Goal: Transaction & Acquisition: Purchase product/service

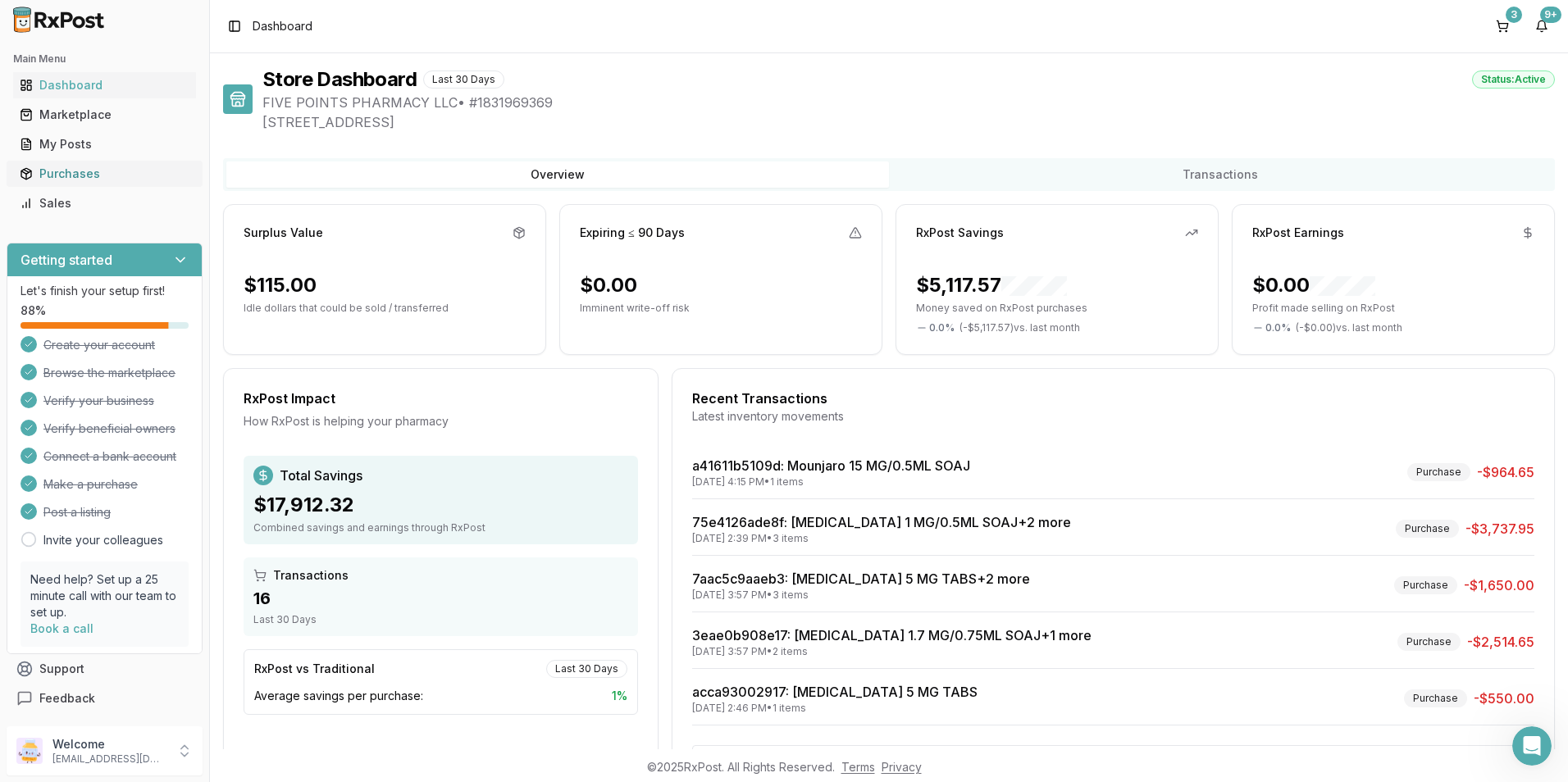
click at [53, 178] on div "Purchases" at bounding box center [104, 174] width 170 height 17
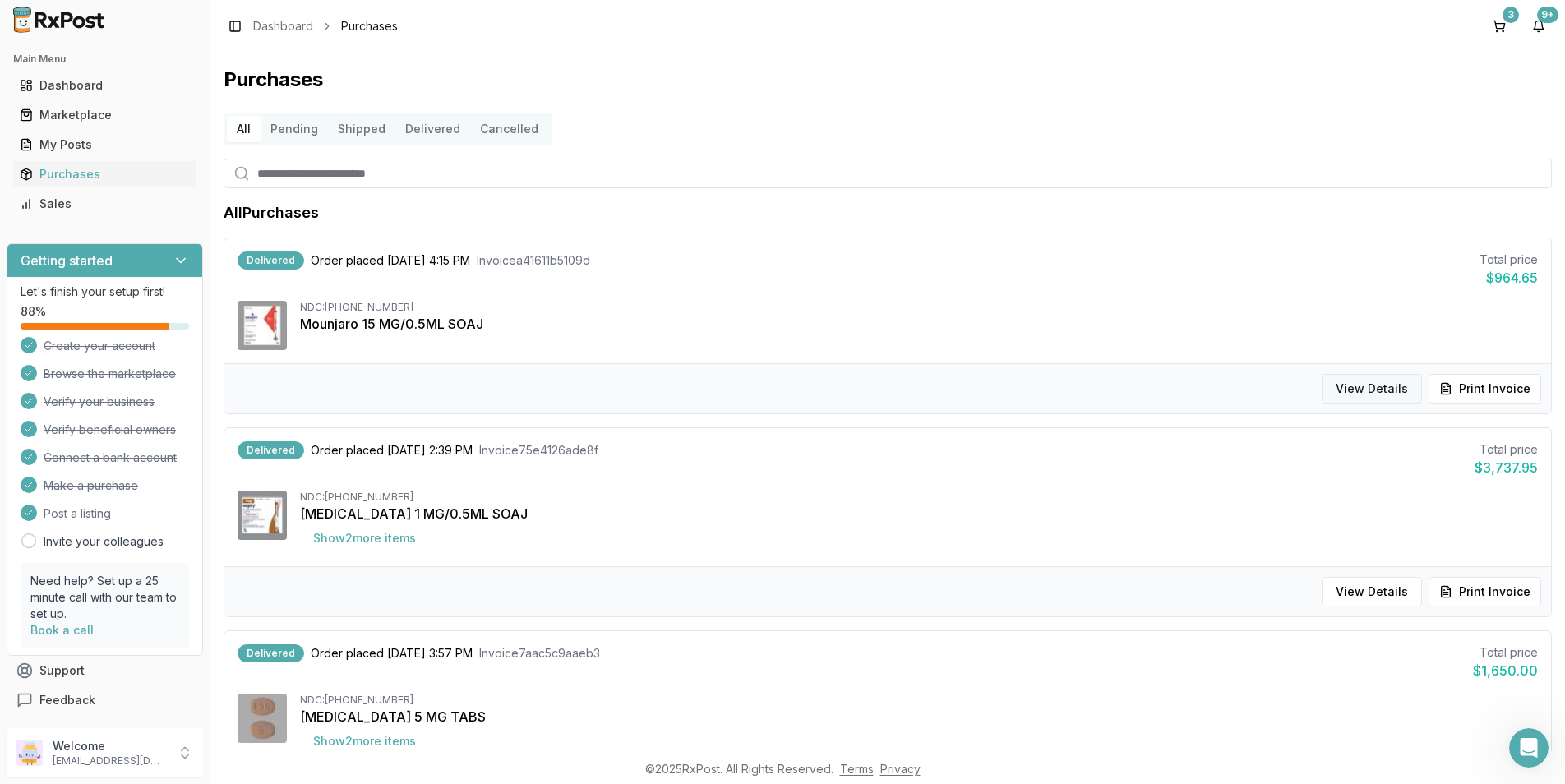
click at [1366, 392] on button "View Details" at bounding box center [1371, 389] width 100 height 29
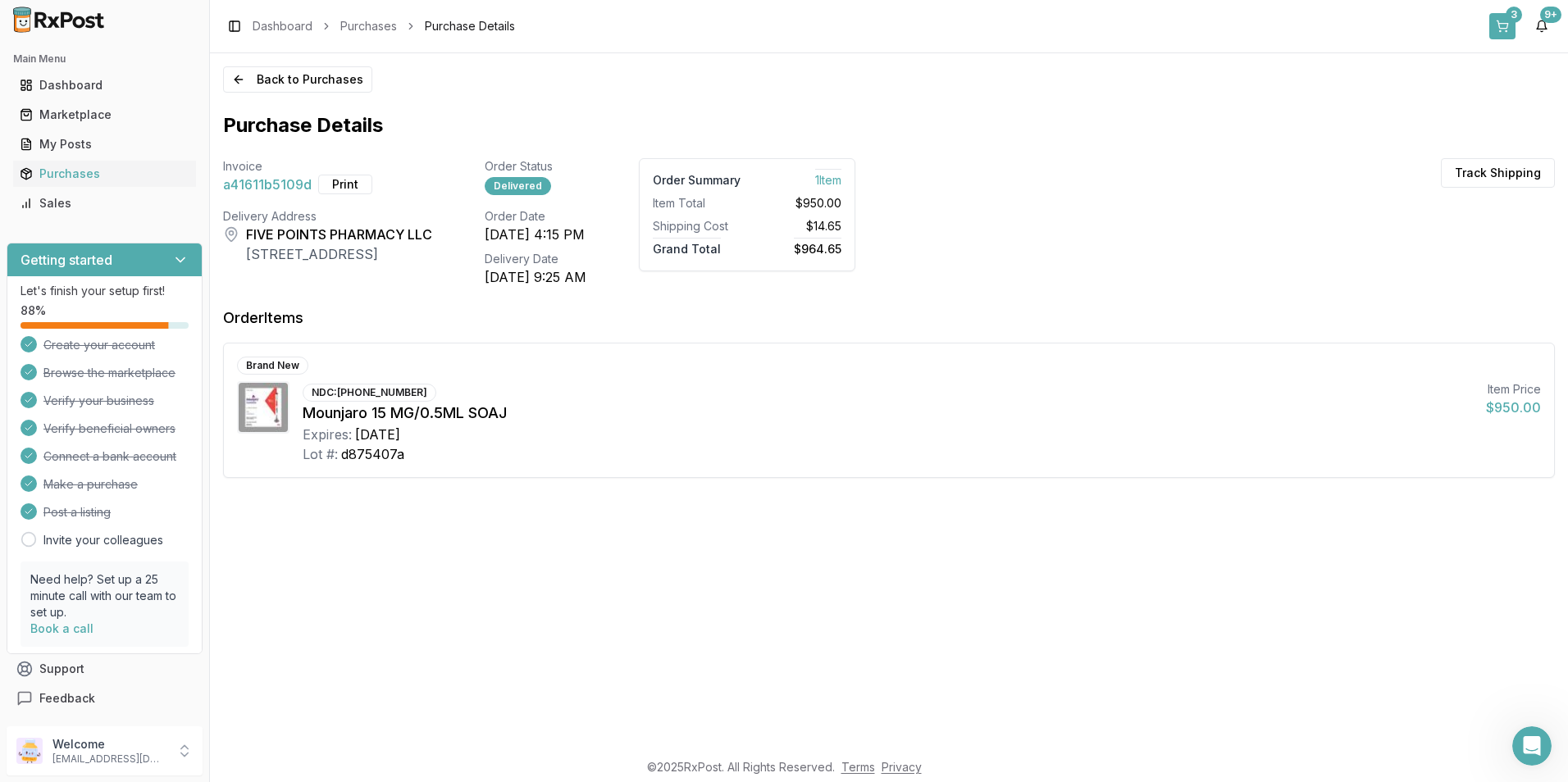
click at [1498, 23] on button "3" at bounding box center [1502, 26] width 27 height 27
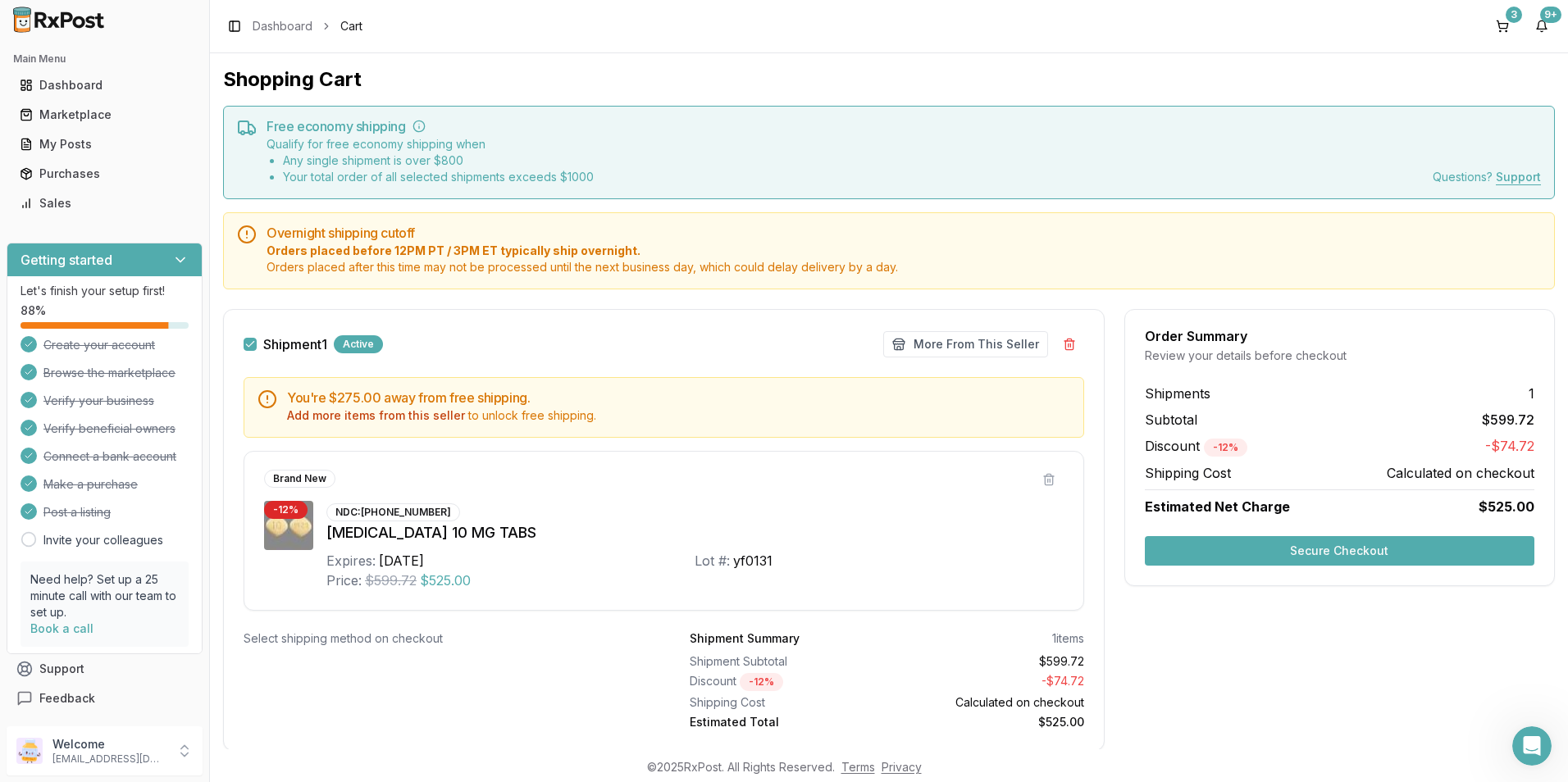
scroll to position [48, 0]
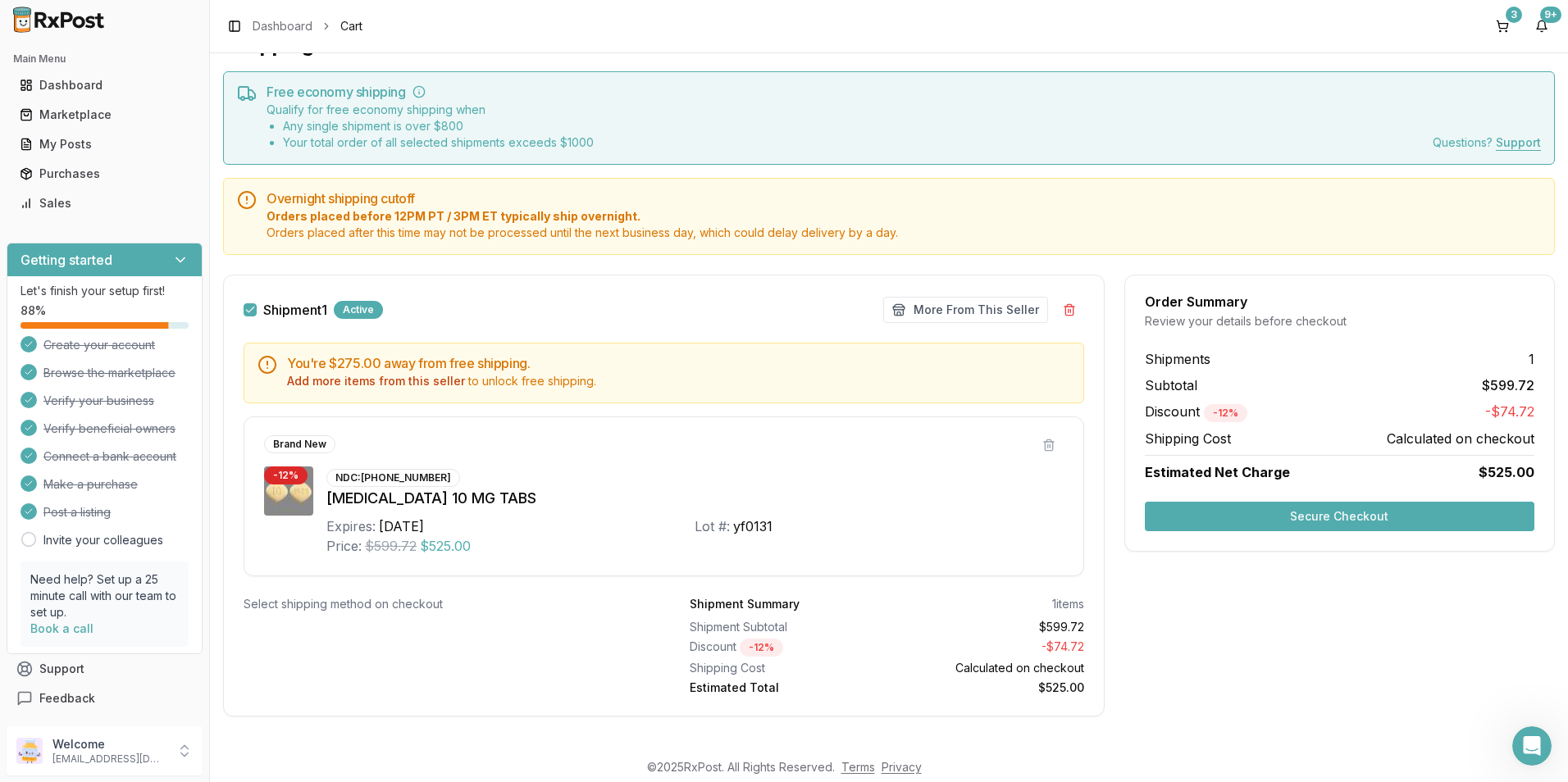
drag, startPoint x: 880, startPoint y: 595, endPoint x: 891, endPoint y: 558, distance: 38.6
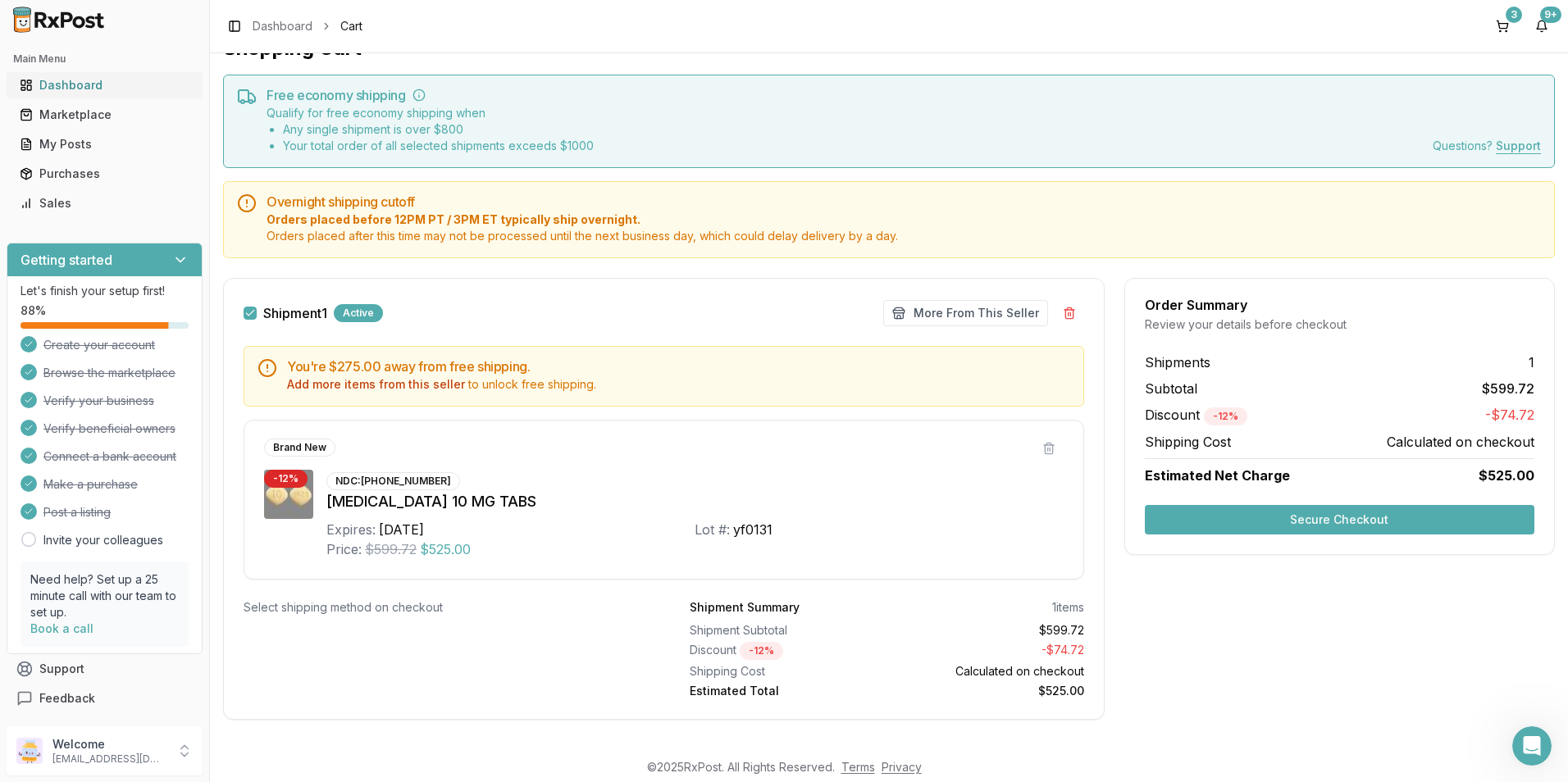
click at [57, 92] on div "Dashboard" at bounding box center [104, 85] width 170 height 17
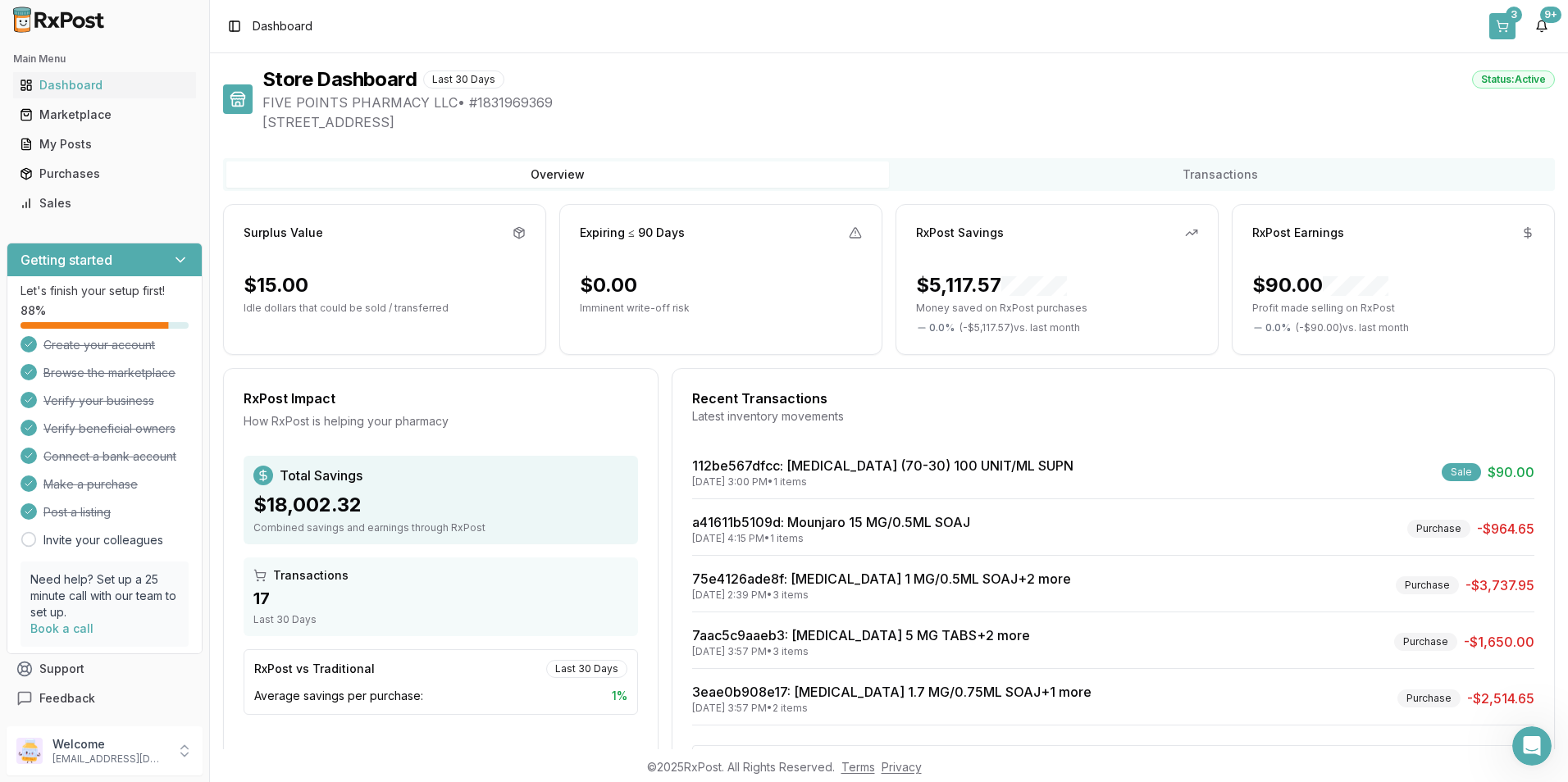
click at [1500, 17] on button "3" at bounding box center [1502, 26] width 27 height 27
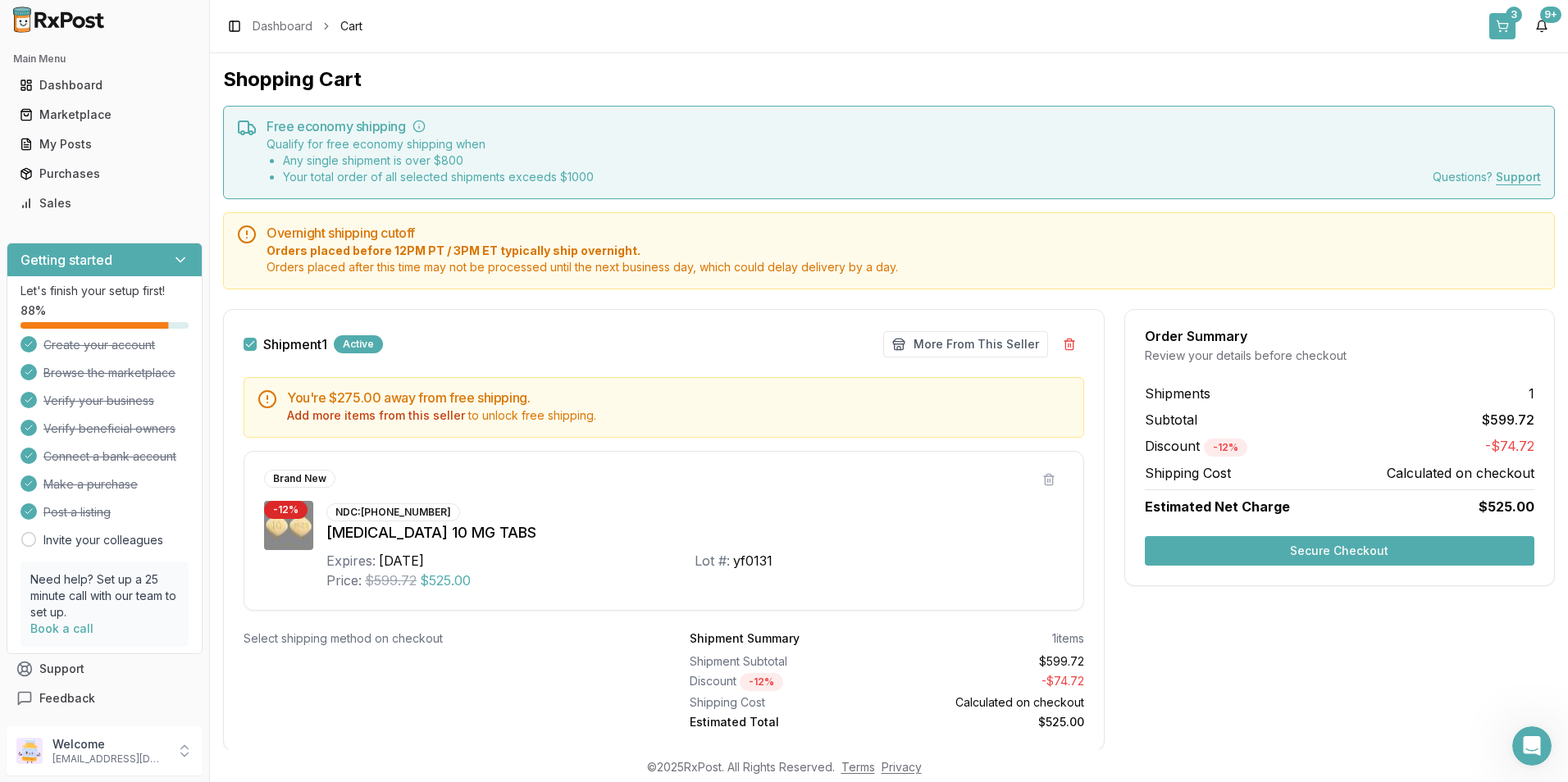
click at [1505, 19] on button "3" at bounding box center [1502, 26] width 27 height 27
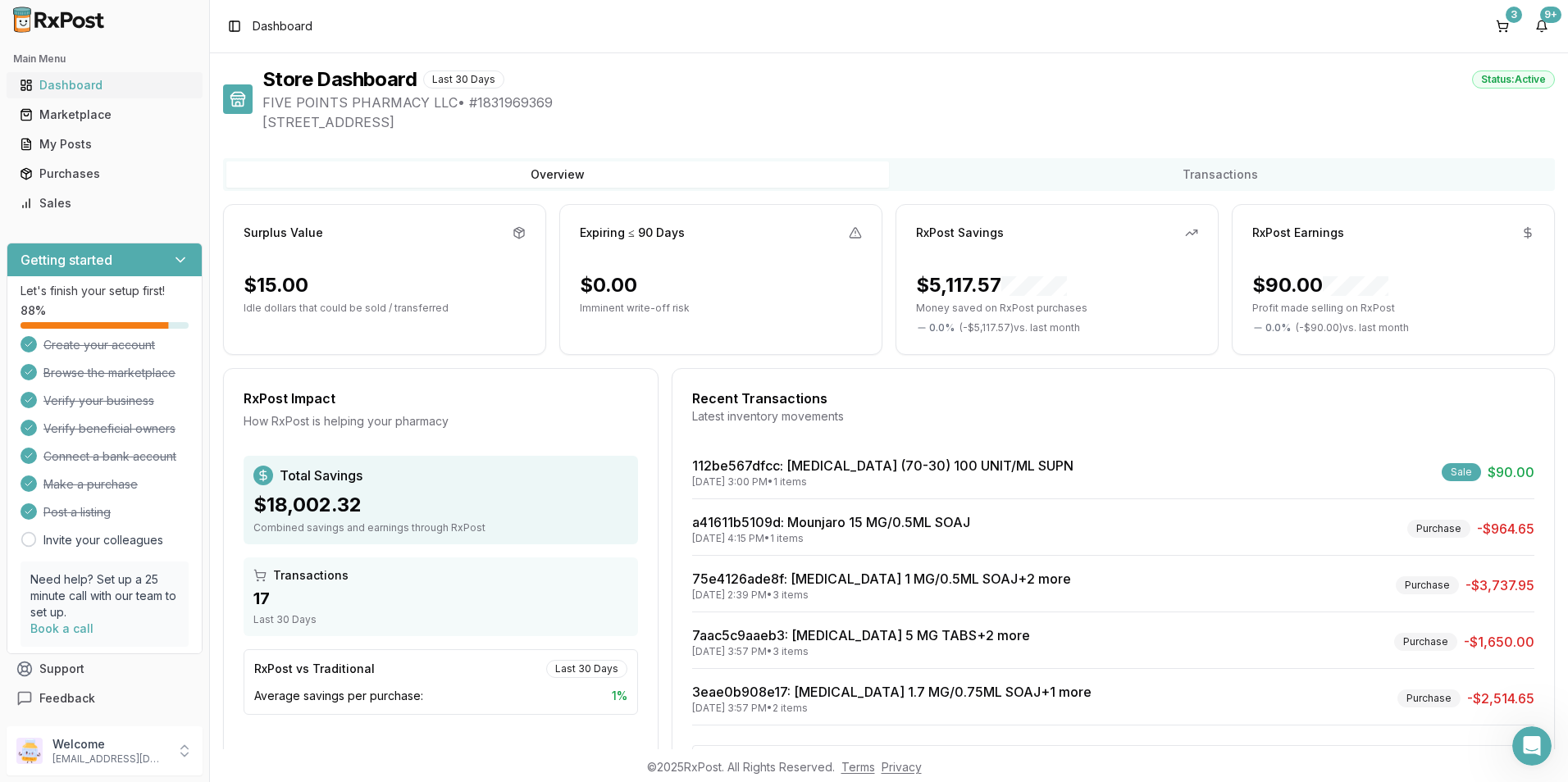
click at [57, 87] on div "Dashboard" at bounding box center [104, 85] width 170 height 17
click at [1497, 14] on button "3" at bounding box center [1502, 26] width 27 height 27
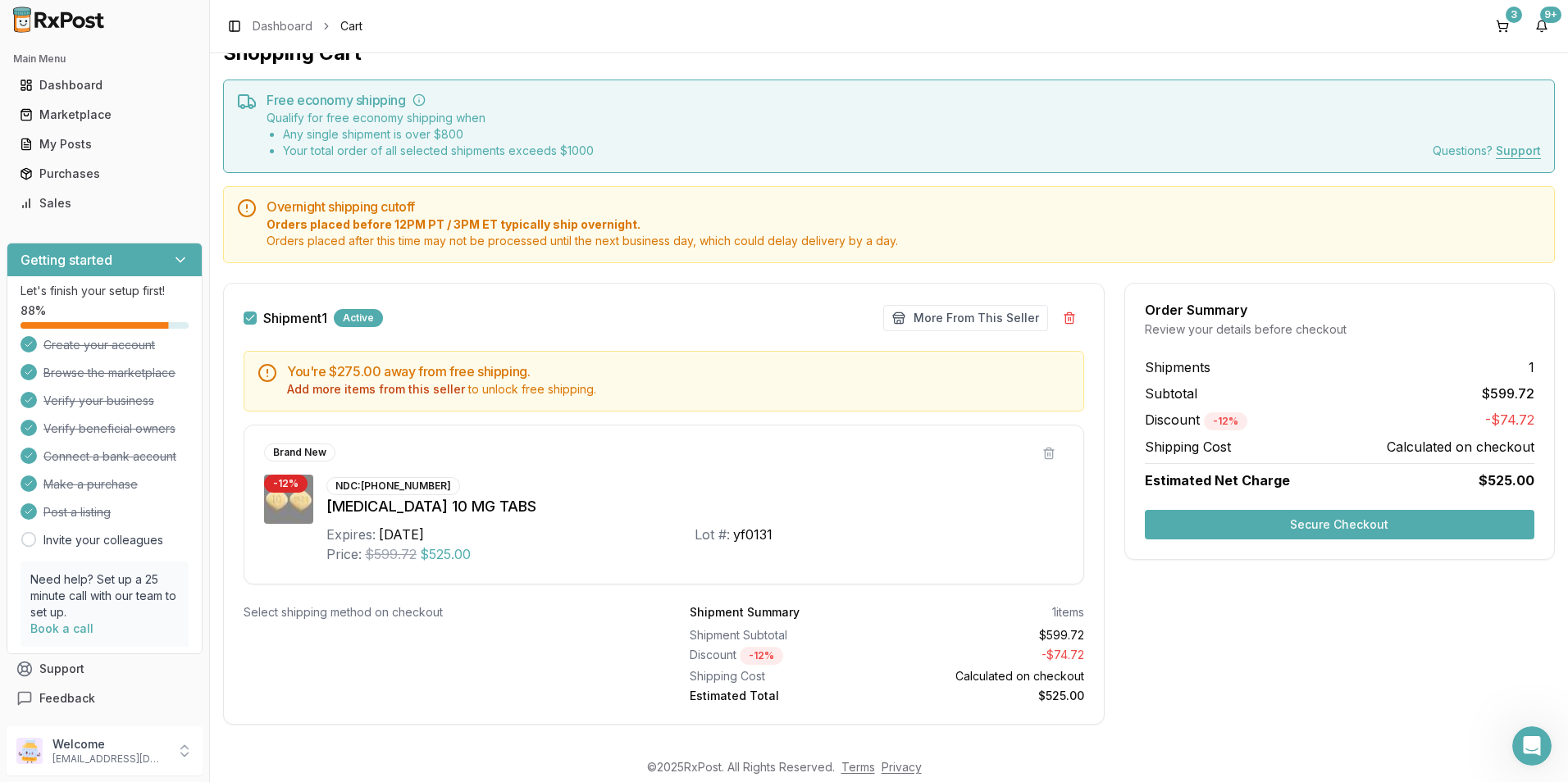
scroll to position [48, 0]
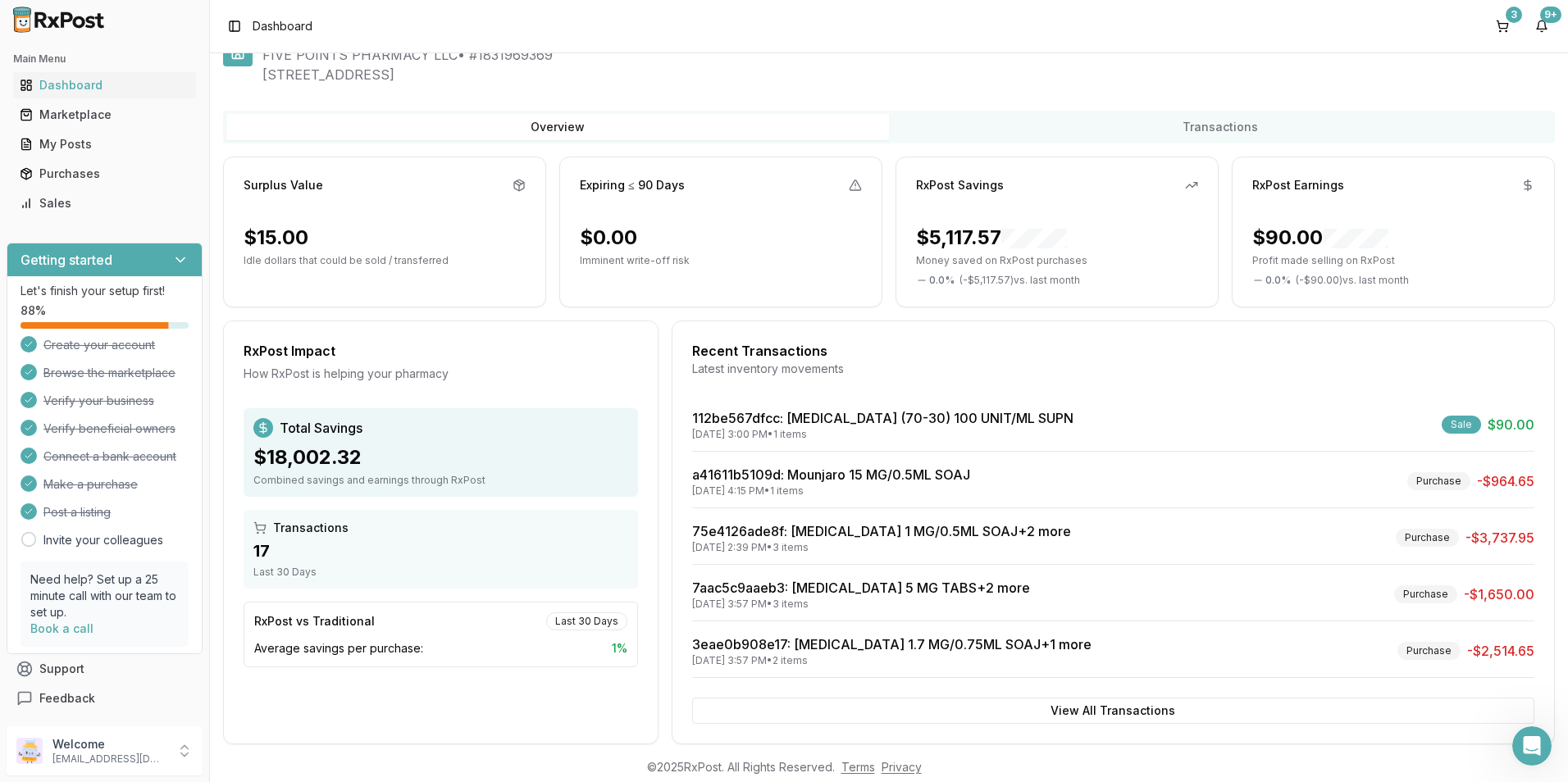
scroll to position [69, 0]
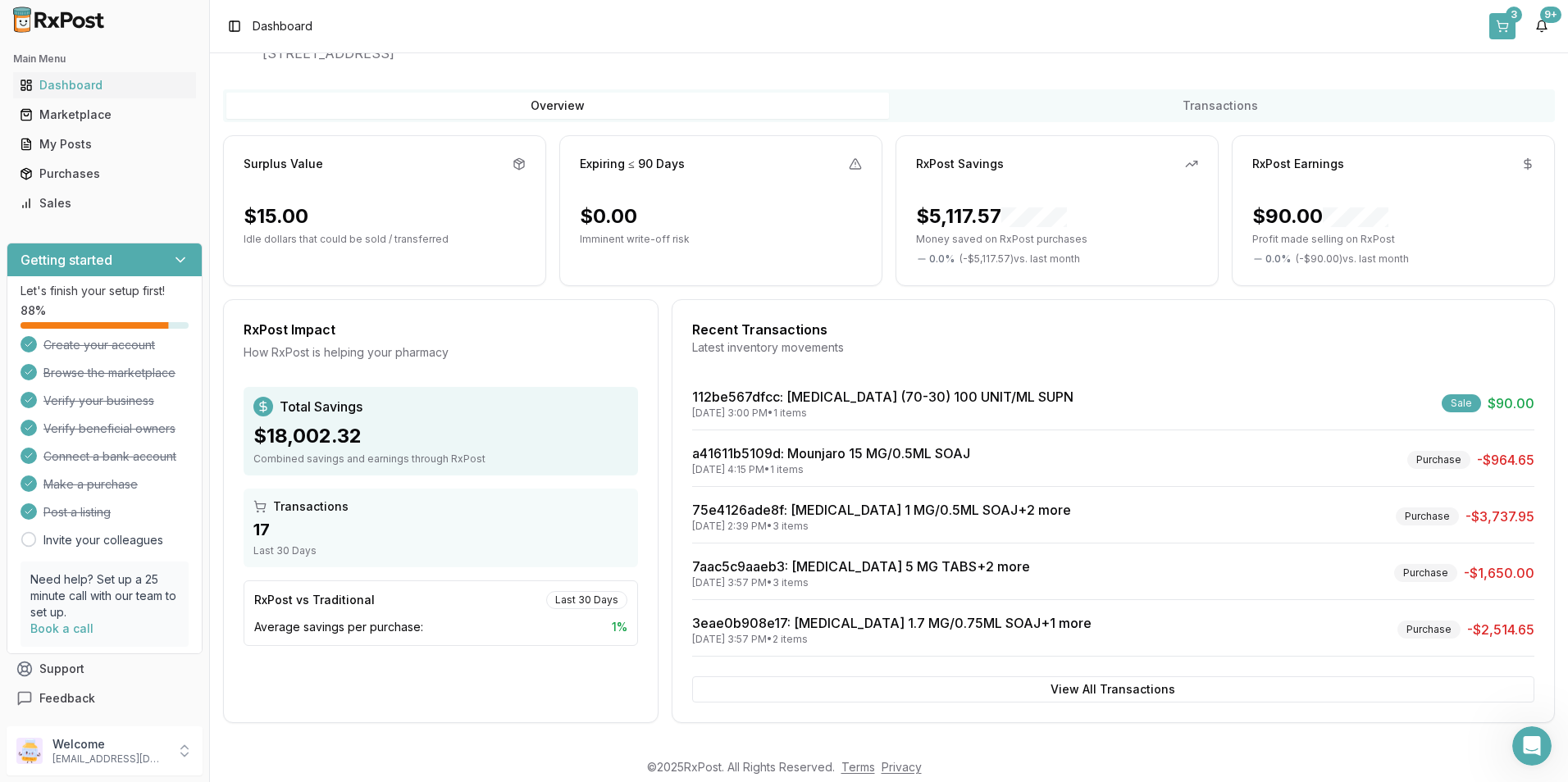
click at [1508, 19] on div "3" at bounding box center [1514, 15] width 17 height 17
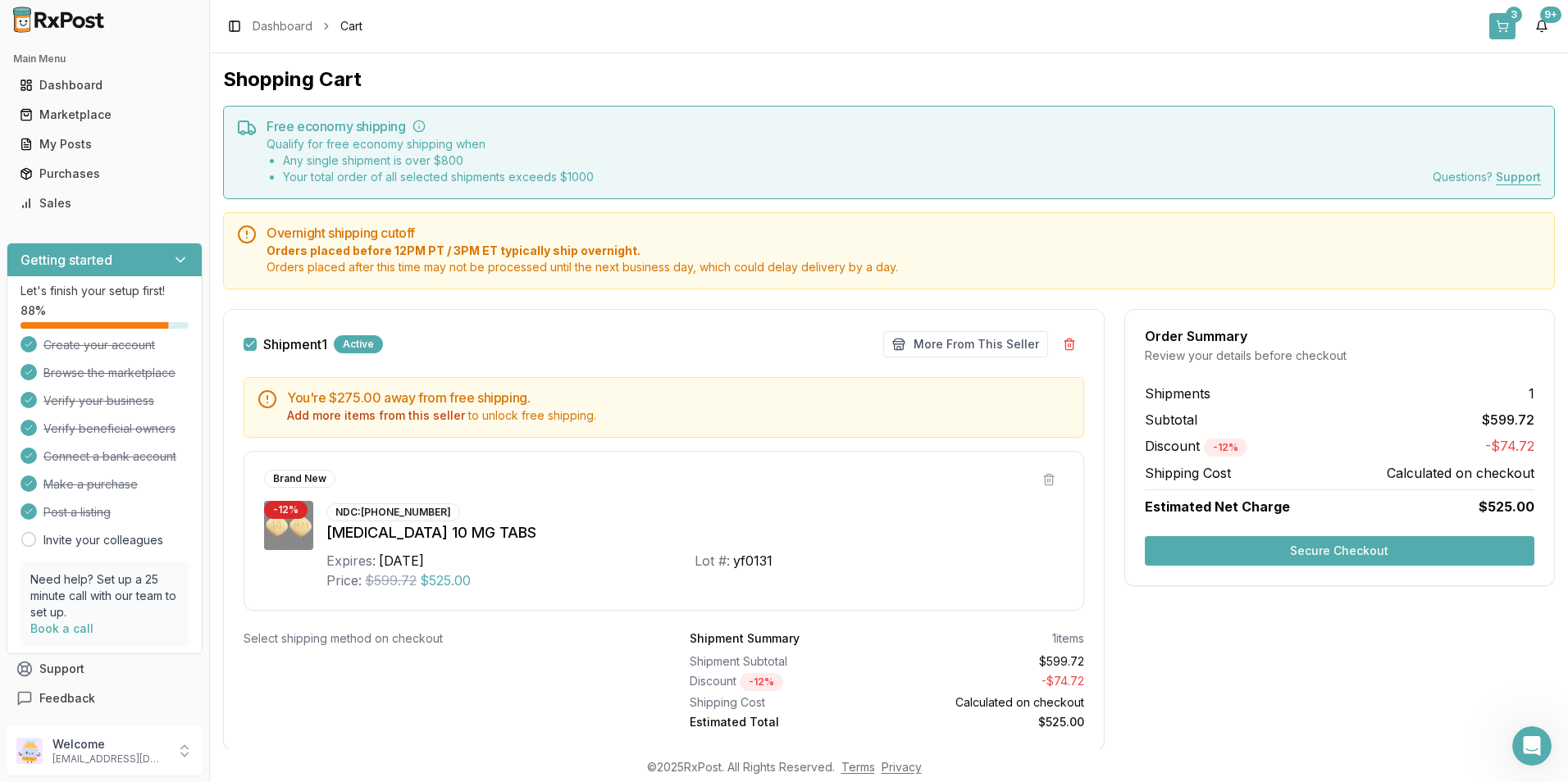
click at [1498, 24] on button "3" at bounding box center [1502, 26] width 27 height 27
click at [50, 145] on div "My Posts" at bounding box center [104, 144] width 170 height 17
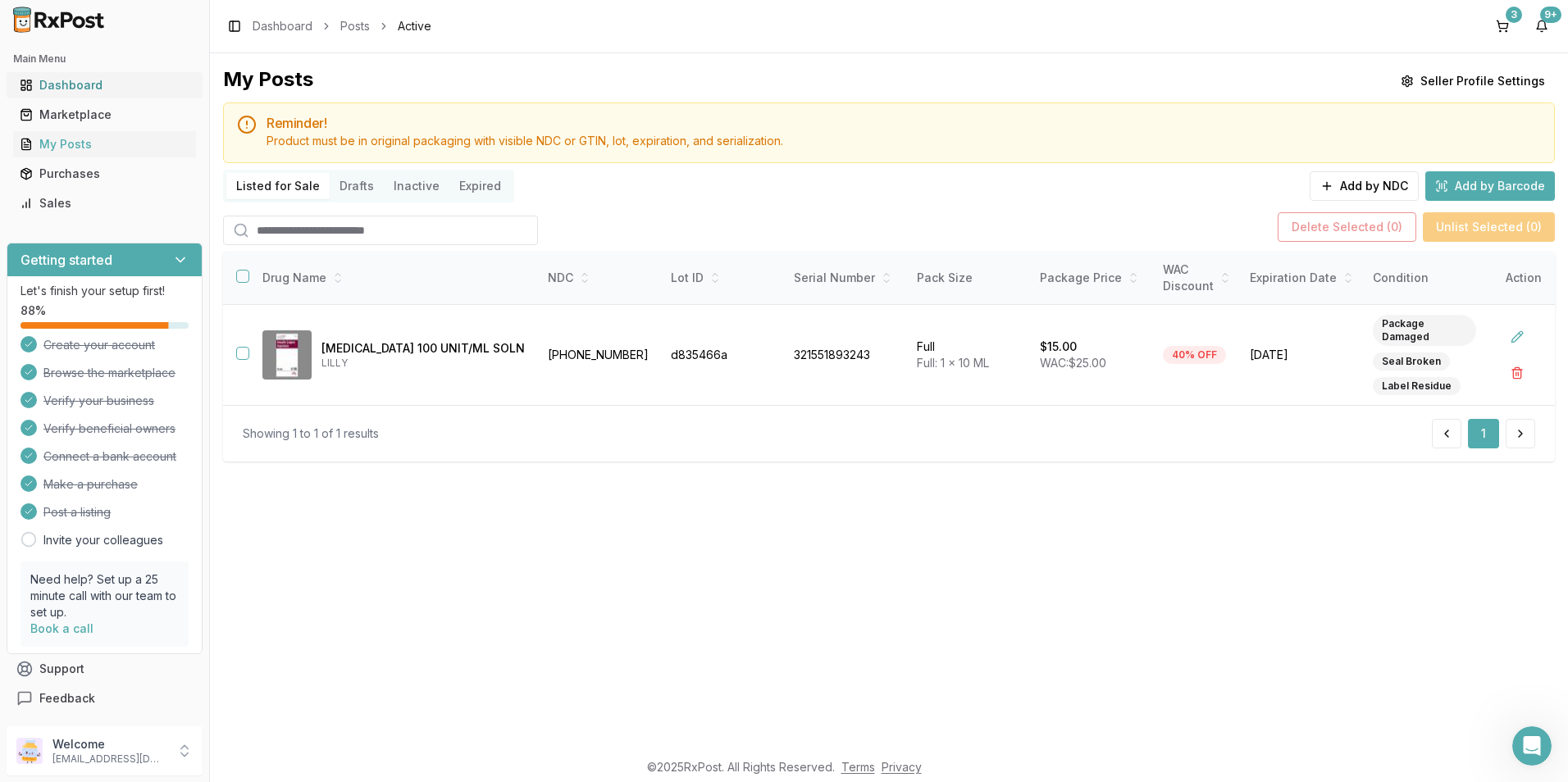
click at [50, 86] on div "Dashboard" at bounding box center [104, 85] width 170 height 17
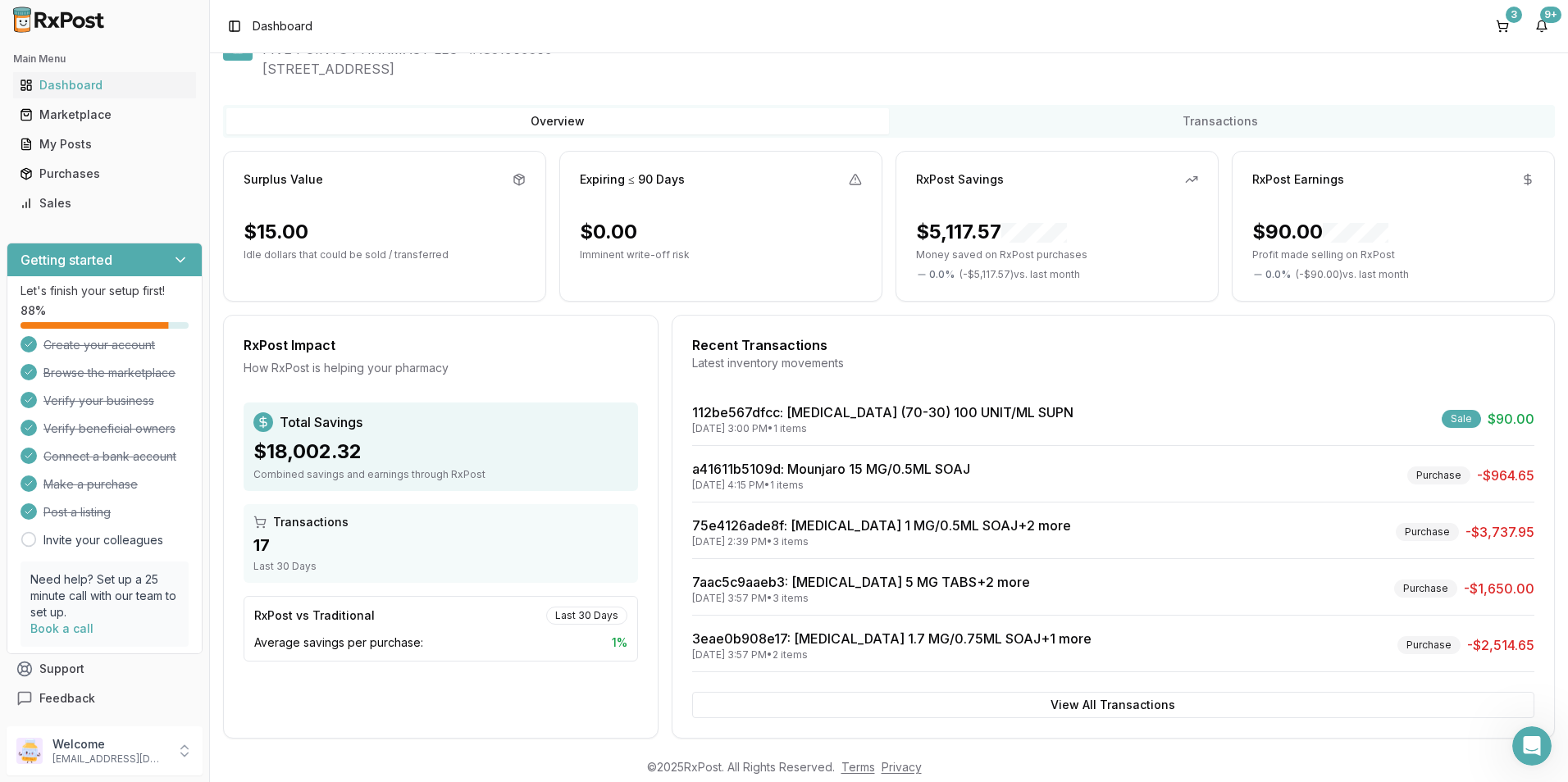
scroll to position [69, 0]
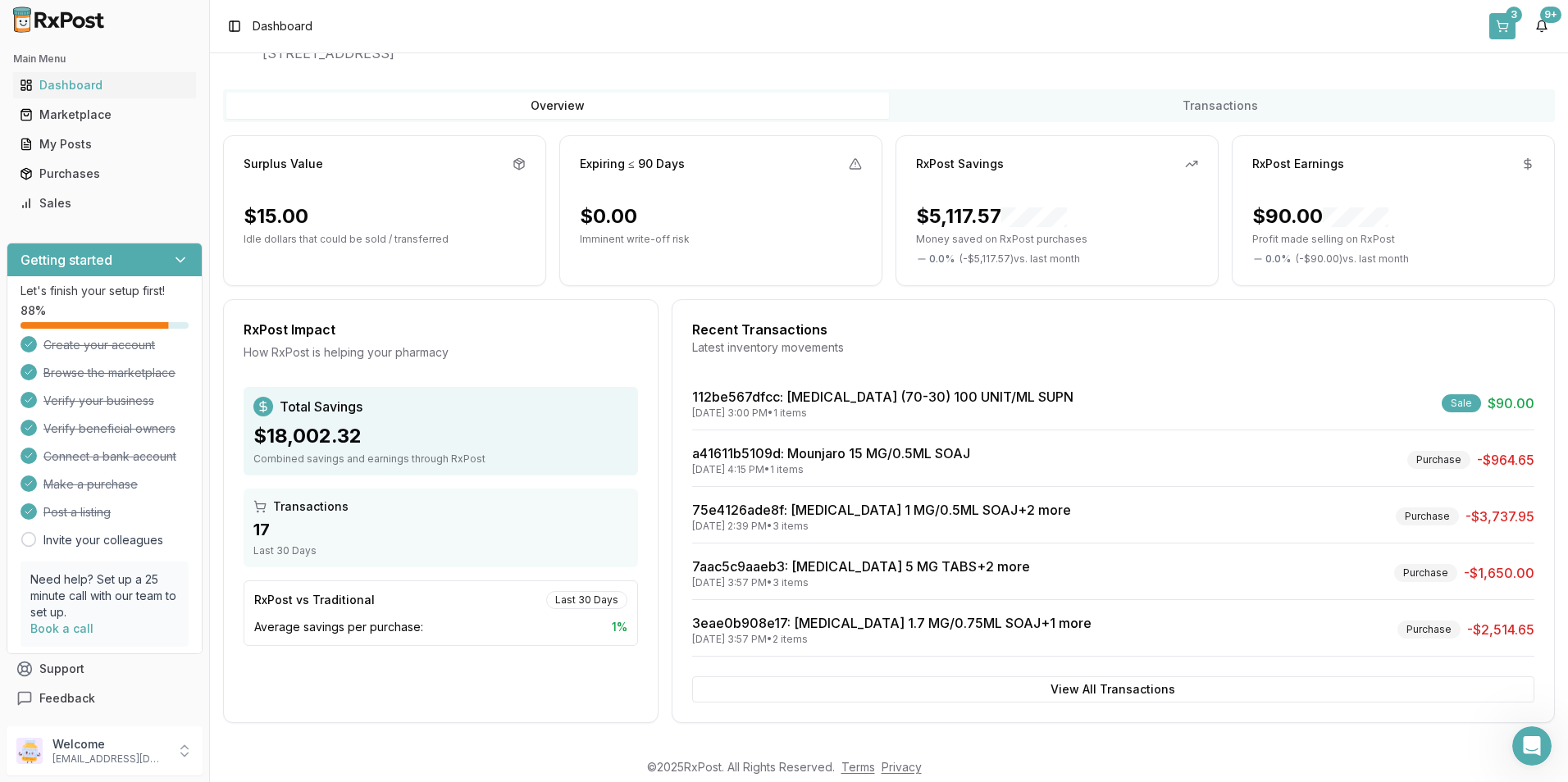
click at [1507, 11] on div "3" at bounding box center [1514, 15] width 17 height 17
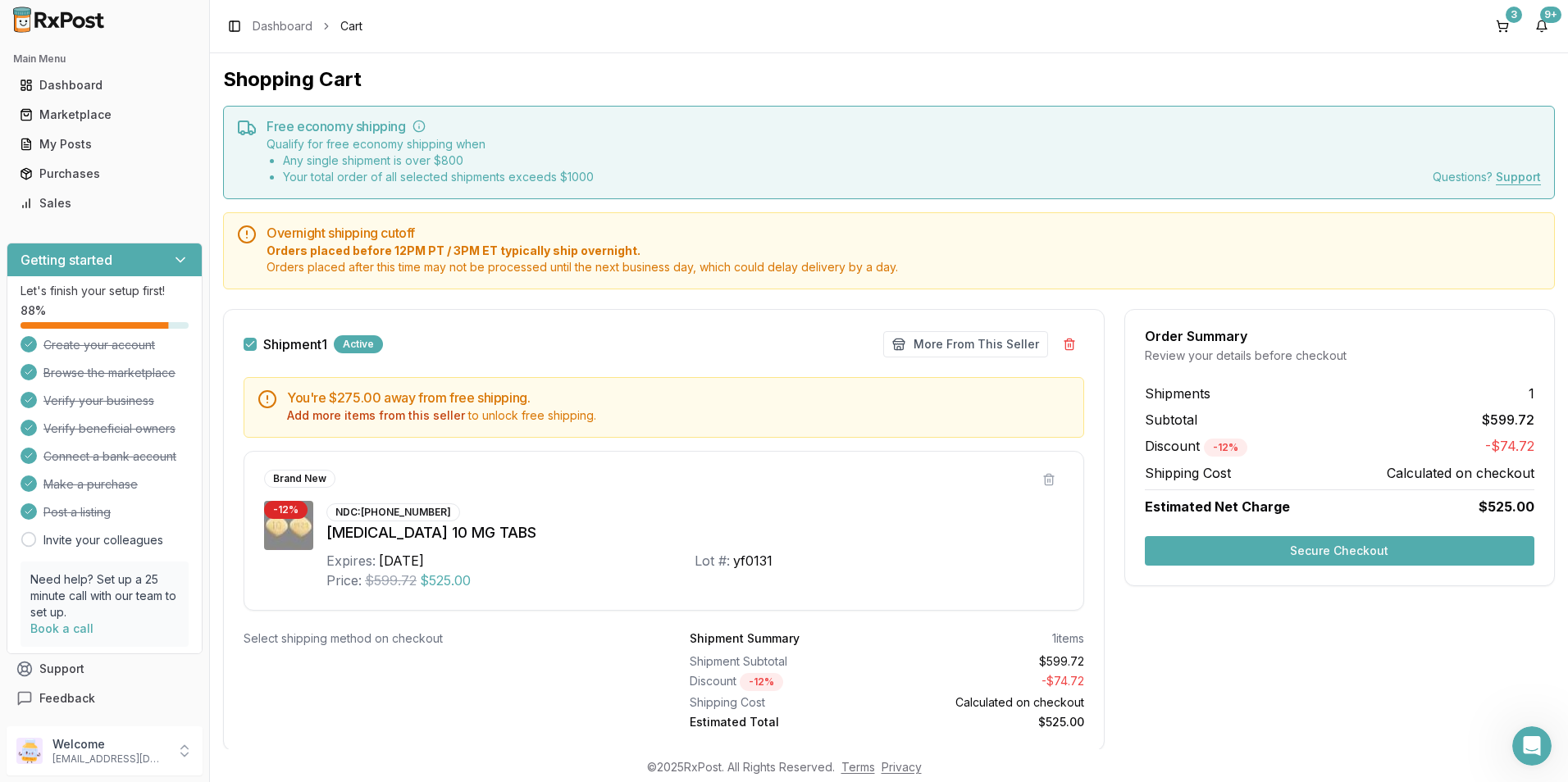
scroll to position [48, 0]
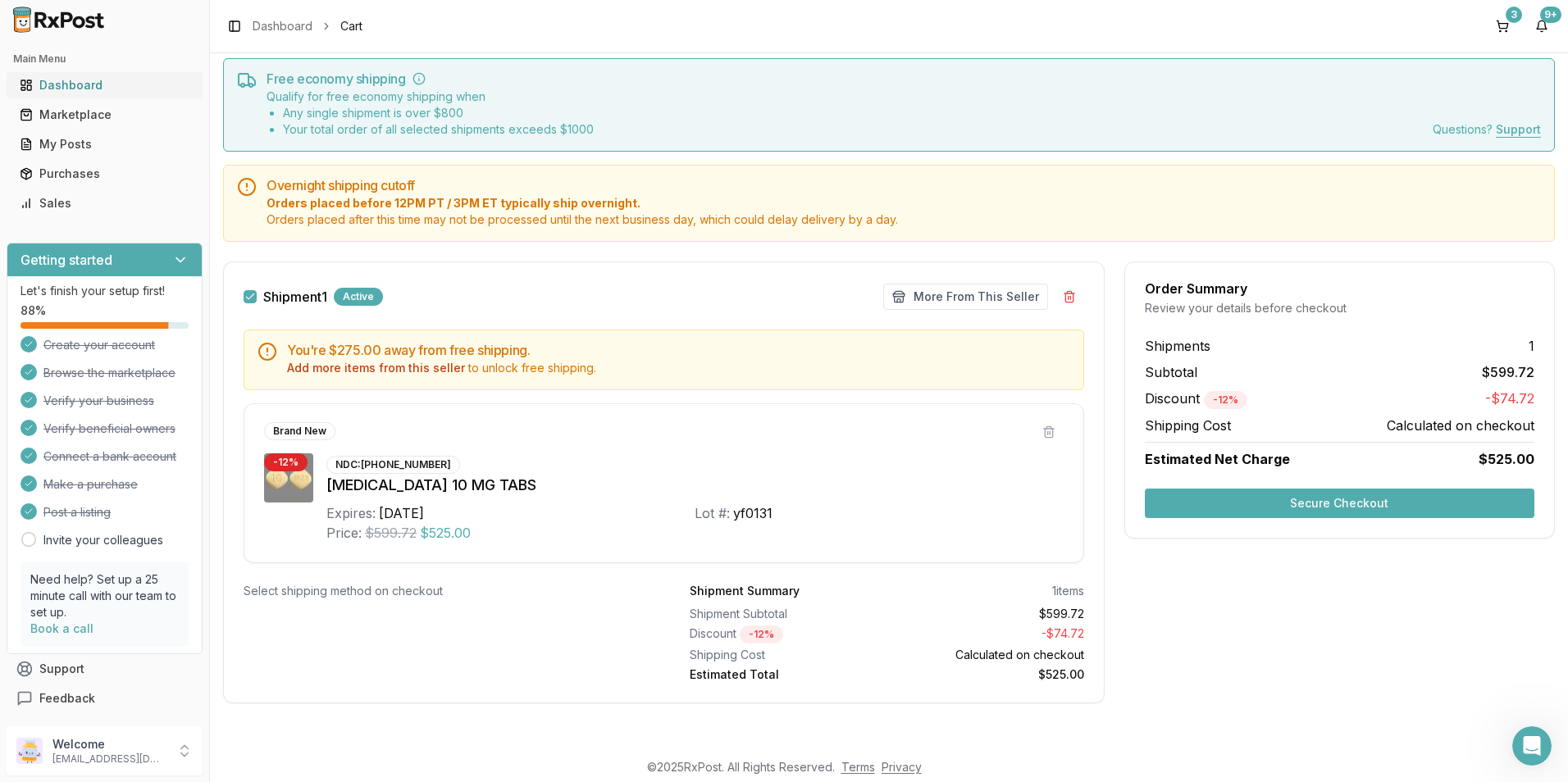
click at [62, 80] on div "Dashboard" at bounding box center [104, 85] width 170 height 17
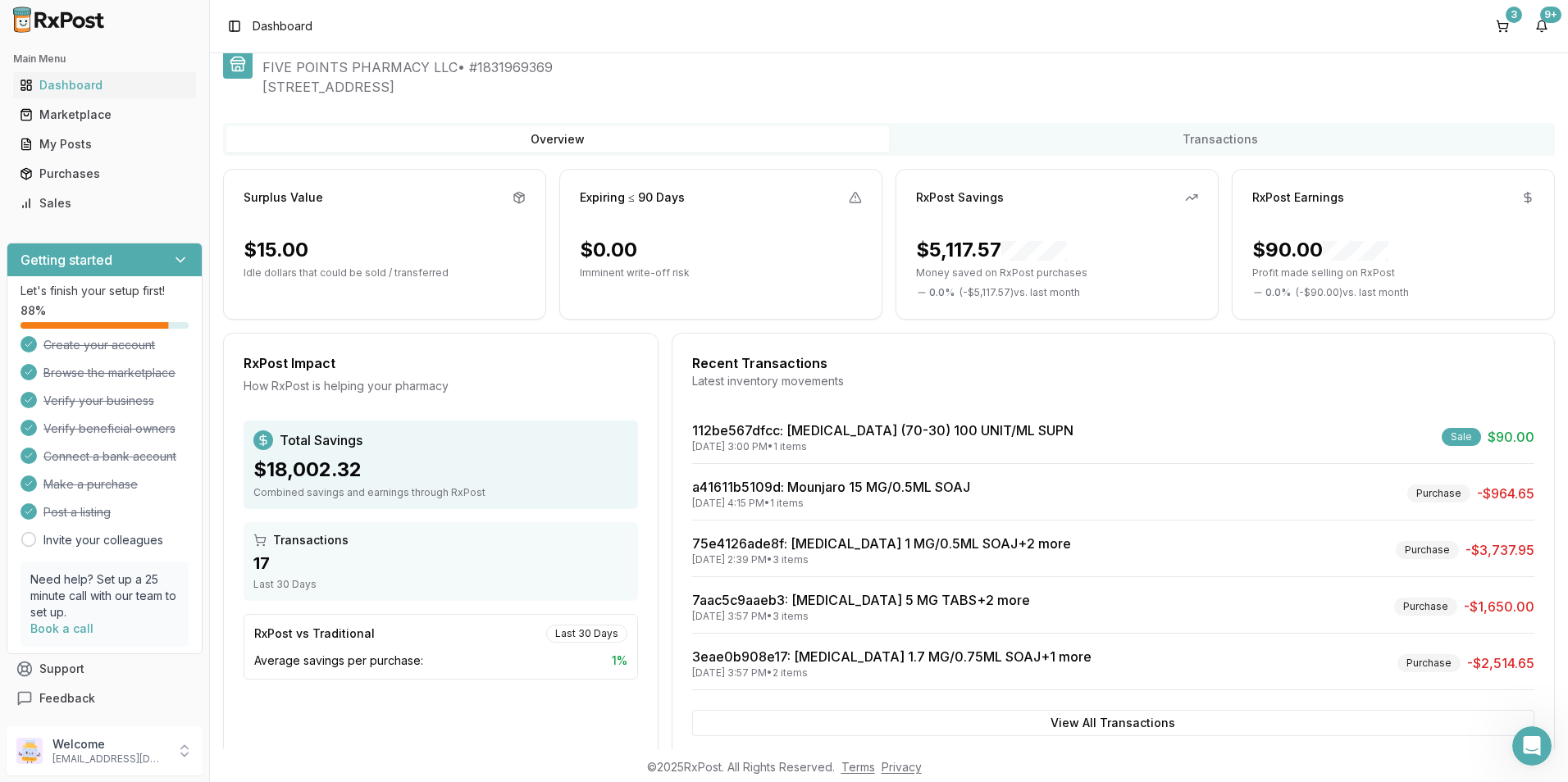
scroll to position [69, 0]
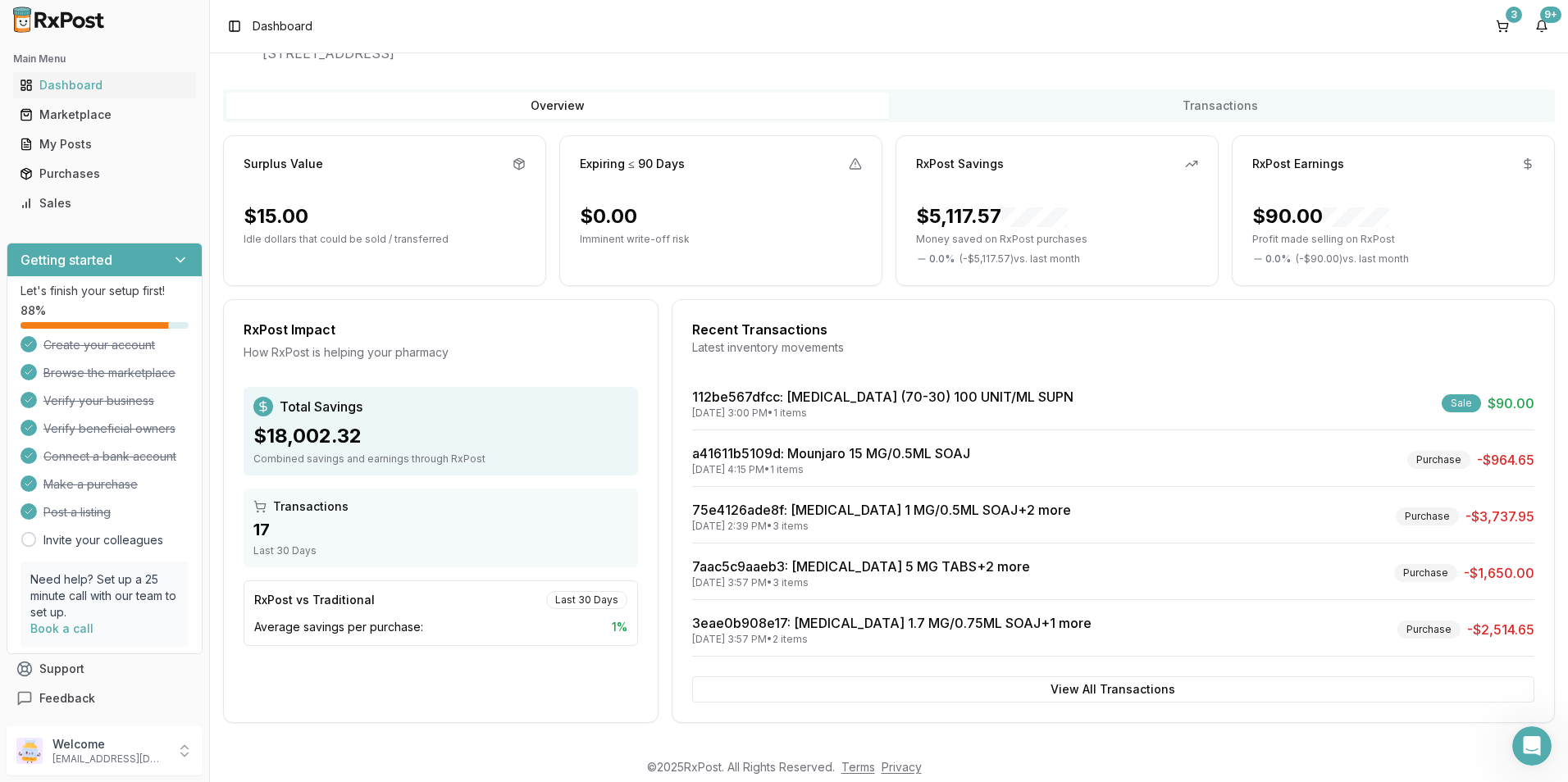
click at [1039, 668] on div "Recent Transactions Latest inventory movements 112be567dfcc : NovoLOG Mix 70/30…" at bounding box center [1113, 511] width 883 height 424
click at [1051, 685] on button "View All Transactions" at bounding box center [1113, 689] width 842 height 27
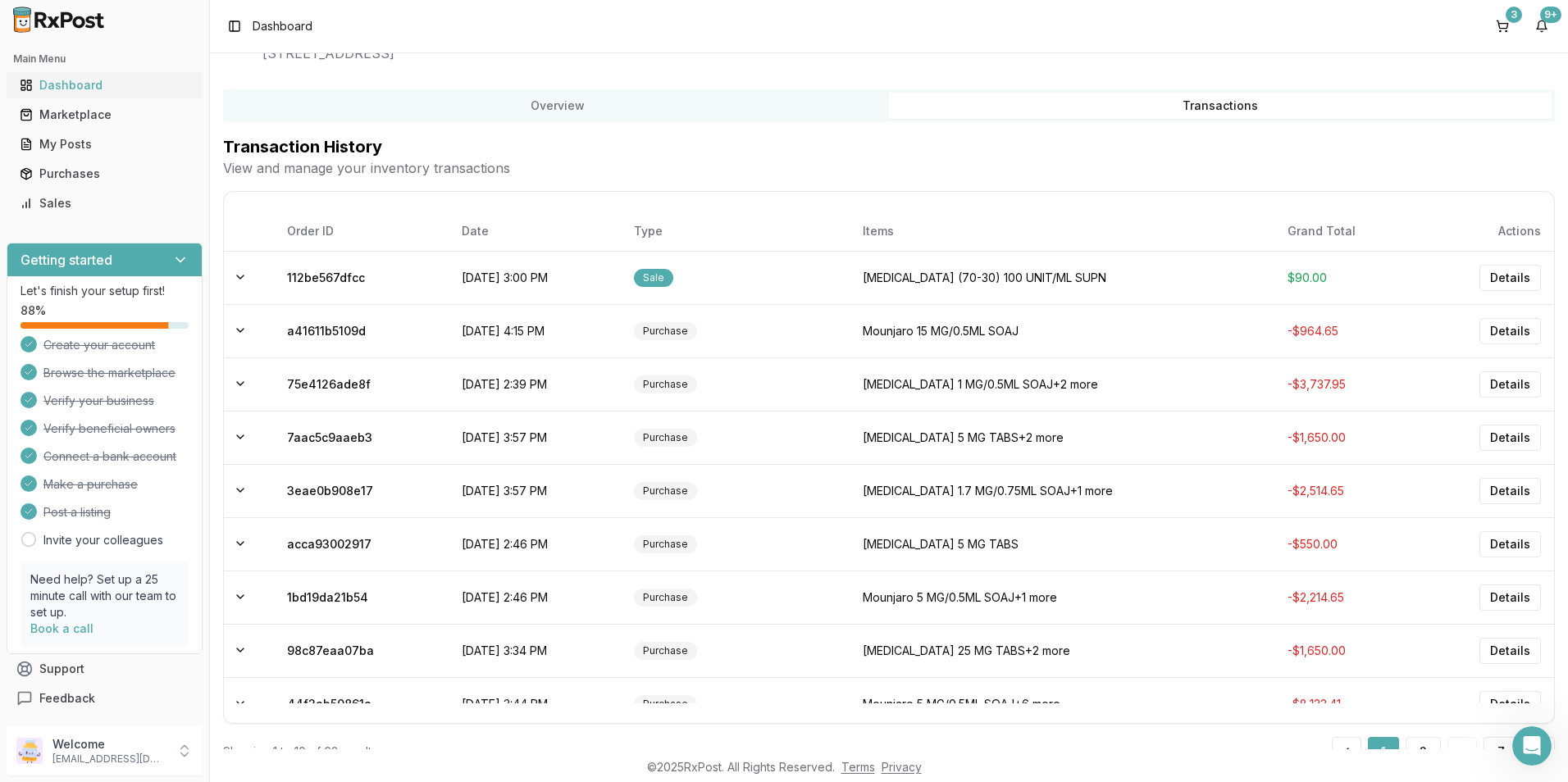
click at [58, 88] on div "Dashboard" at bounding box center [104, 85] width 170 height 17
click at [1504, 17] on button "3" at bounding box center [1502, 26] width 27 height 27
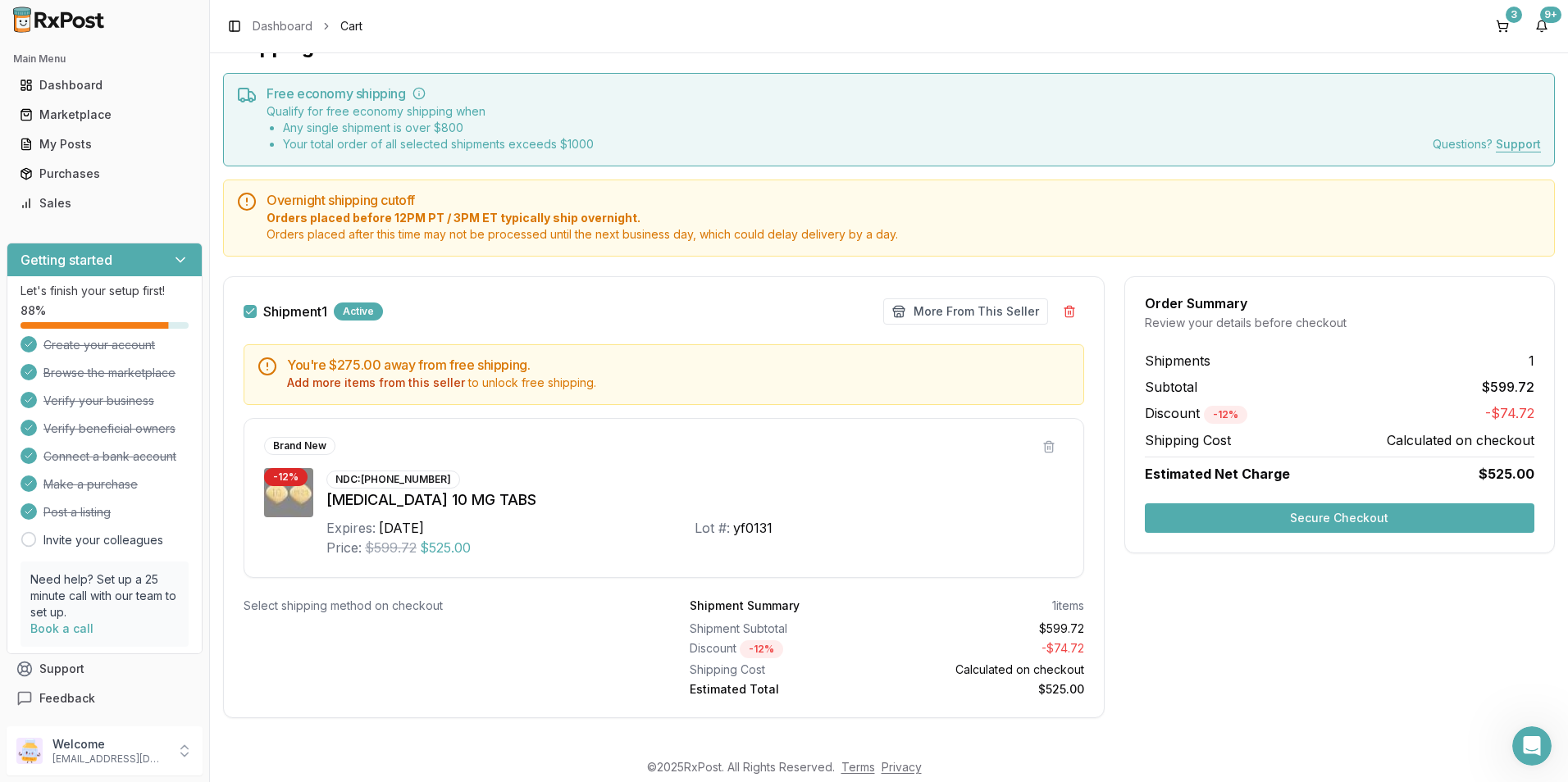
scroll to position [48, 0]
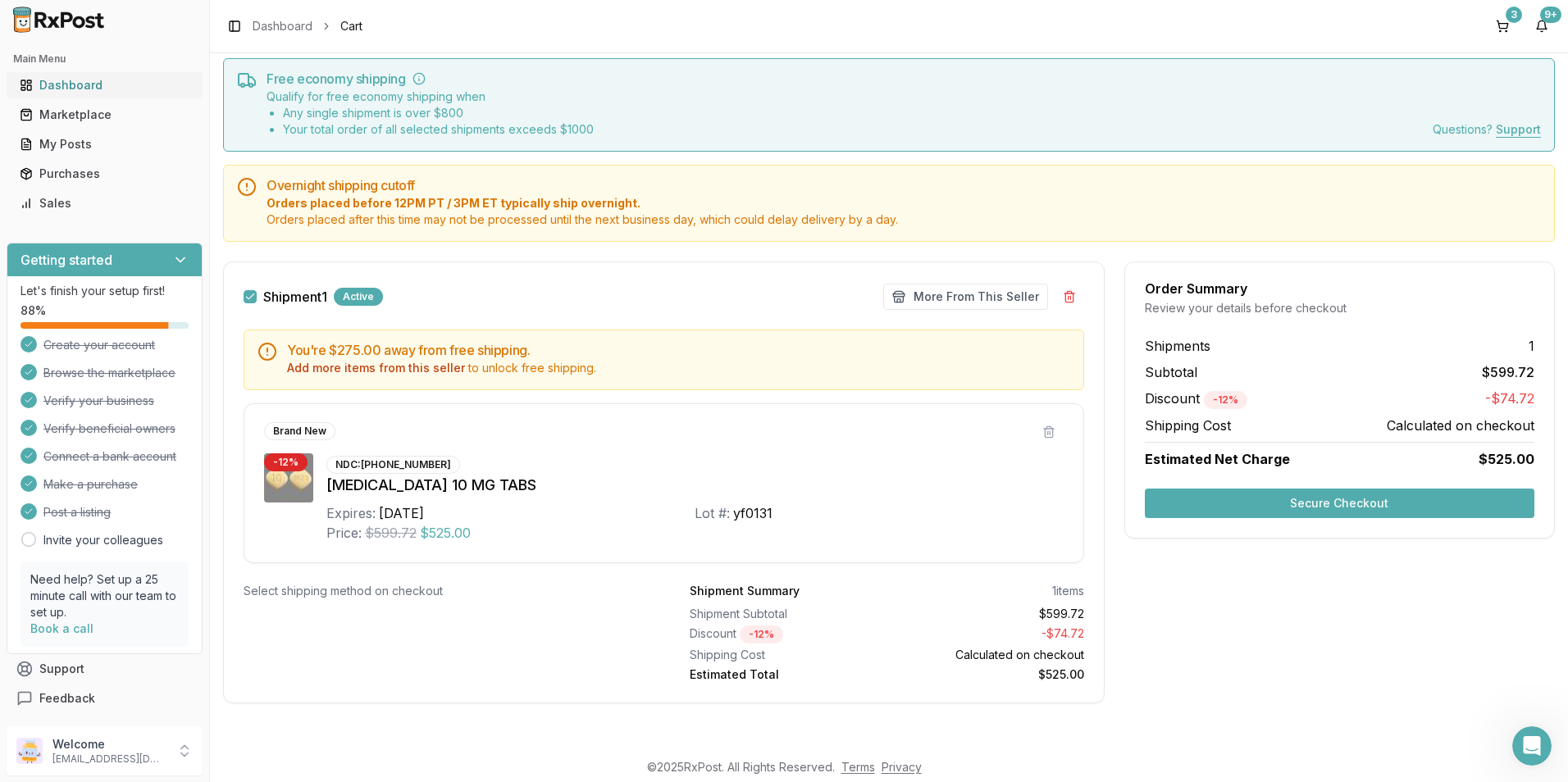
click at [51, 82] on div "Dashboard" at bounding box center [104, 85] width 170 height 17
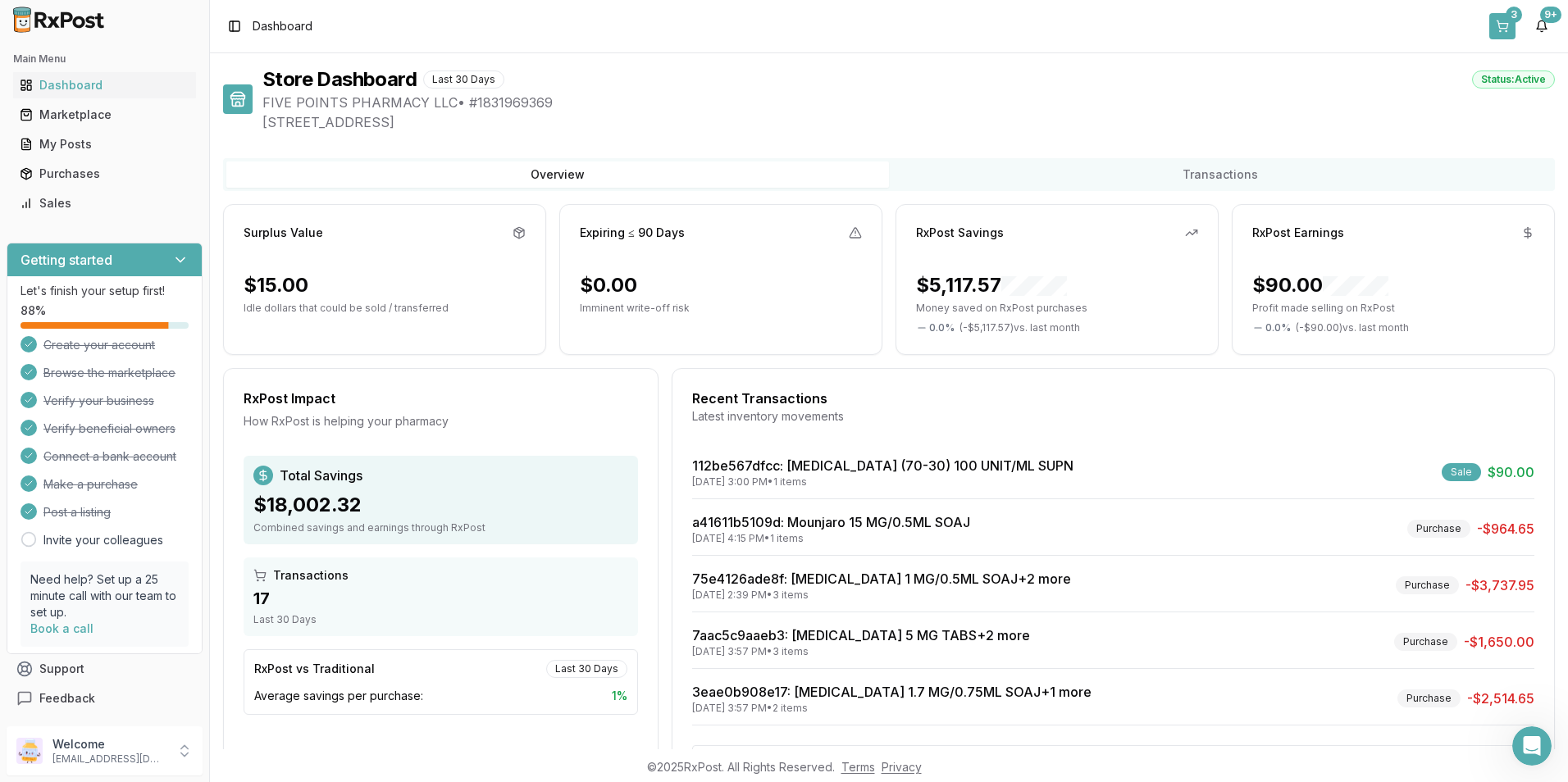
click at [1493, 14] on button "3" at bounding box center [1502, 26] width 27 height 27
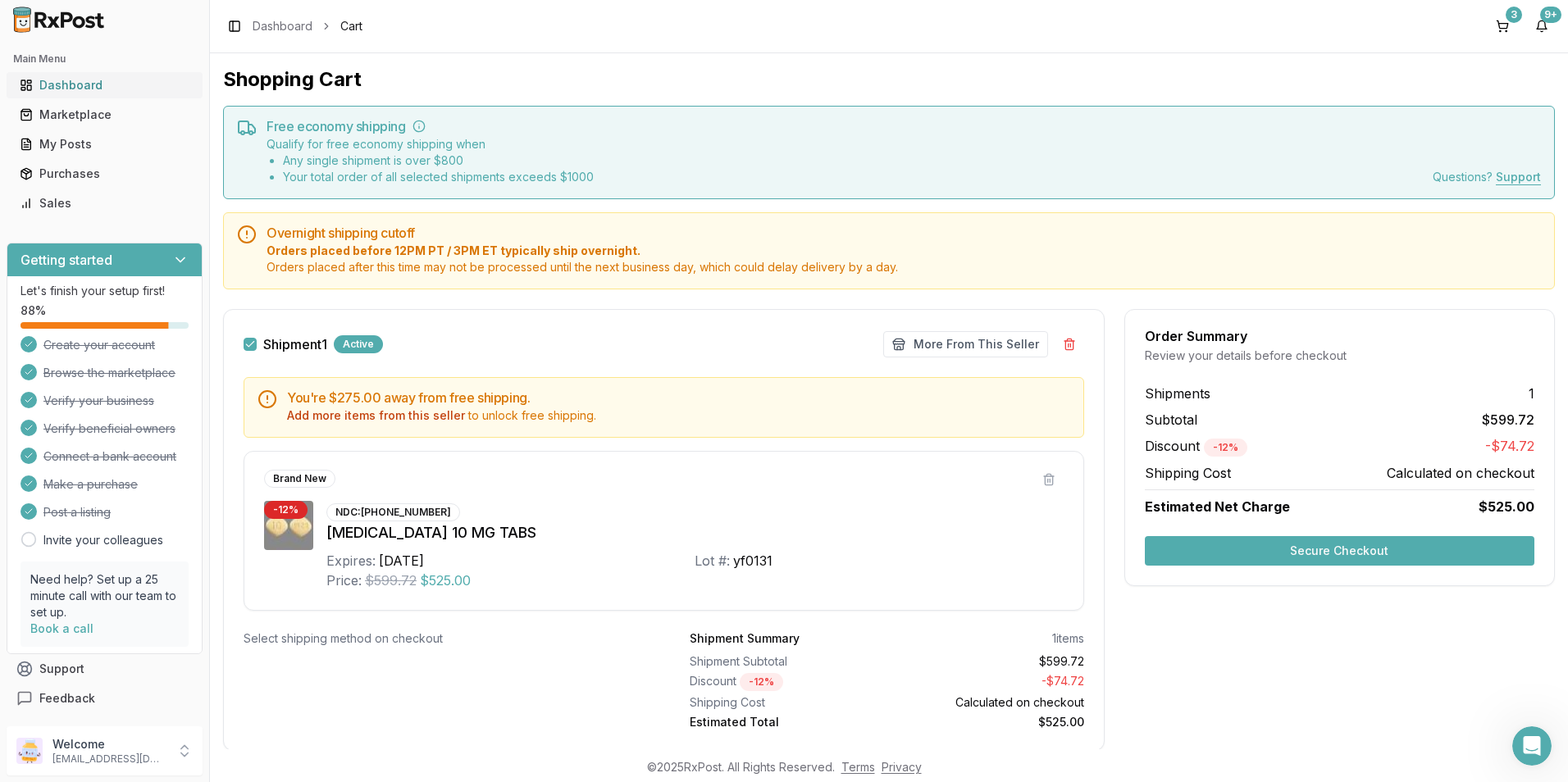
click at [61, 84] on div "Dashboard" at bounding box center [104, 85] width 170 height 17
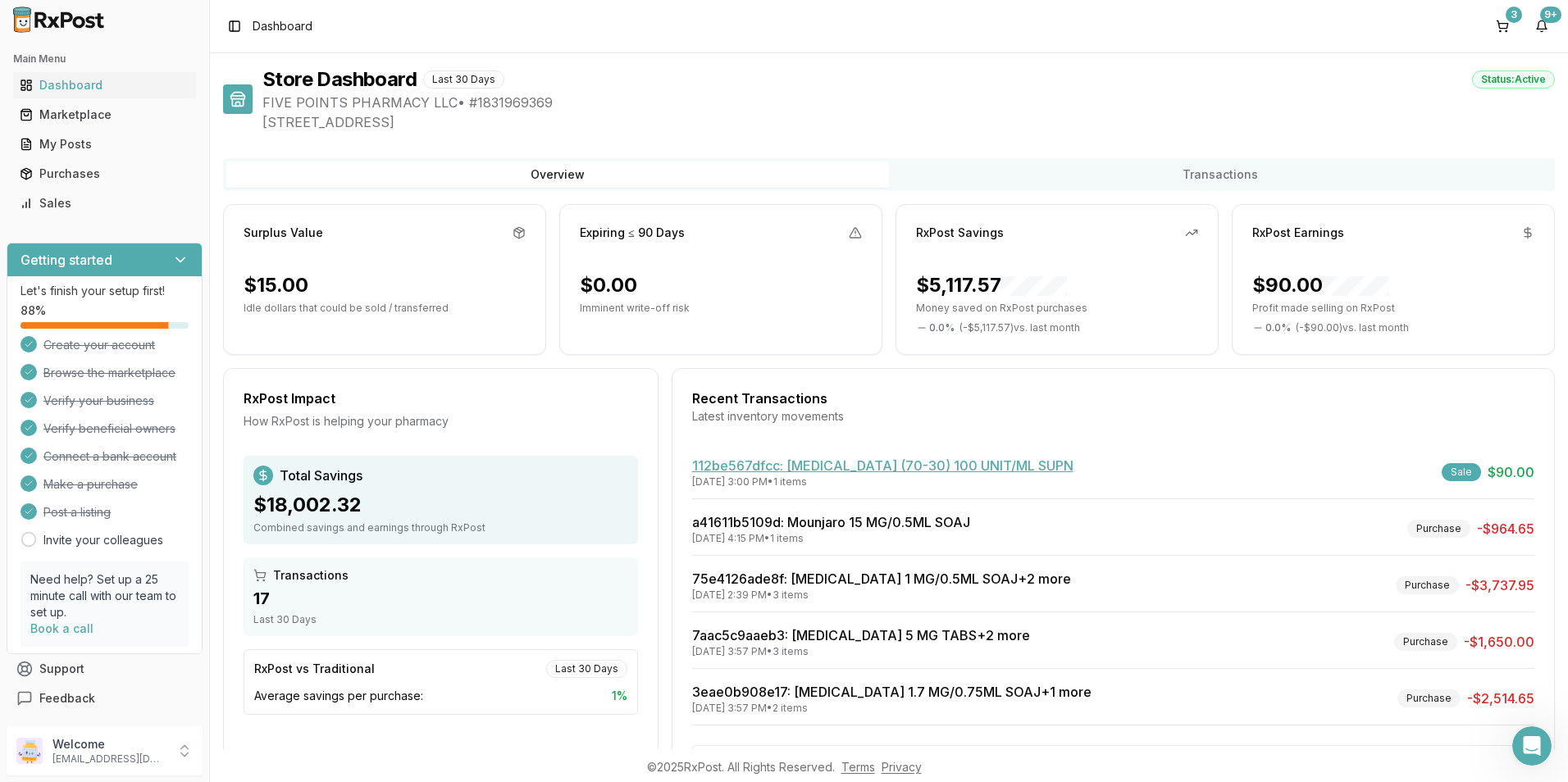
click at [727, 459] on link "112be567dfcc : NovoLOG Mix 70/30 FlexPen (70-30) 100 UNIT/ML SUPN" at bounding box center [882, 466] width 381 height 17
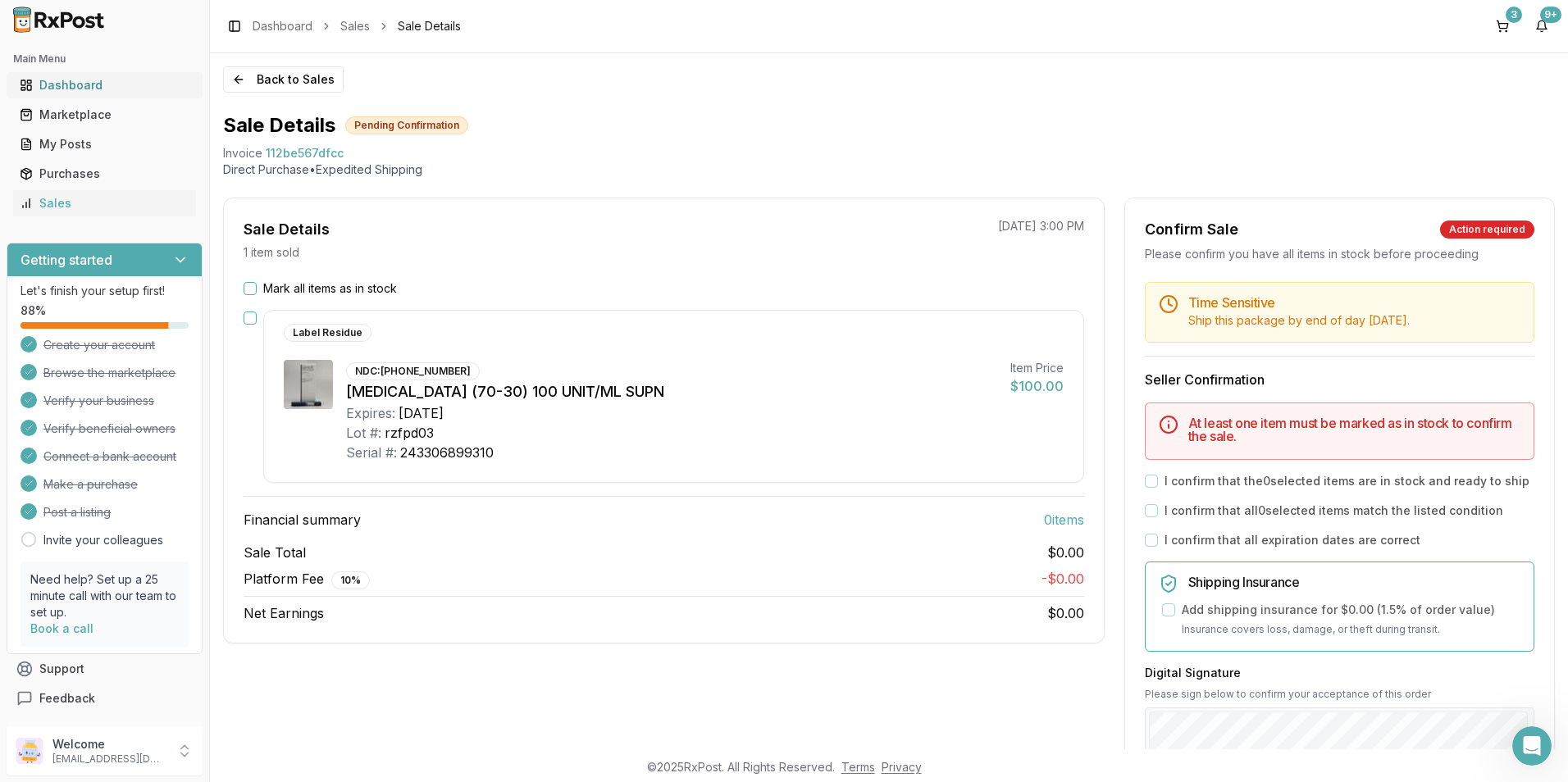
click at [50, 80] on div "Dashboard" at bounding box center [104, 85] width 170 height 17
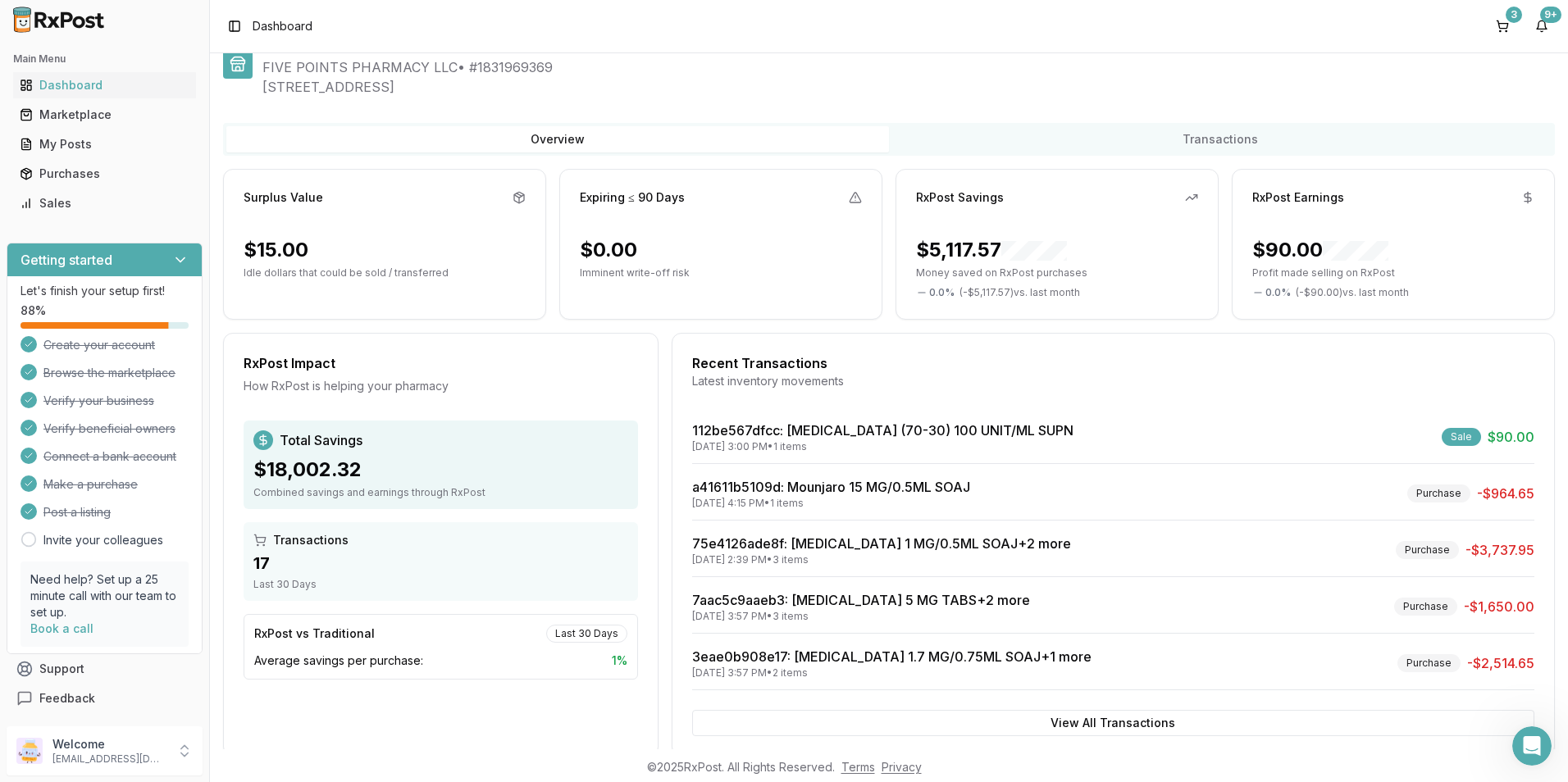
scroll to position [69, 0]
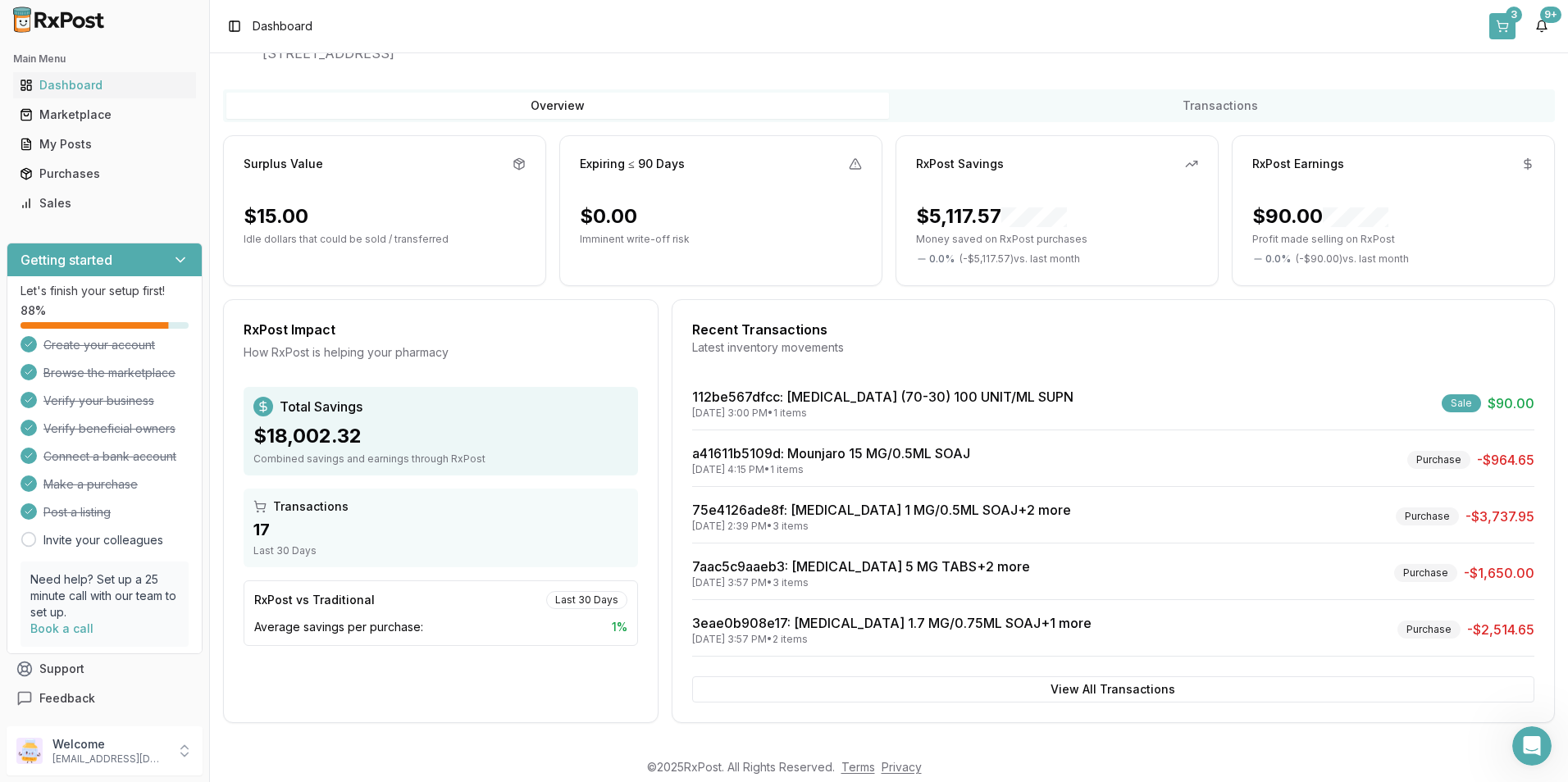
click at [1498, 18] on button "3" at bounding box center [1502, 26] width 27 height 27
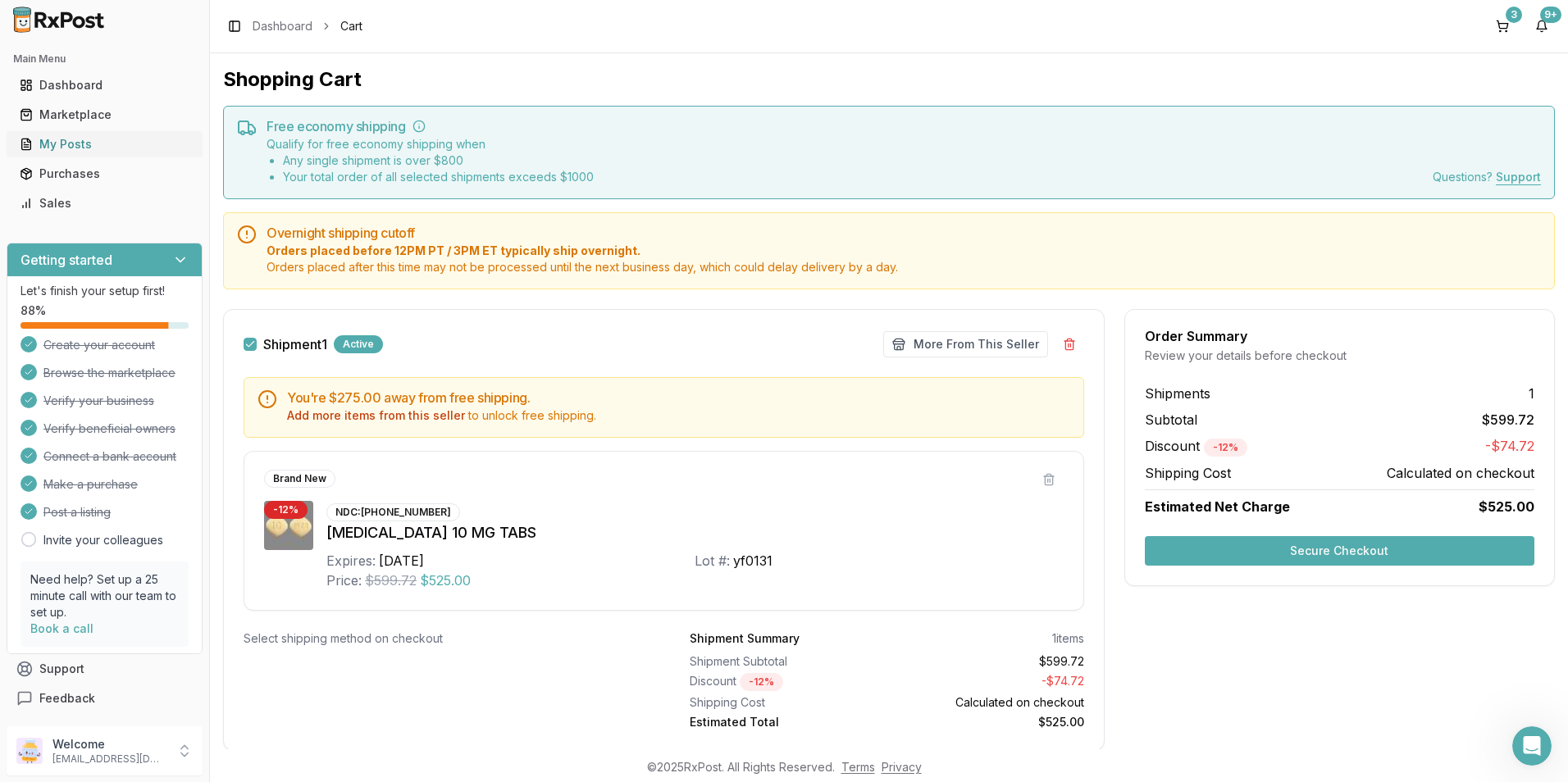
click at [62, 142] on div "My Posts" at bounding box center [104, 144] width 170 height 17
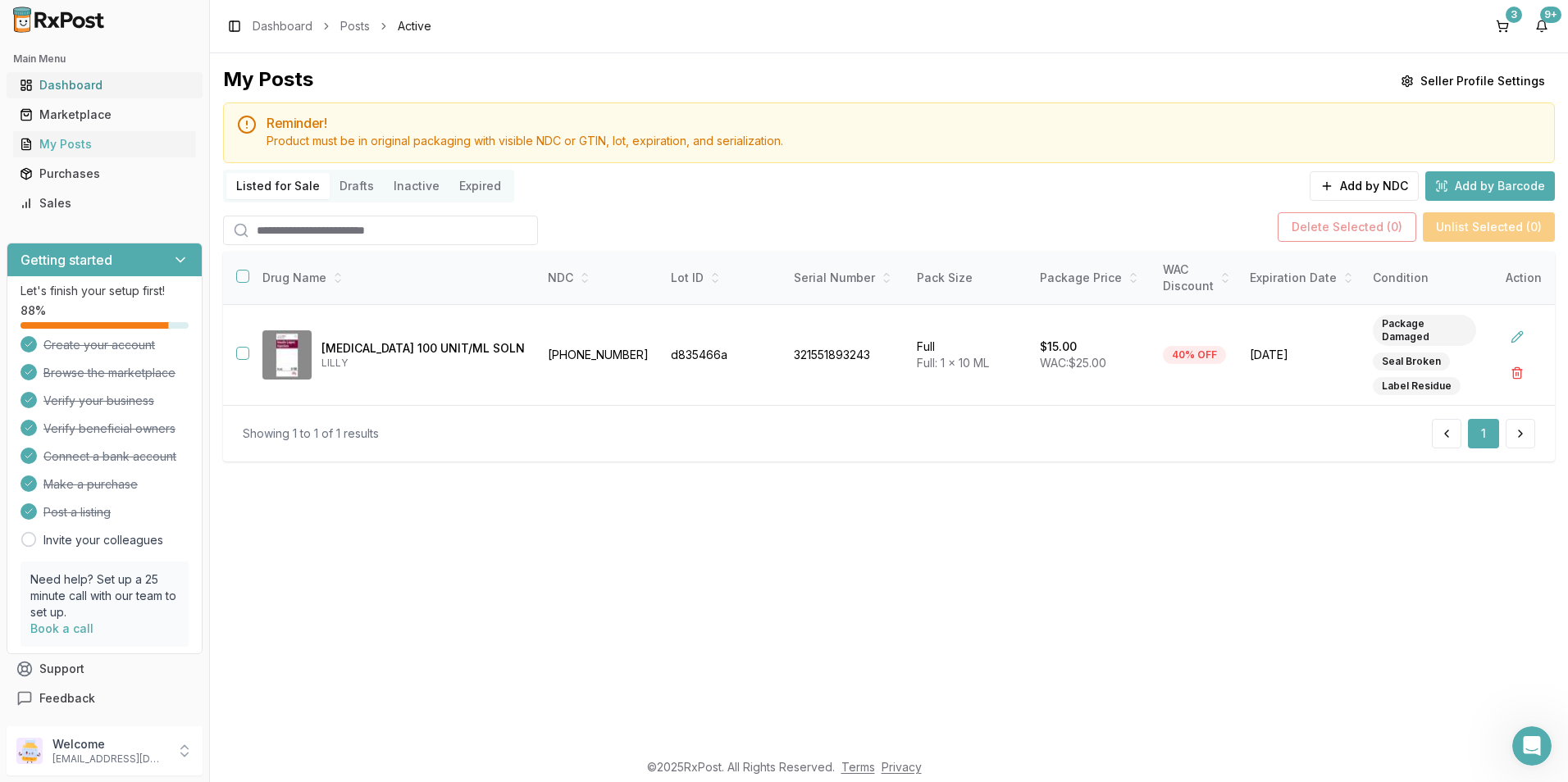
click at [70, 85] on div "Dashboard" at bounding box center [104, 85] width 170 height 17
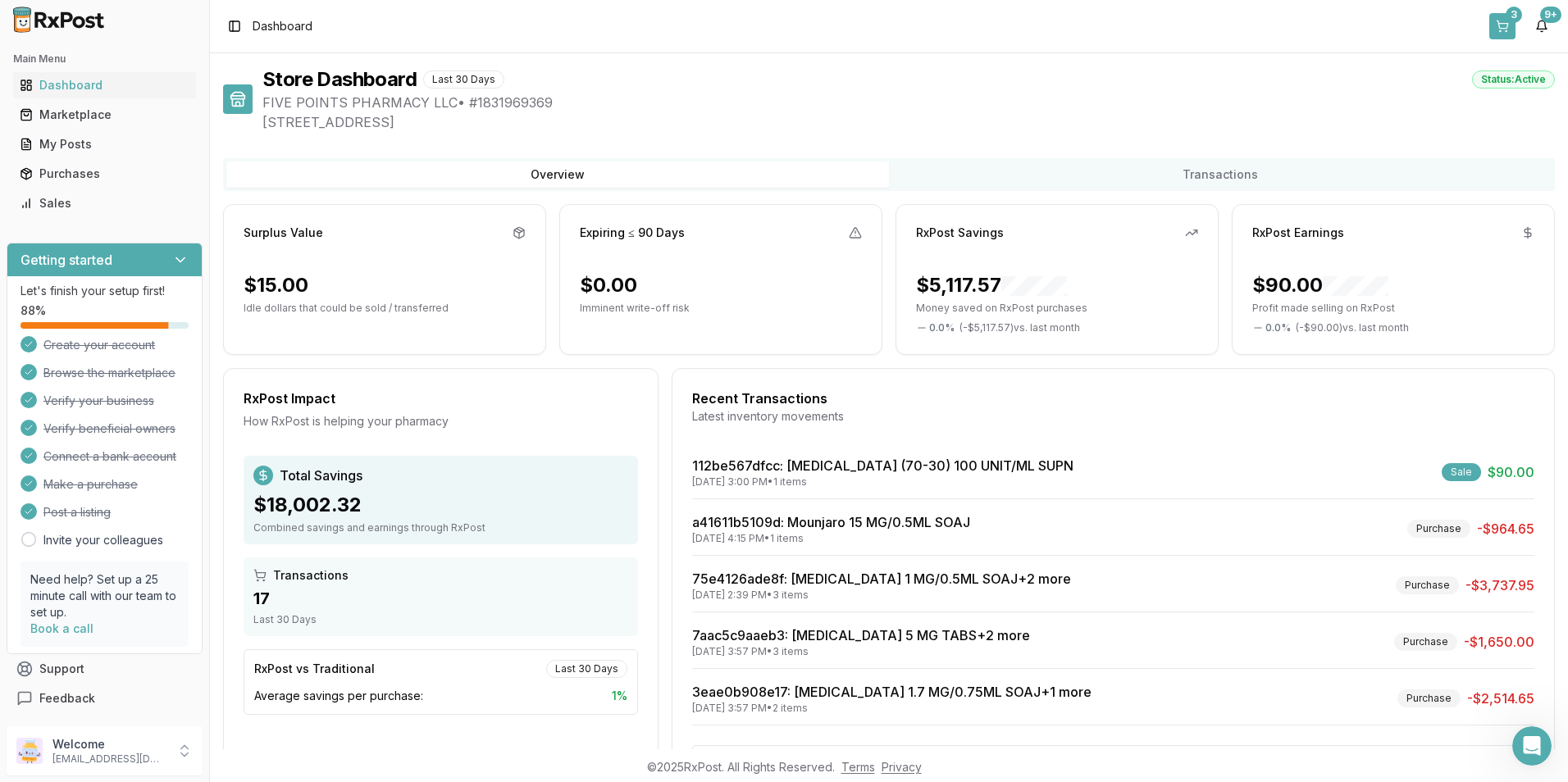
click at [1499, 18] on button "3" at bounding box center [1502, 26] width 27 height 27
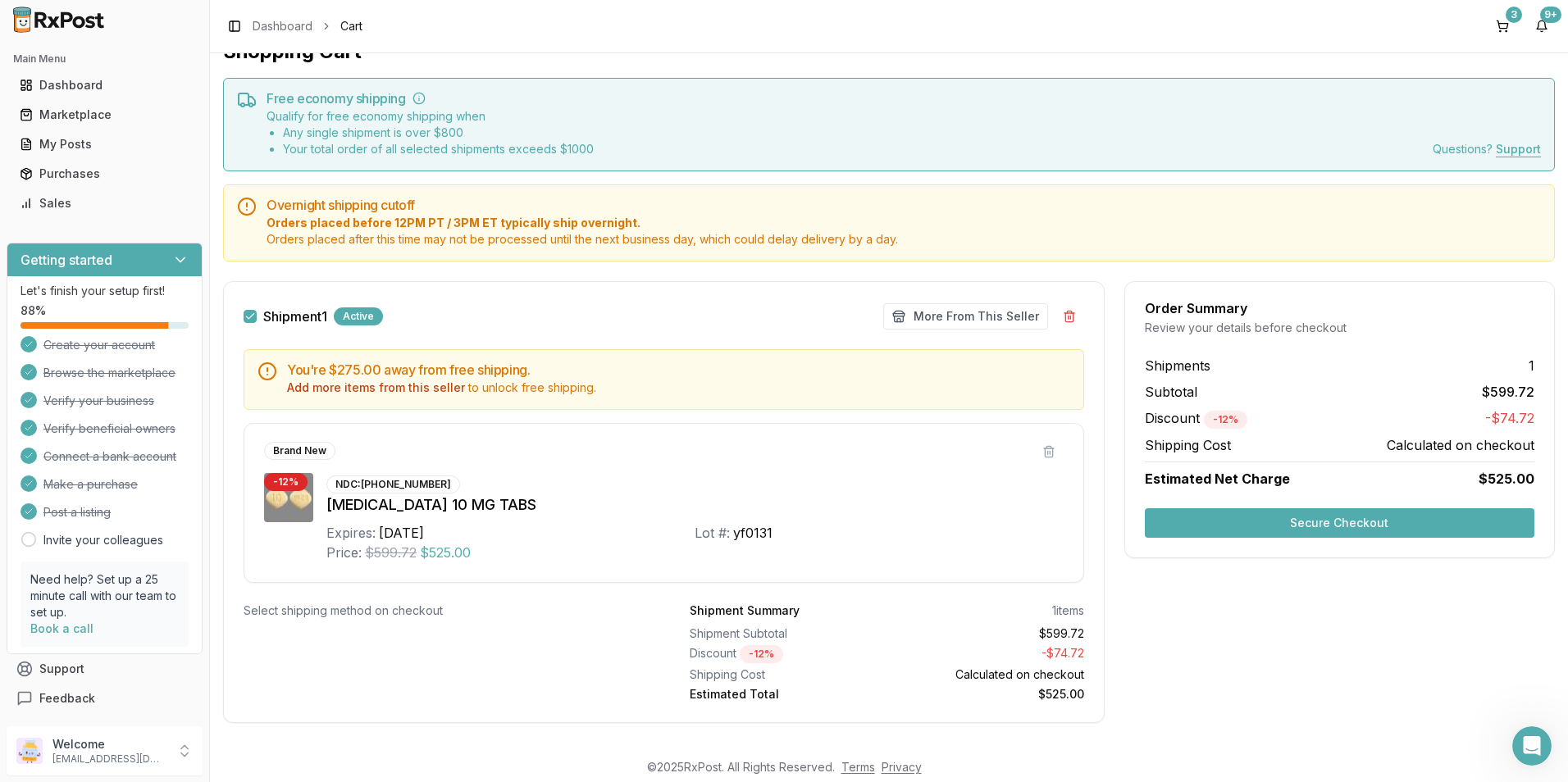
scroll to position [48, 0]
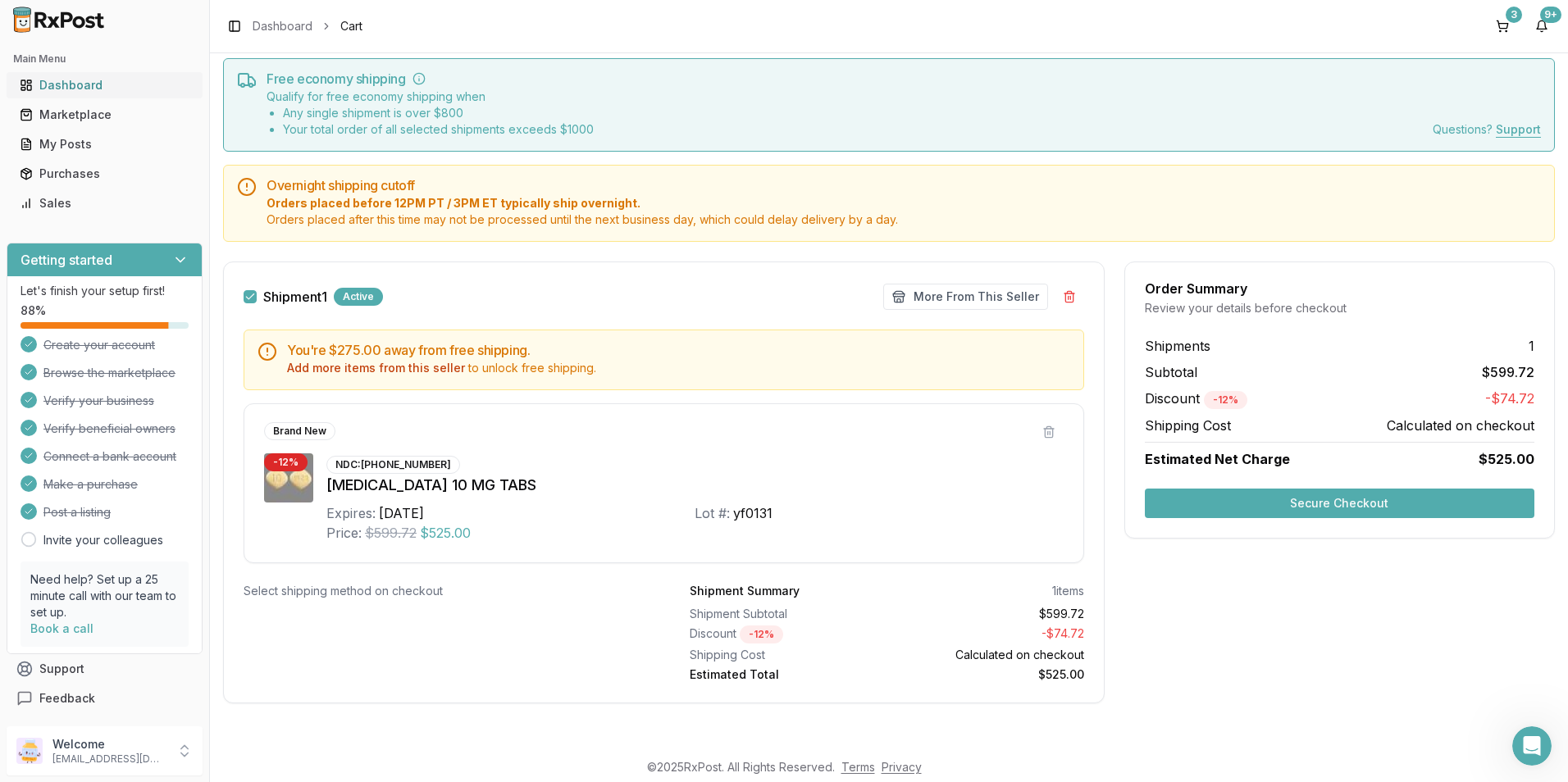
click at [45, 80] on div "Dashboard" at bounding box center [104, 85] width 170 height 17
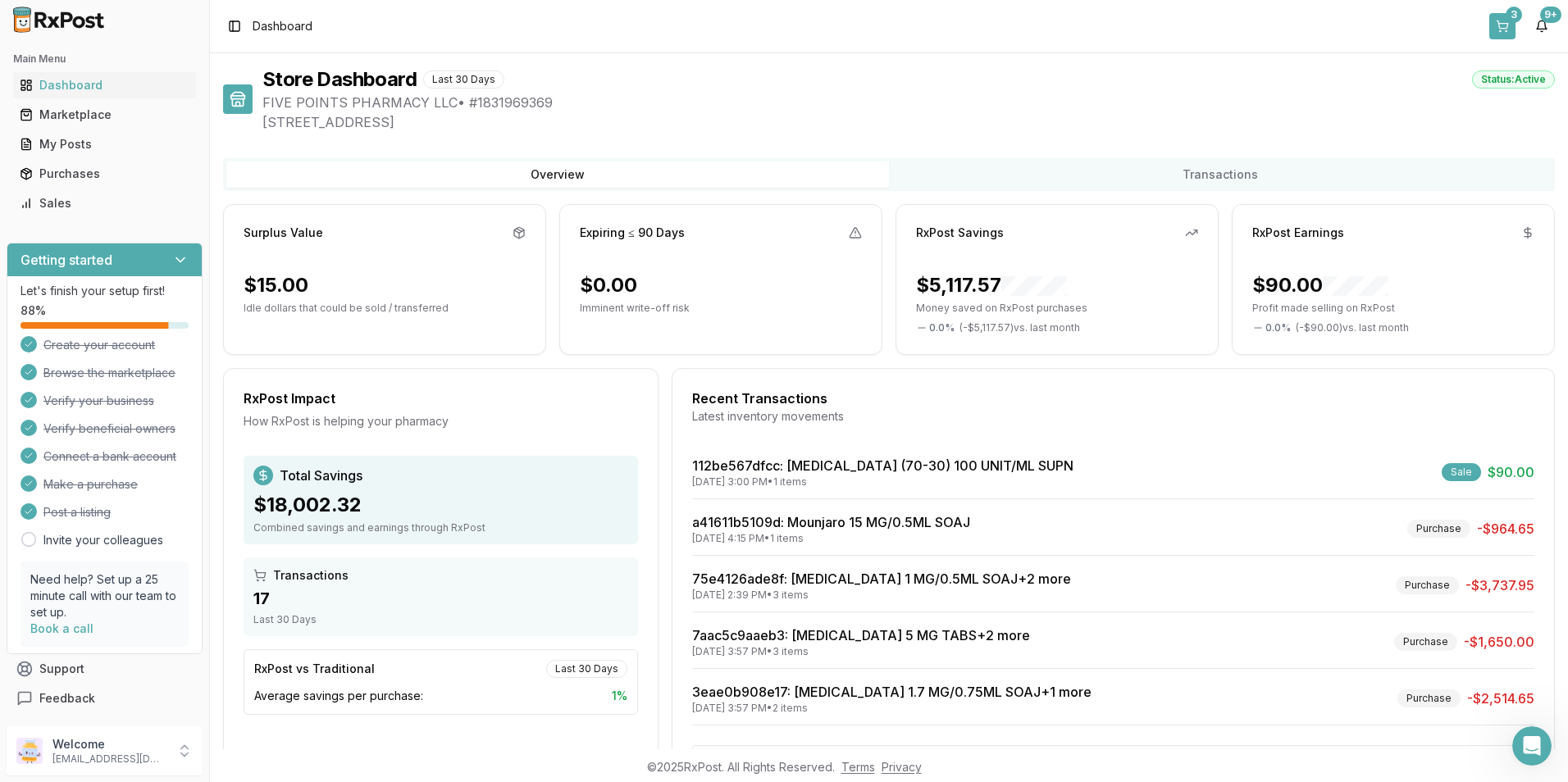
click at [1500, 22] on button "3" at bounding box center [1502, 26] width 27 height 27
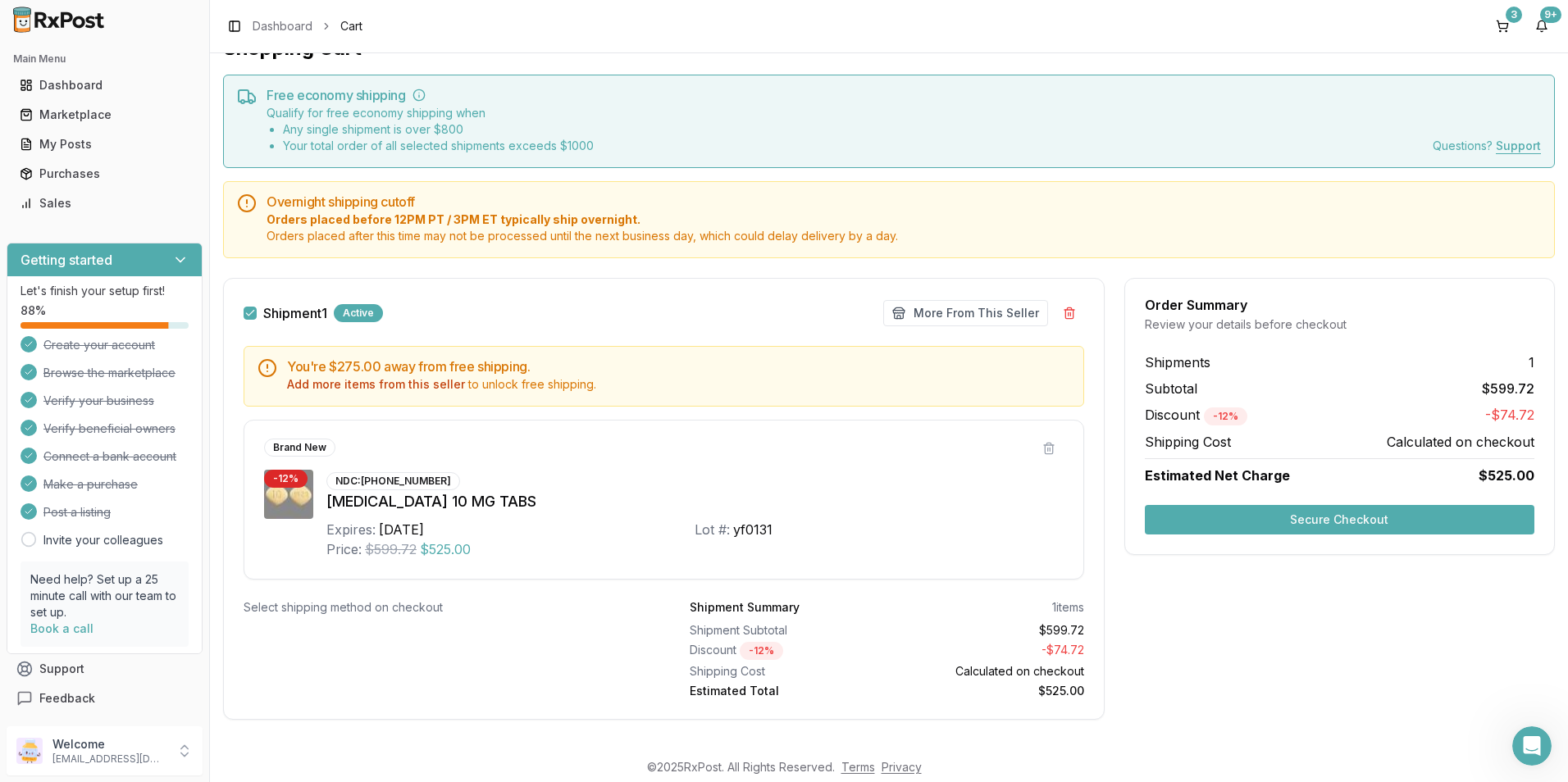
scroll to position [48, 0]
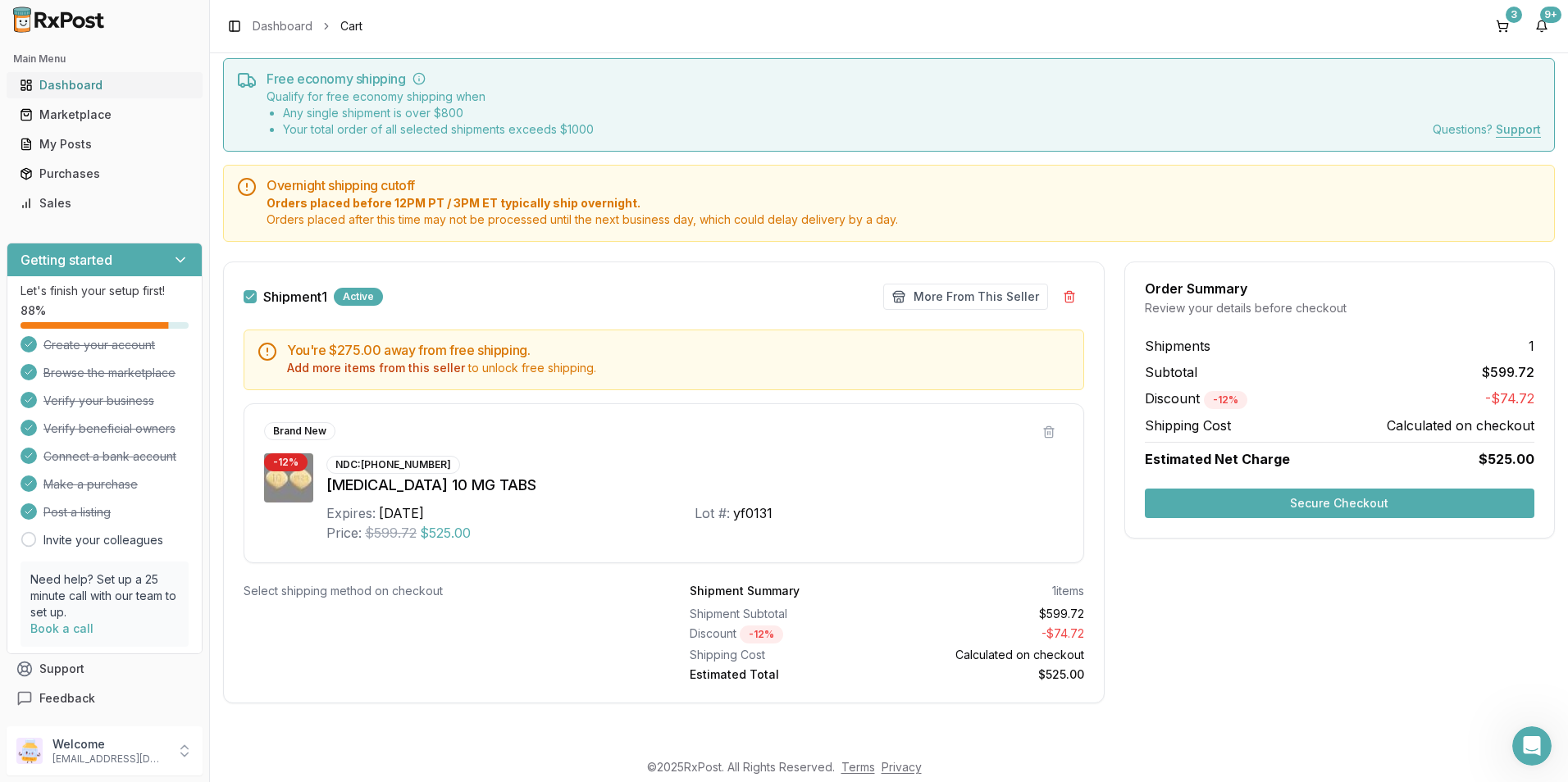
click at [64, 80] on div "Dashboard" at bounding box center [104, 85] width 170 height 17
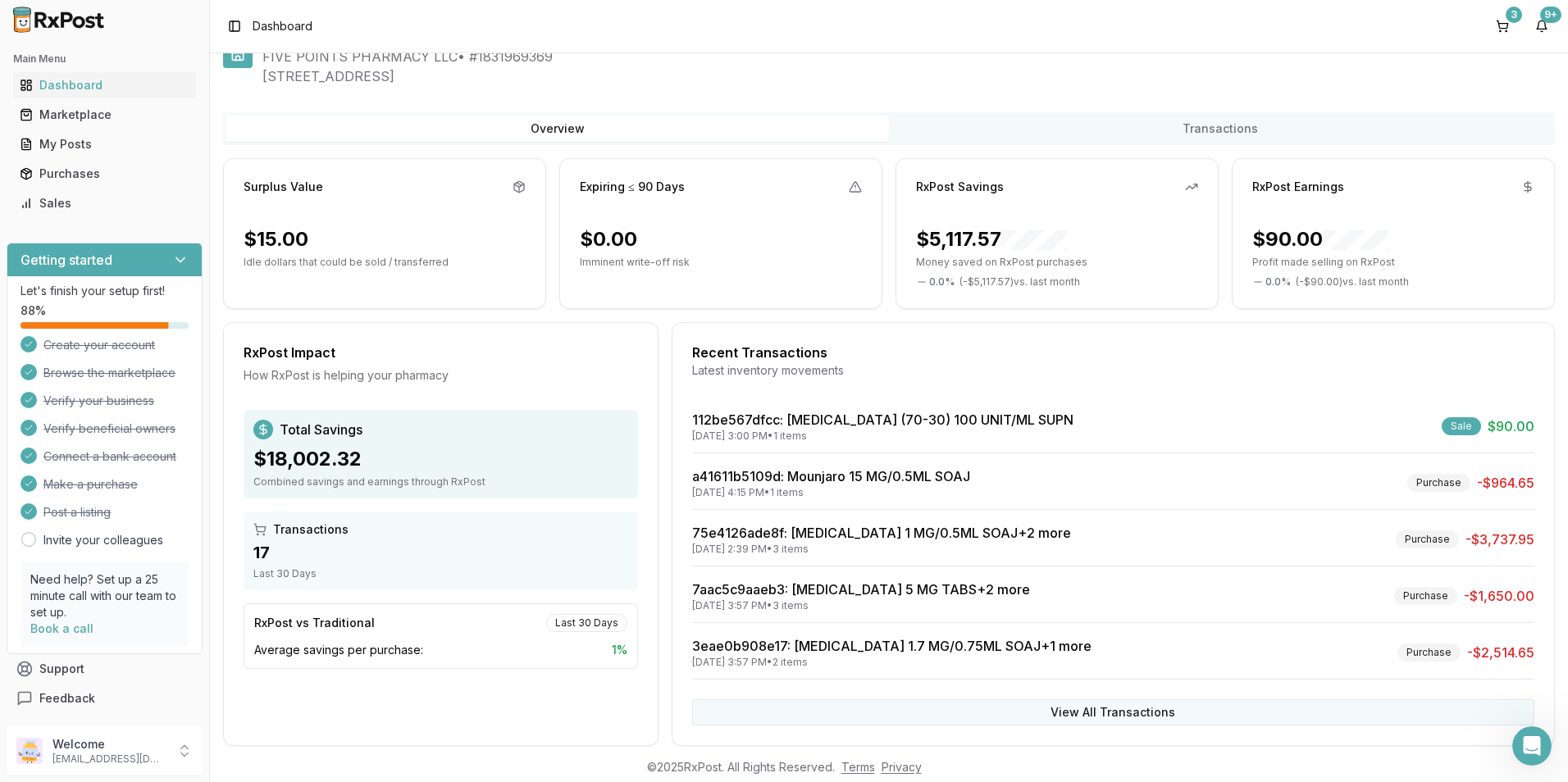
scroll to position [69, 0]
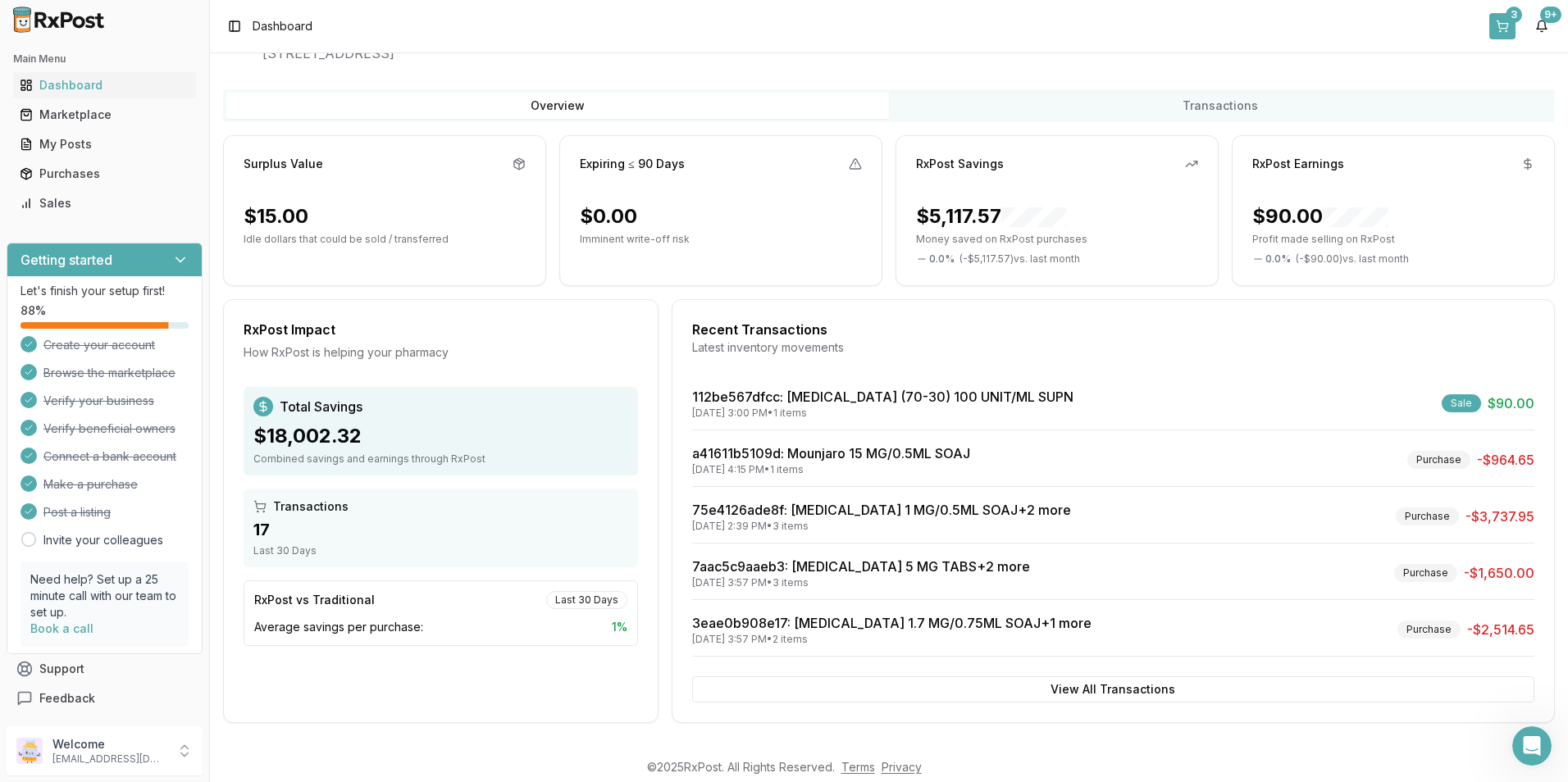
click at [1506, 29] on button "3" at bounding box center [1502, 26] width 27 height 27
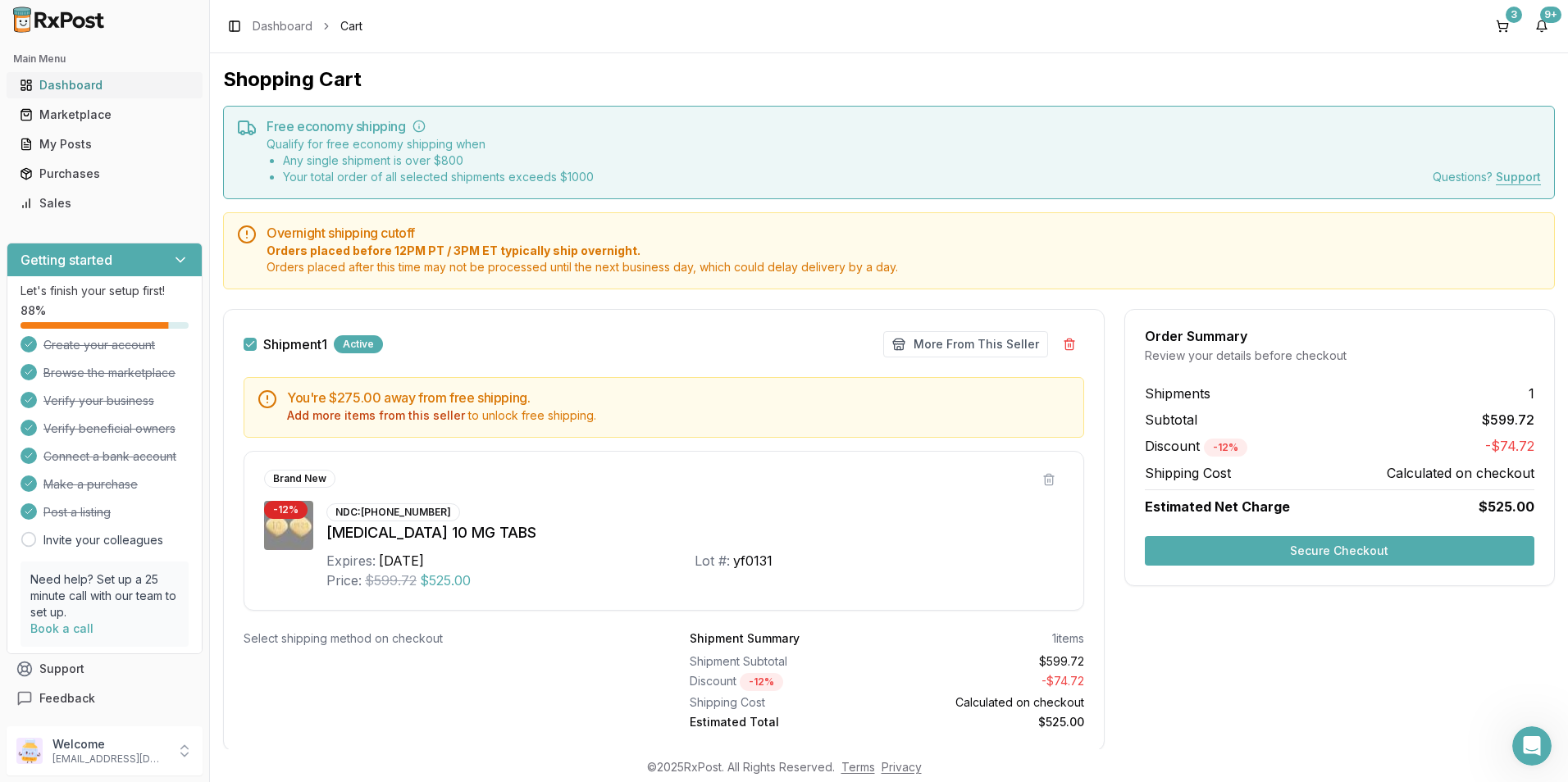
click at [49, 85] on div "Dashboard" at bounding box center [104, 85] width 170 height 17
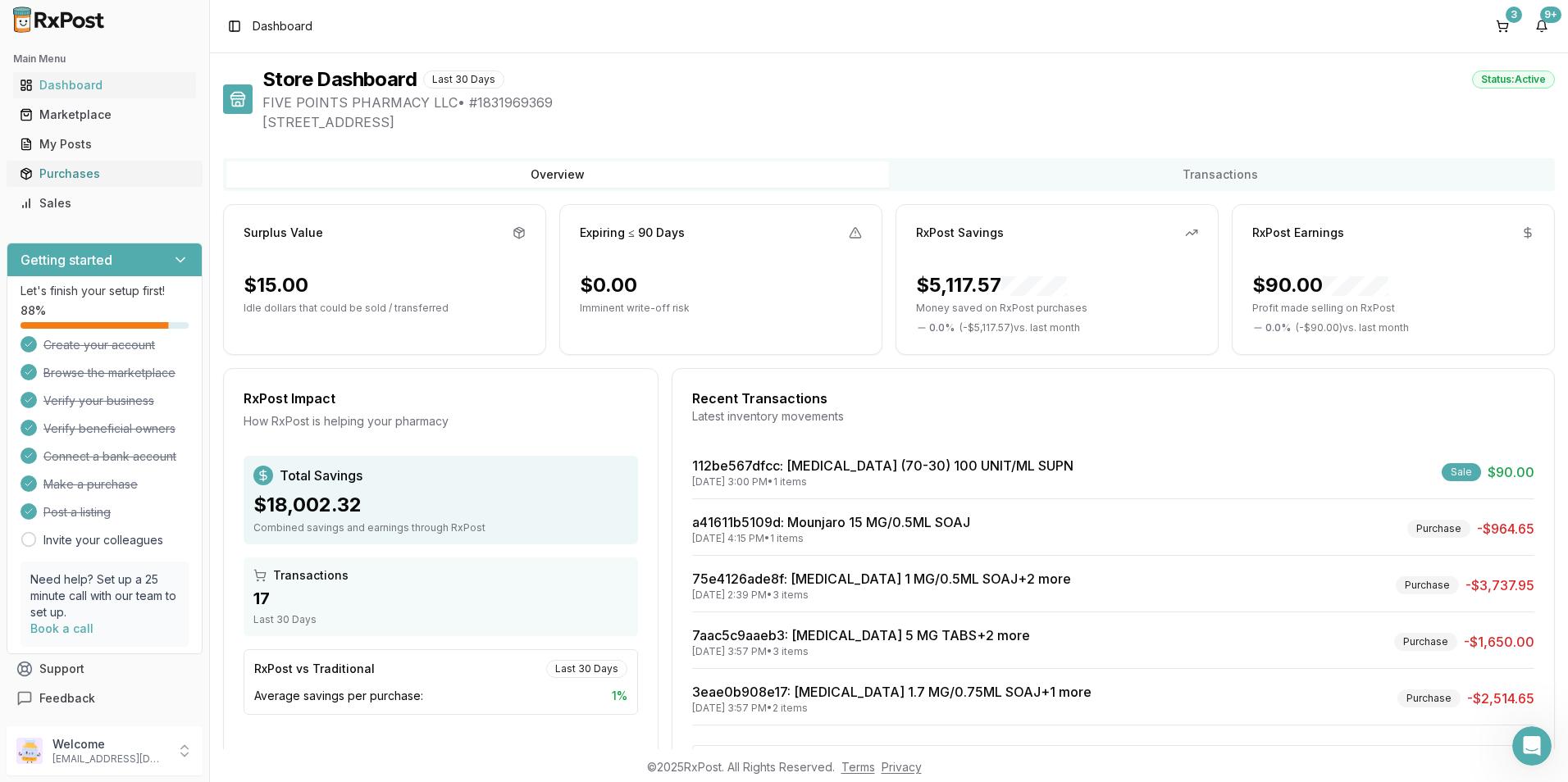
click at [74, 171] on div "Purchases" at bounding box center [104, 174] width 170 height 17
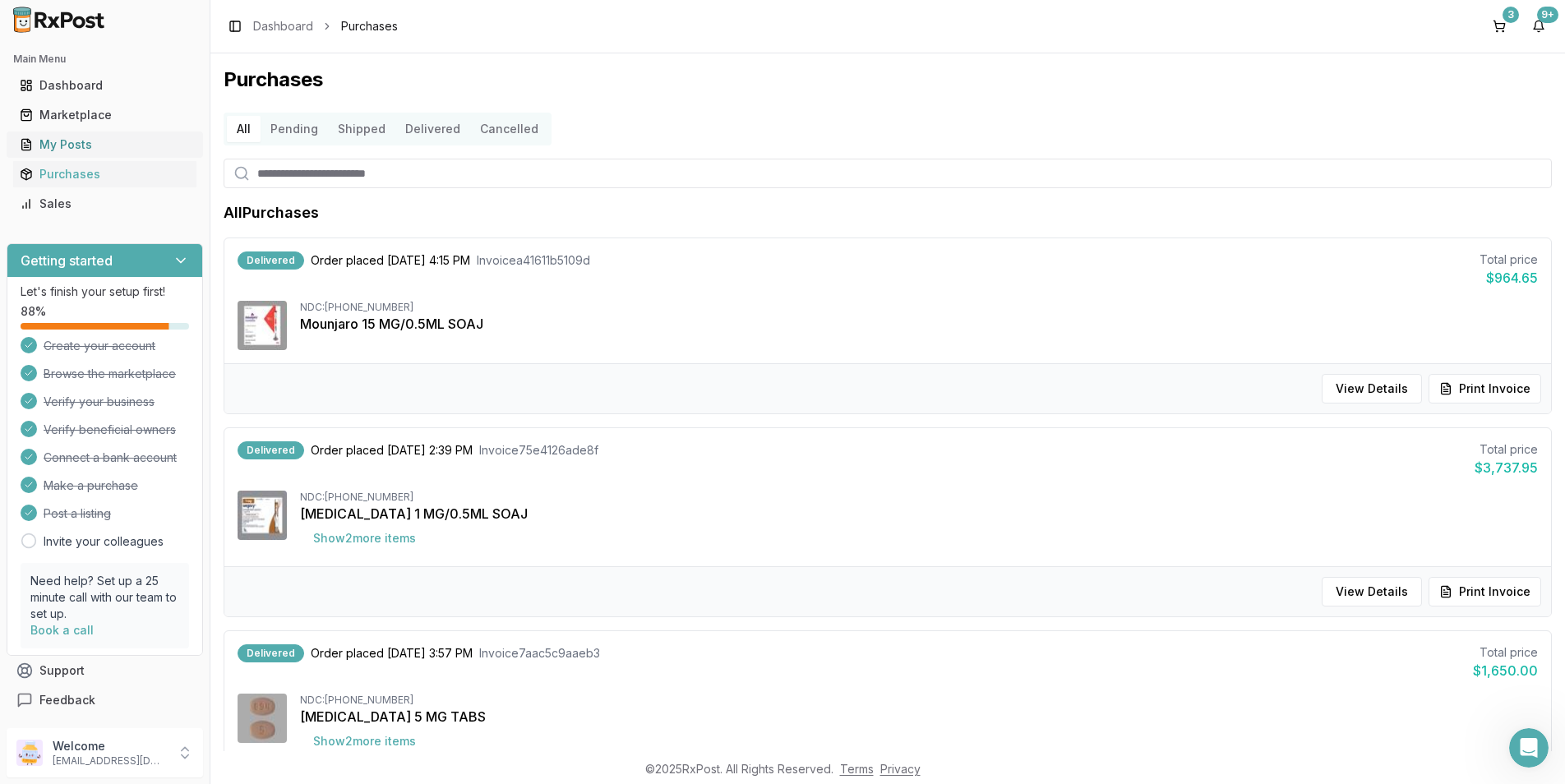
click at [65, 145] on div "My Posts" at bounding box center [104, 145] width 171 height 17
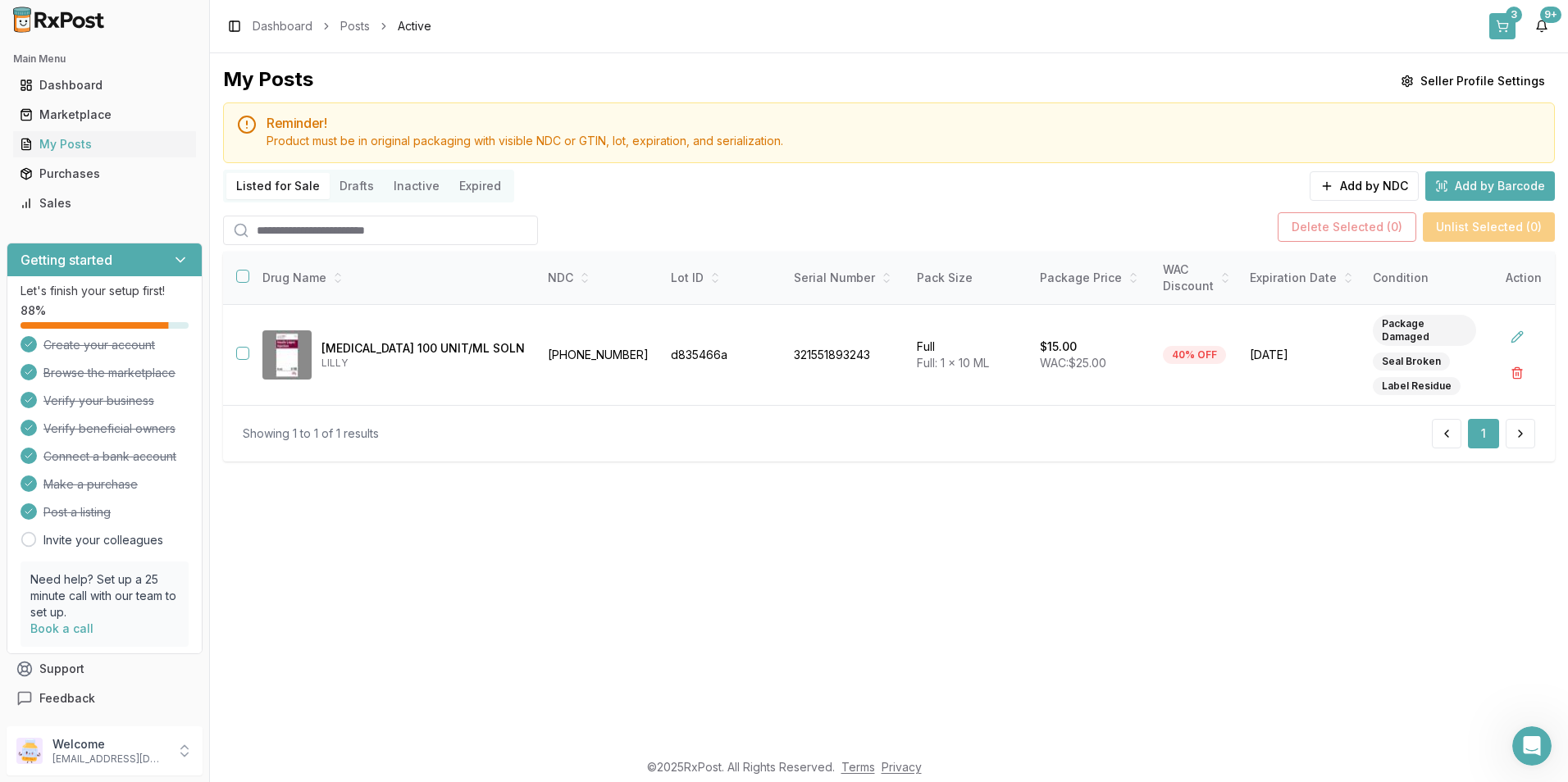
click at [1503, 14] on button "3" at bounding box center [1502, 26] width 27 height 27
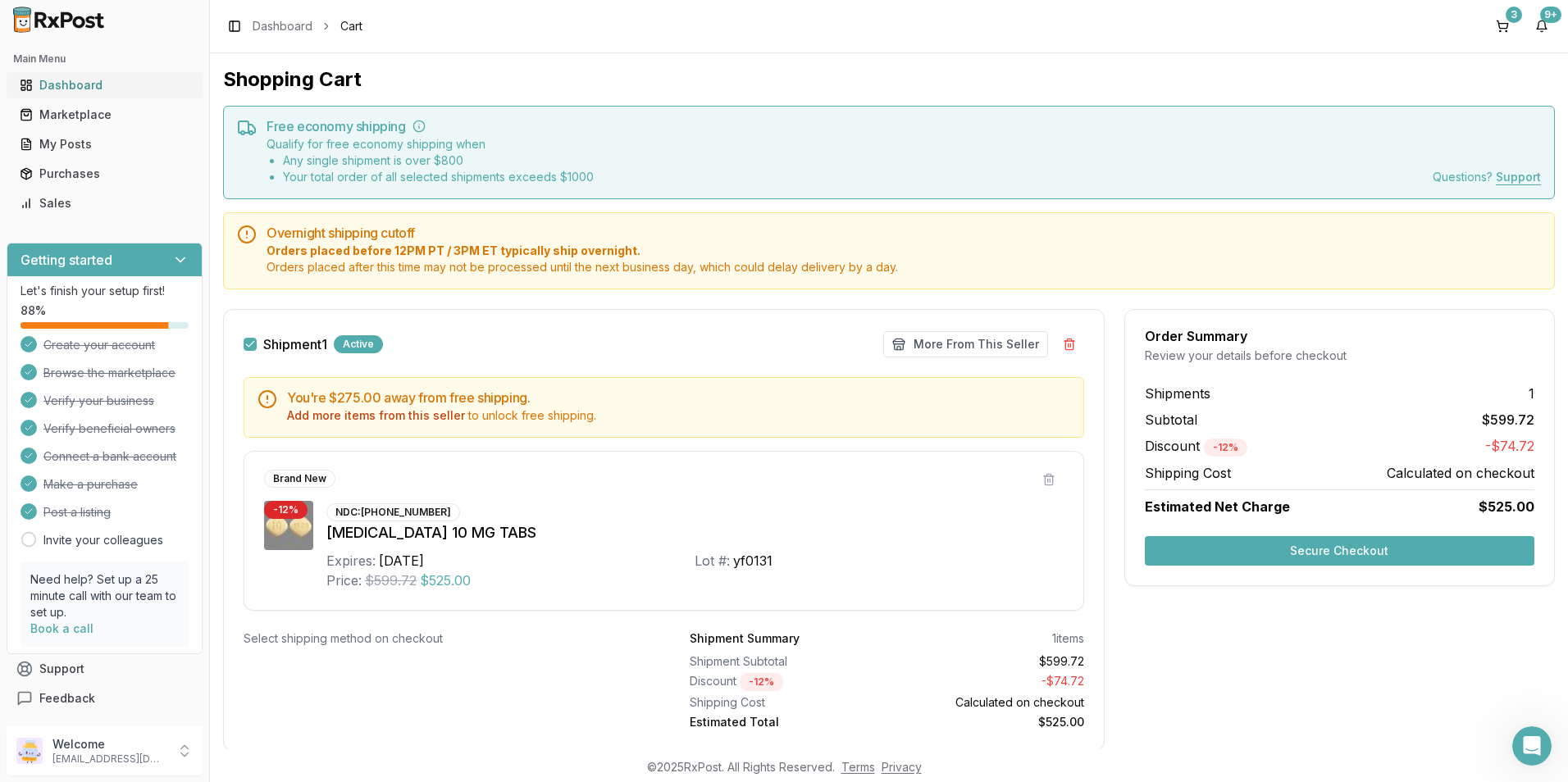
click at [68, 83] on div "Dashboard" at bounding box center [104, 85] width 170 height 17
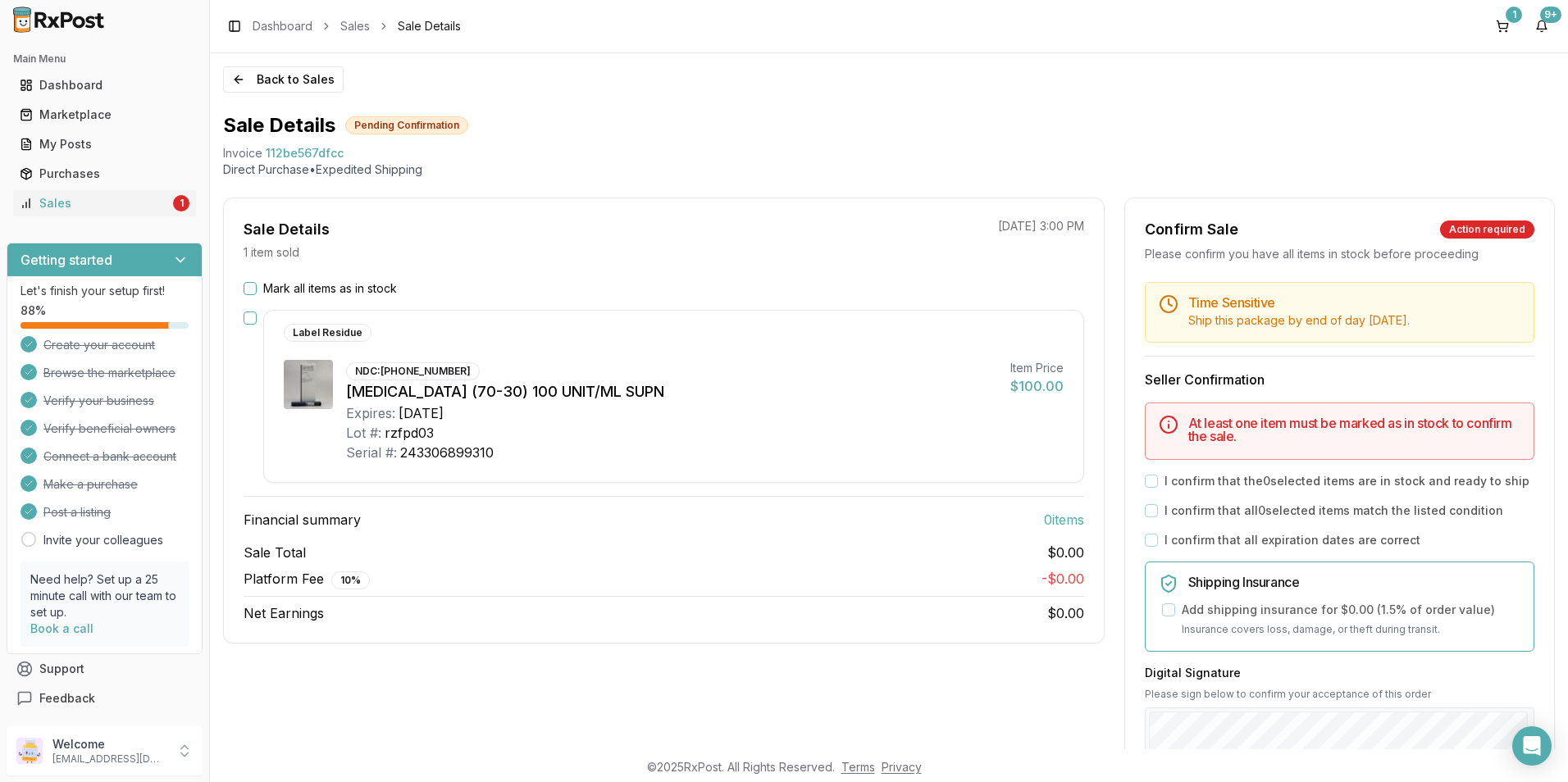
click at [247, 292] on button "Mark all items as in stock" at bounding box center [250, 289] width 13 height 13
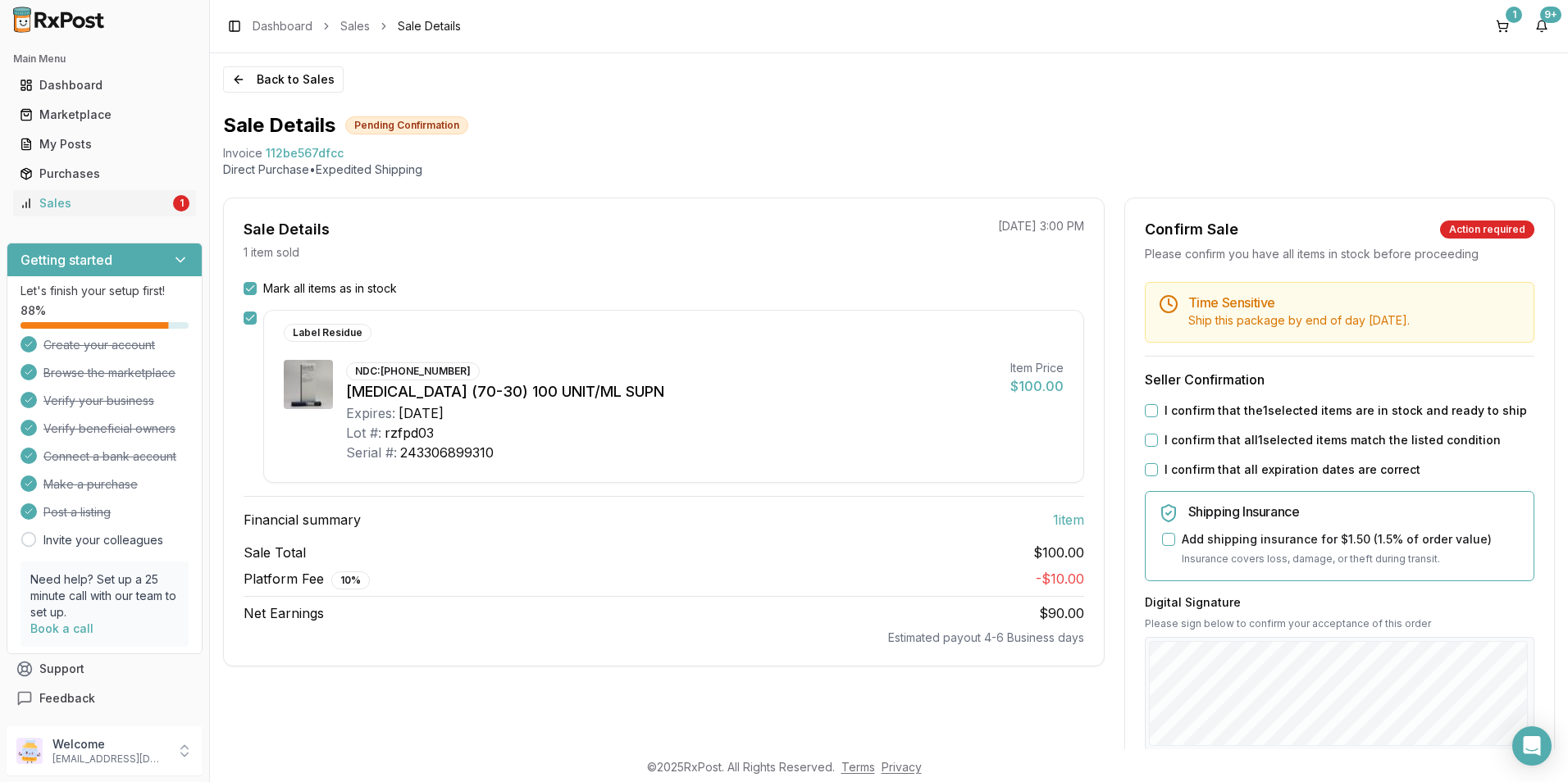
click at [1146, 417] on button "I confirm that the 1 selected items are in stock and ready to ship" at bounding box center [1151, 411] width 13 height 13
click at [1144, 447] on button "I confirm that all 1 selected items match the listed condition" at bounding box center [1151, 440] width 13 height 13
click at [1154, 478] on div "I confirm that all expiration dates are correct" at bounding box center [1339, 470] width 390 height 17
click at [1144, 476] on button "I confirm that all expiration dates are correct" at bounding box center [1151, 470] width 13 height 13
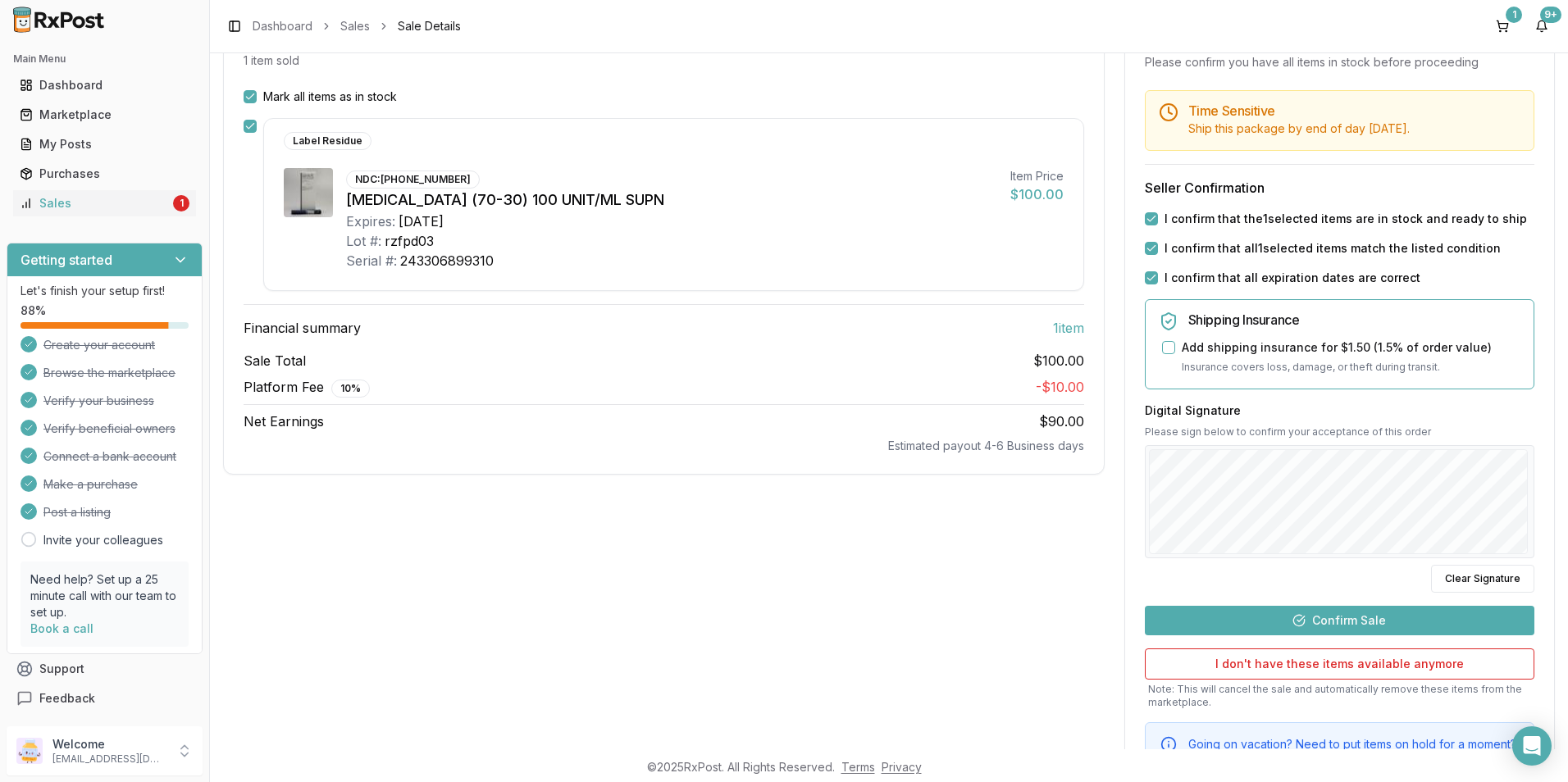
scroll to position [164, 0]
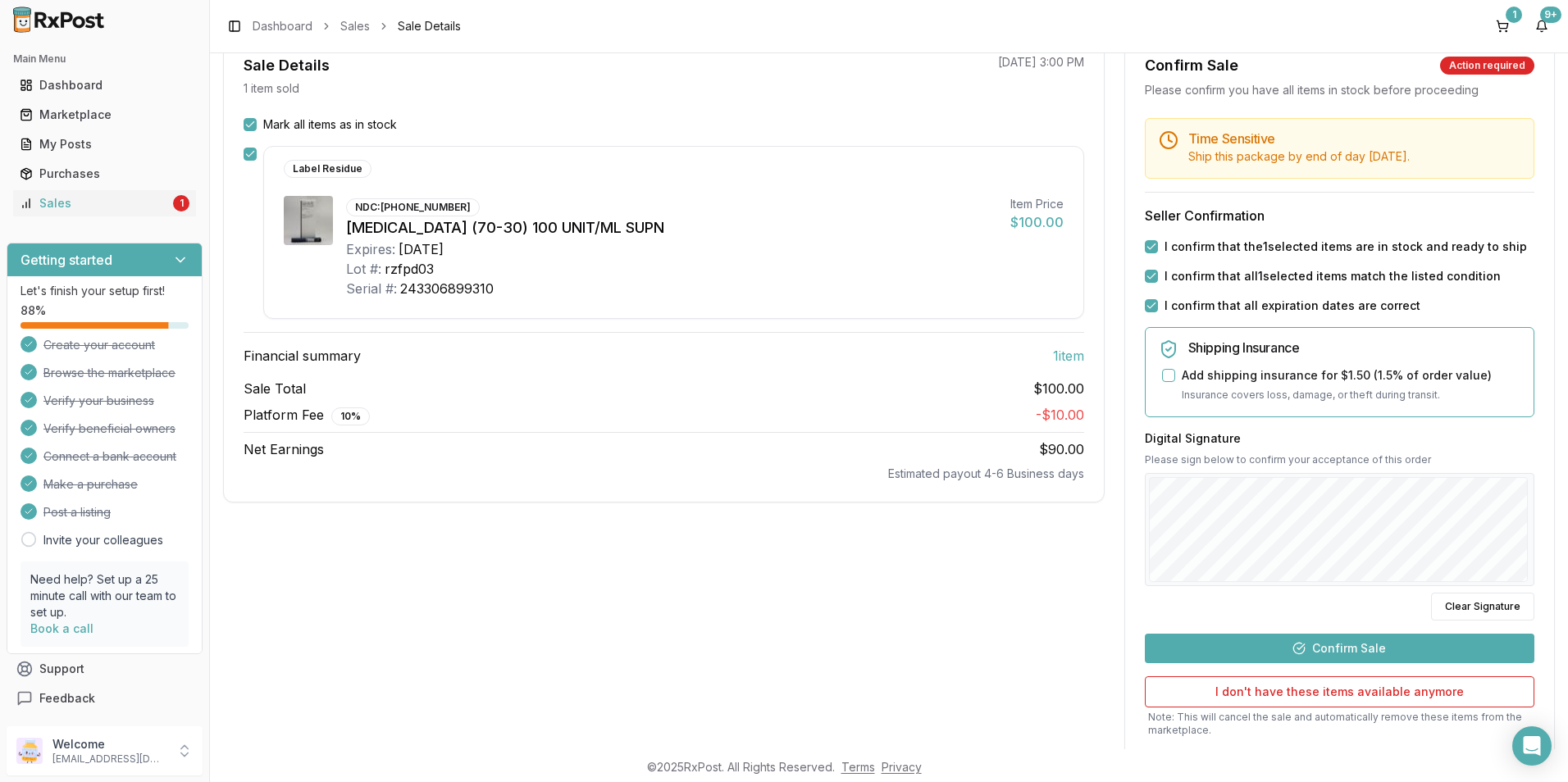
click at [1243, 662] on button "Confirm Sale" at bounding box center [1339, 649] width 390 height 29
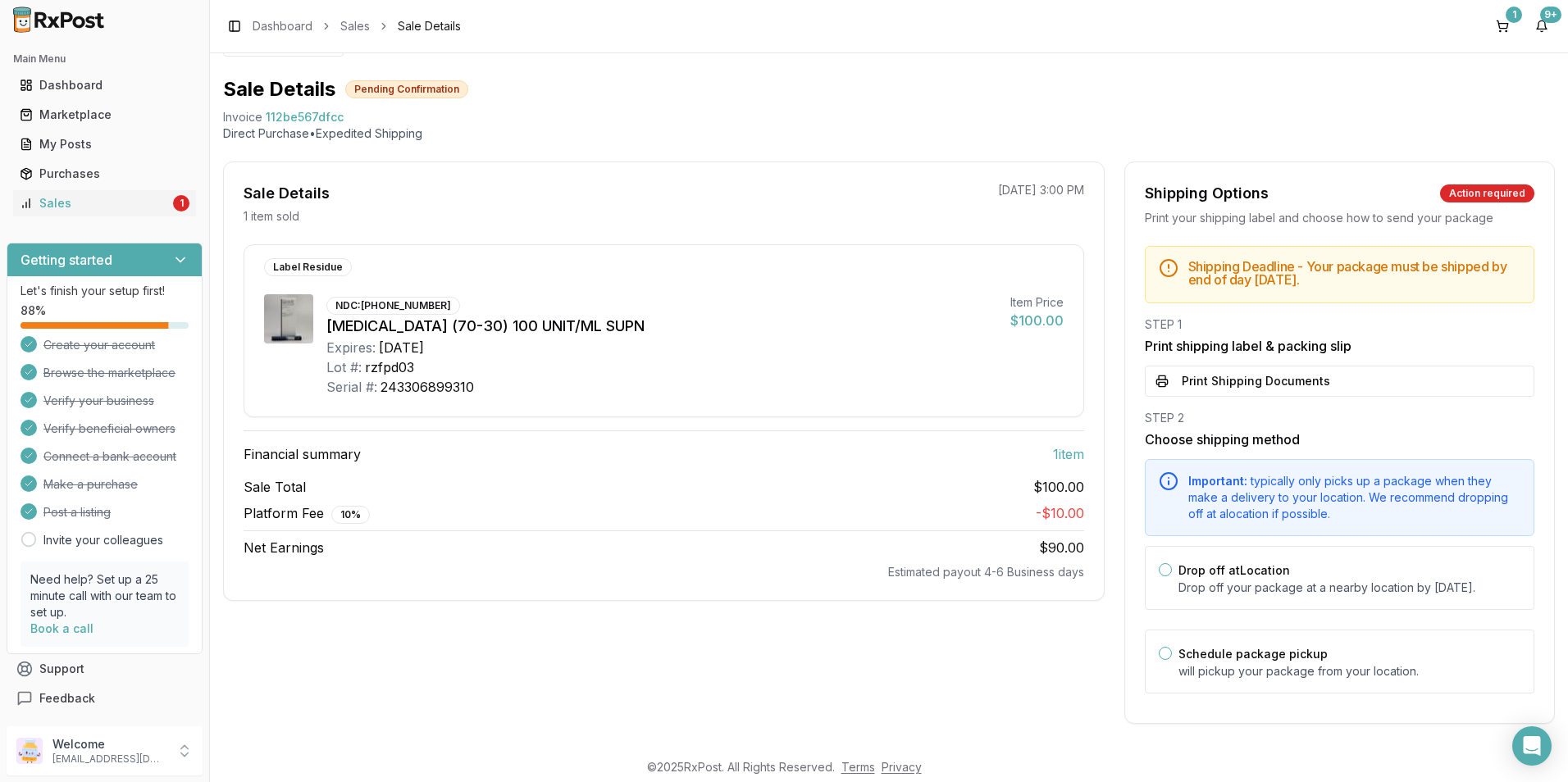
scroll to position [53, 0]
click at [1158, 562] on button "Drop off at Location" at bounding box center [1165, 569] width 13 height 13
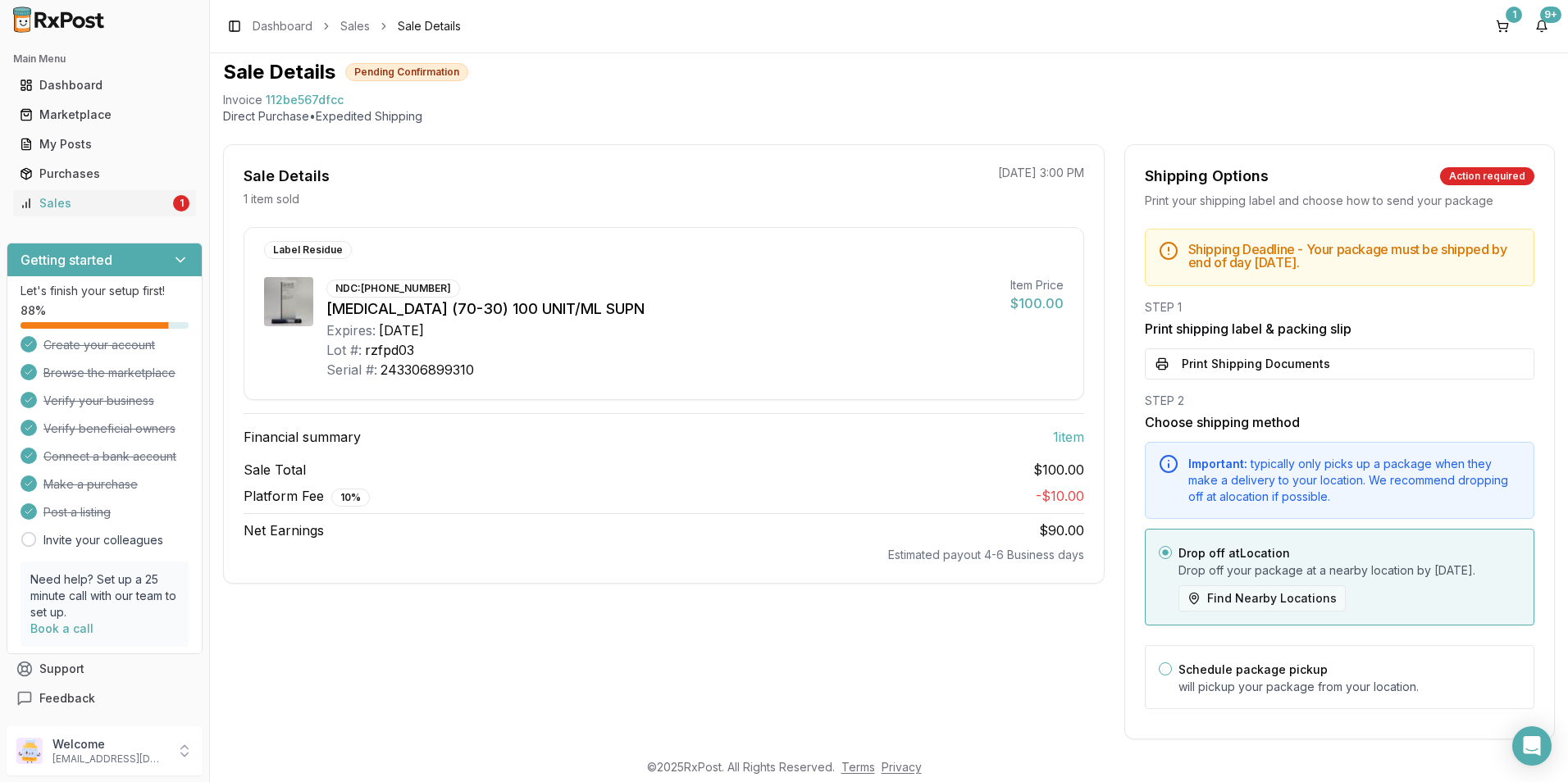
click at [1222, 611] on button "Find Nearby Locations" at bounding box center [1262, 598] width 167 height 27
click at [1221, 611] on button "Find Nearby Locations" at bounding box center [1262, 598] width 167 height 27
click at [1189, 611] on button "Find Nearby Locations" at bounding box center [1262, 598] width 167 height 27
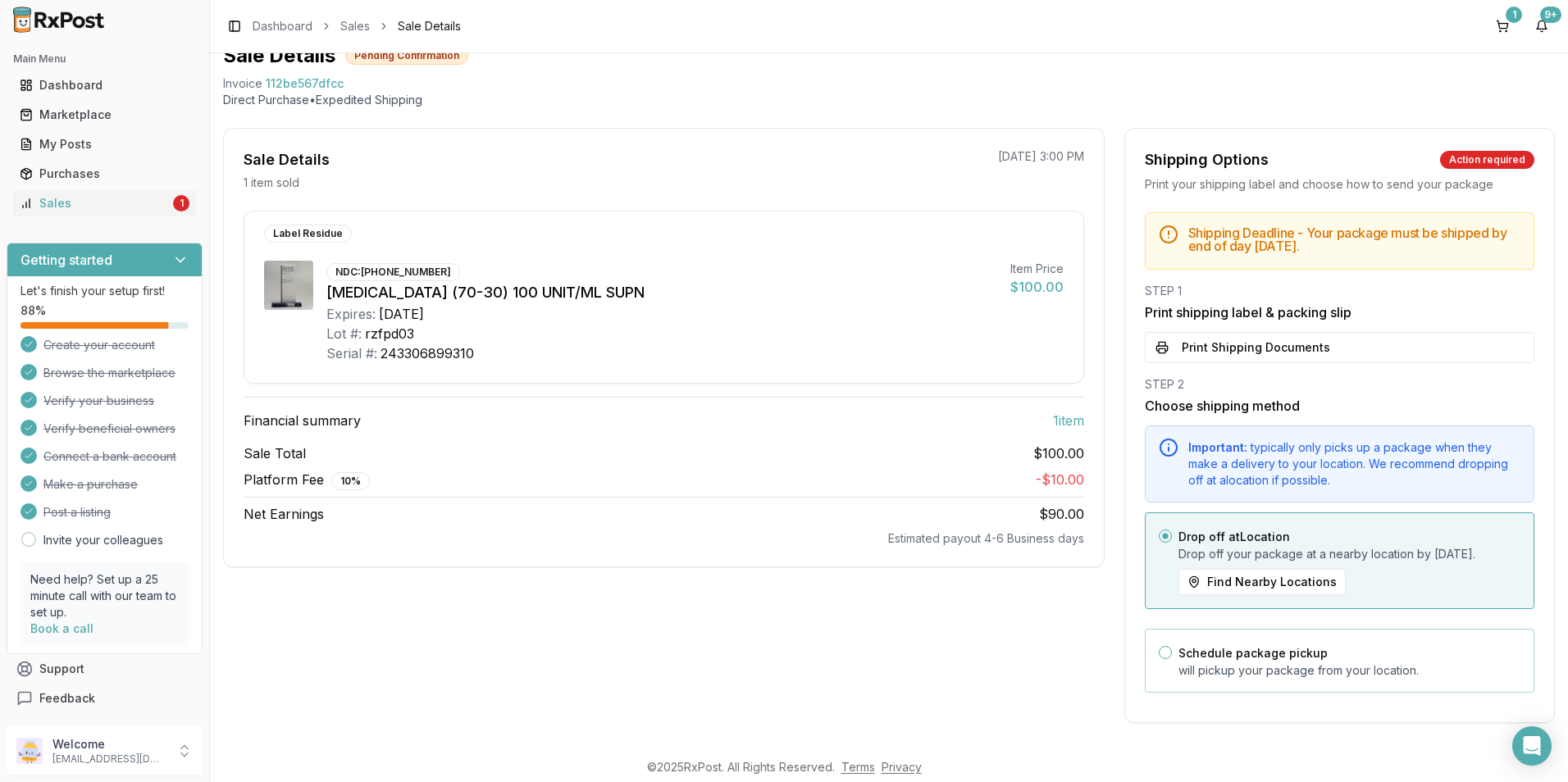
scroll to position [86, 0]
click at [119, 210] on div "Sales" at bounding box center [94, 203] width 150 height 17
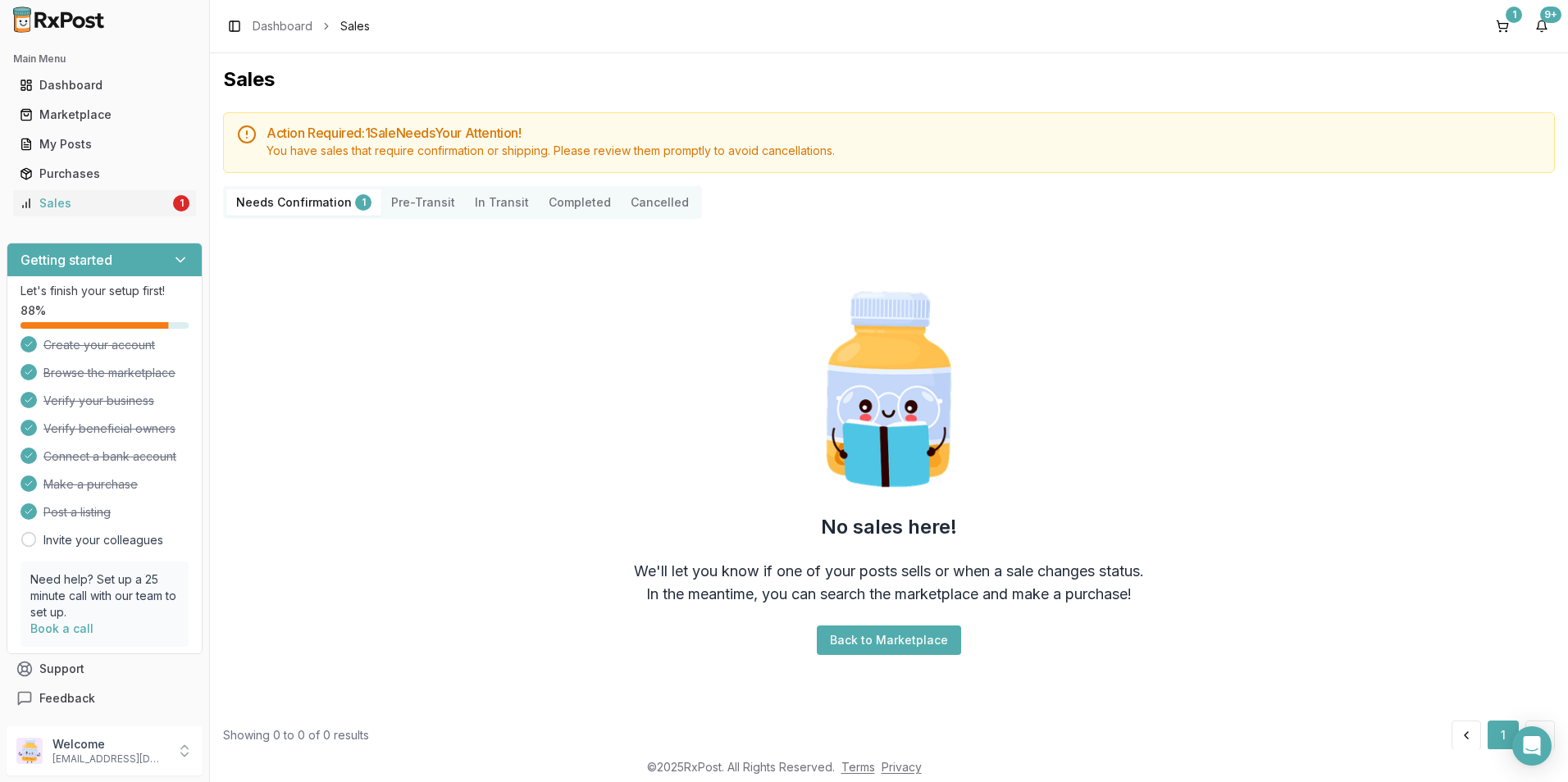
click at [882, 637] on button "Back to Marketplace" at bounding box center [888, 640] width 144 height 29
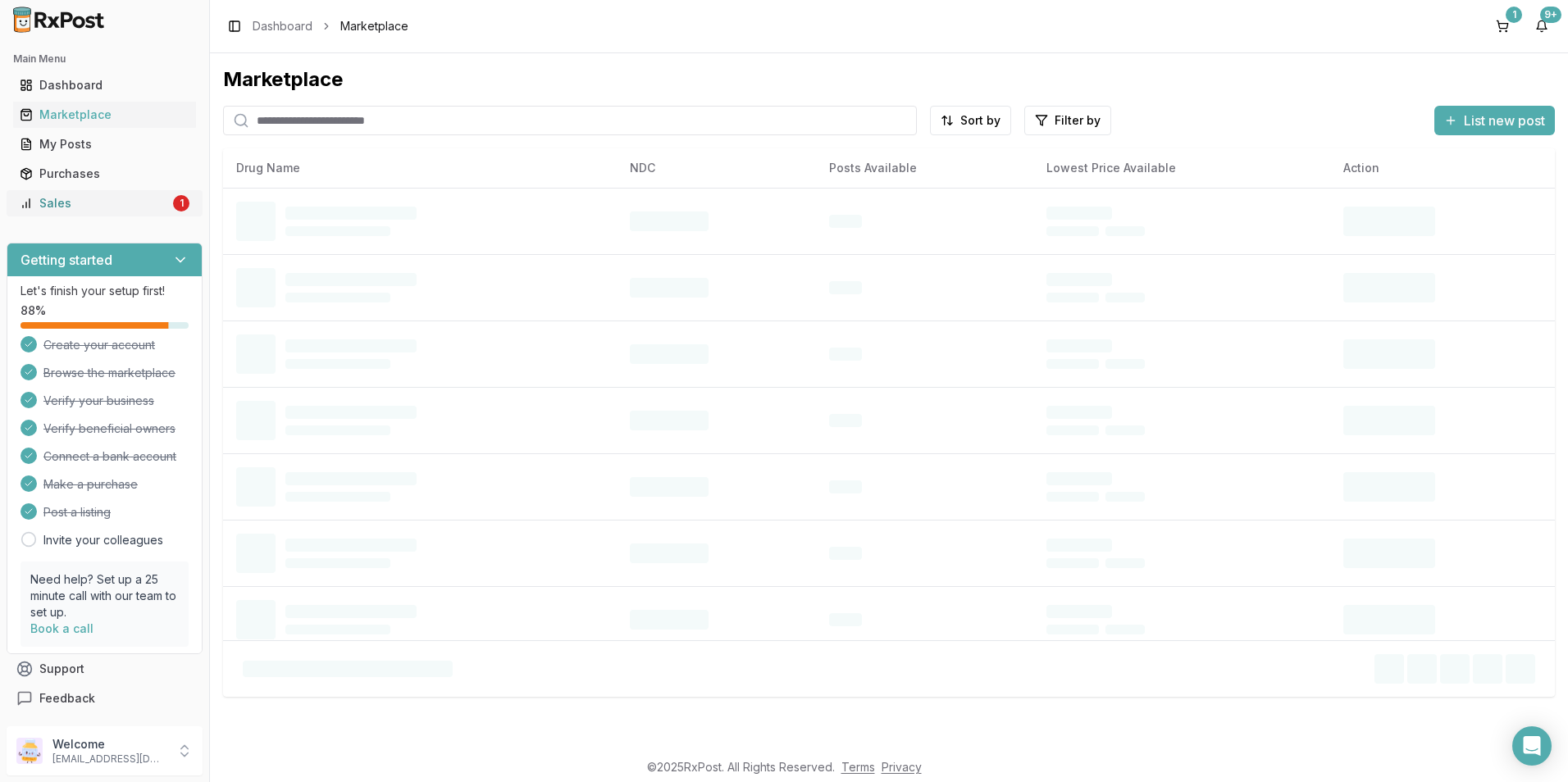
click at [68, 203] on div "Sales" at bounding box center [94, 203] width 150 height 17
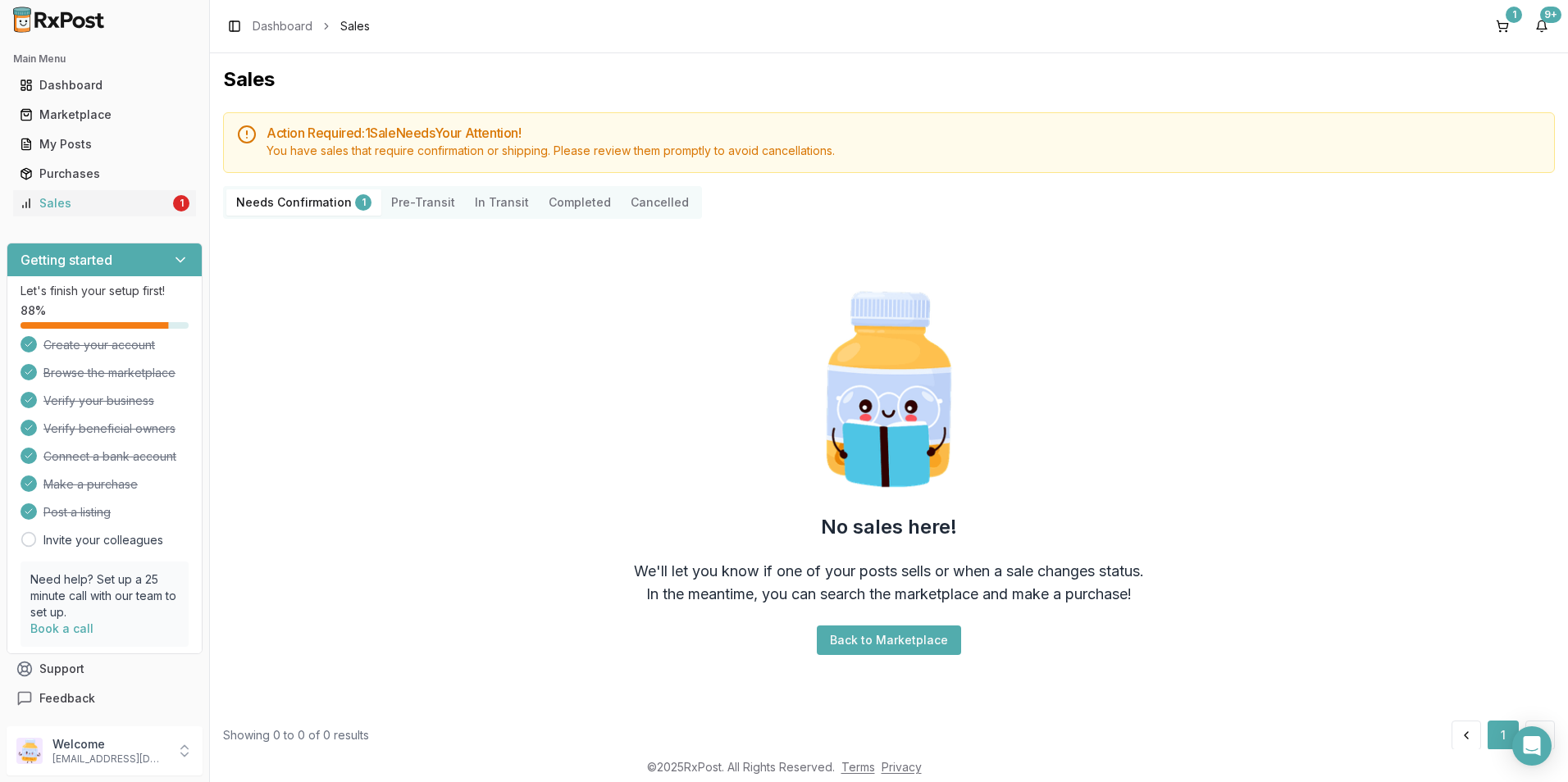
click at [869, 638] on button "Back to Marketplace" at bounding box center [888, 640] width 144 height 29
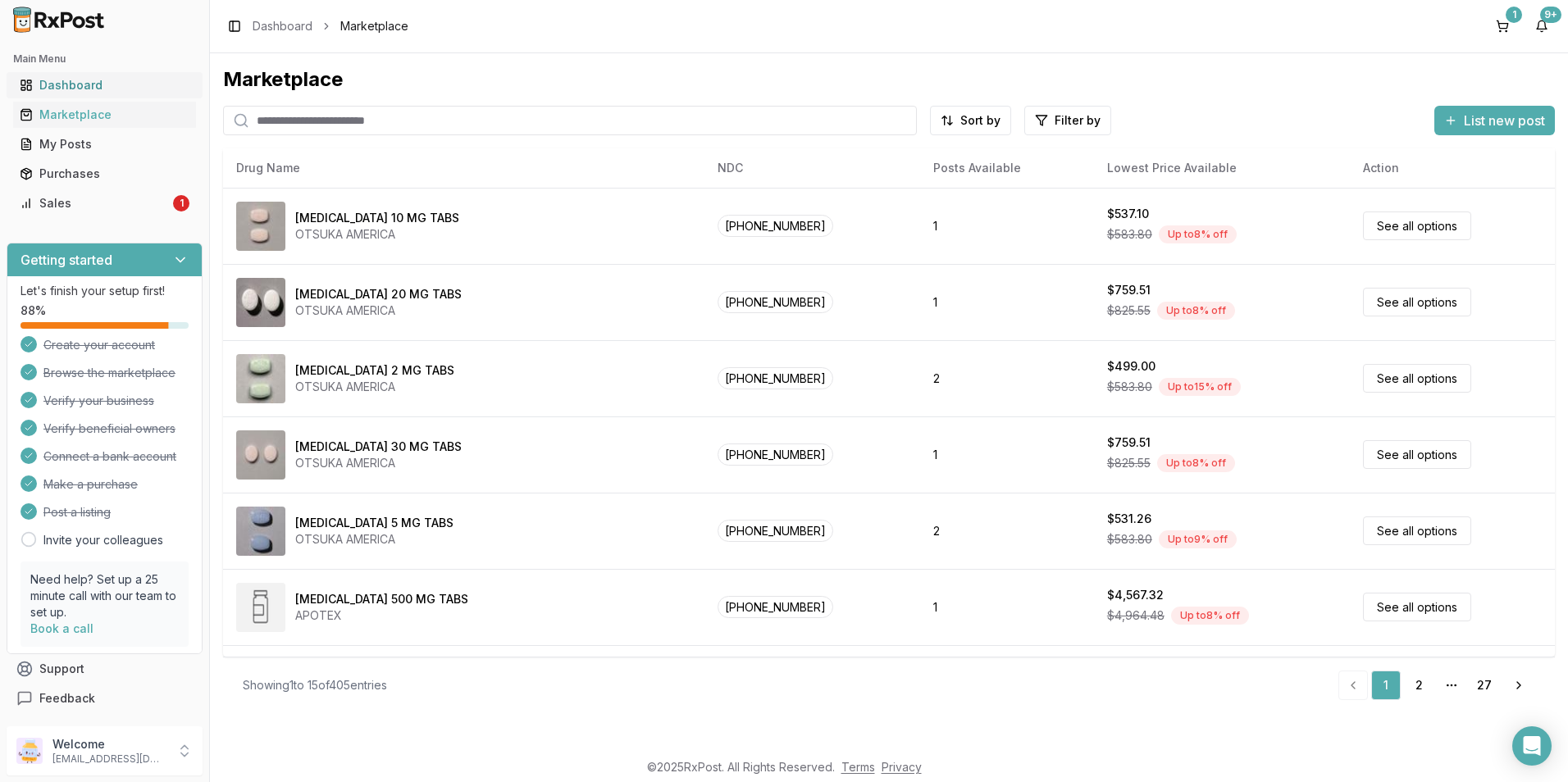
click at [50, 86] on div "Dashboard" at bounding box center [104, 85] width 170 height 17
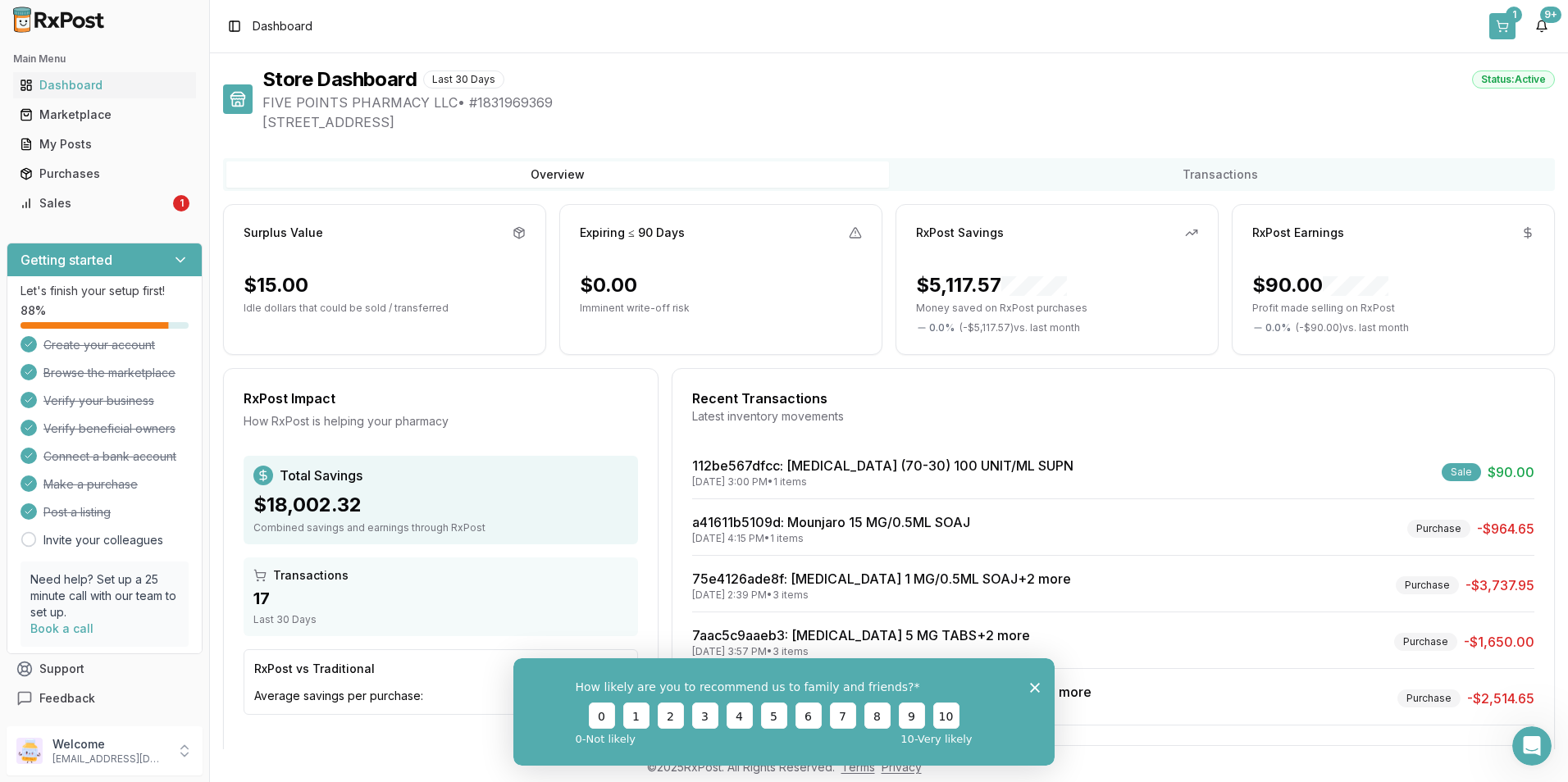
click at [1506, 18] on div "1" at bounding box center [1514, 15] width 17 height 17
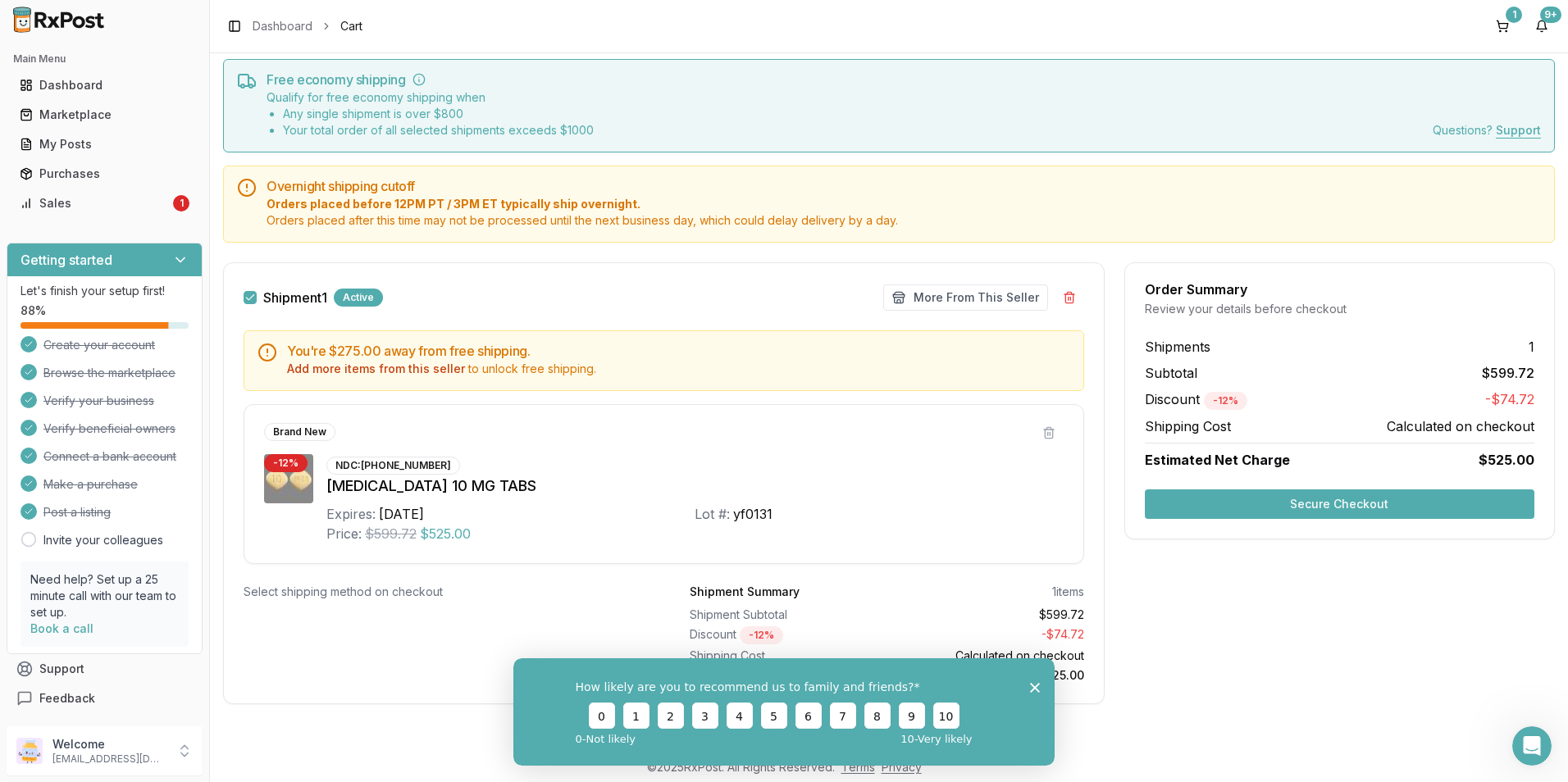
scroll to position [48, 0]
click at [1255, 503] on button "Secure Checkout" at bounding box center [1339, 504] width 390 height 29
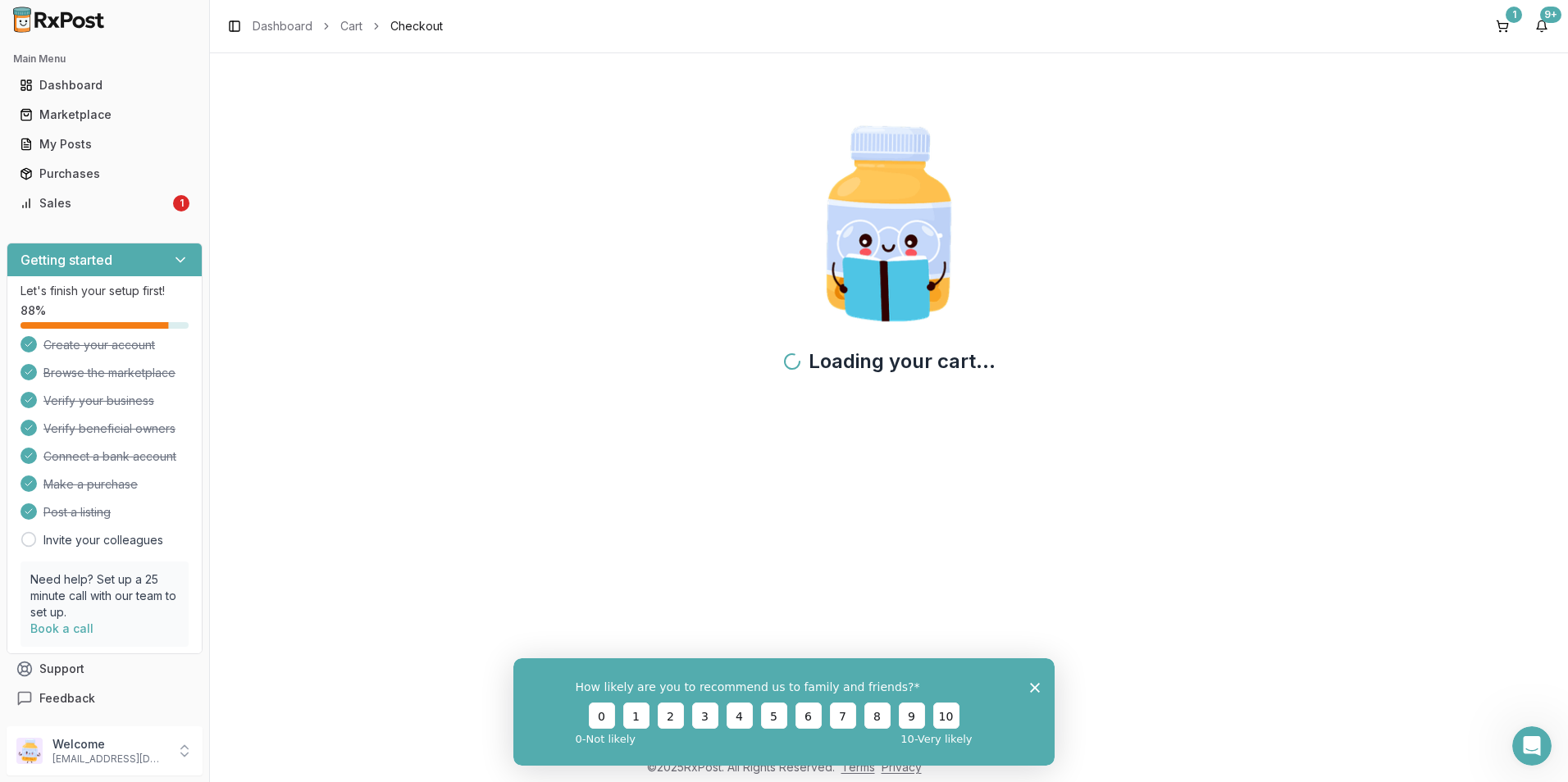
click at [1037, 689] on polygon "Close survey" at bounding box center [1034, 686] width 10 height 10
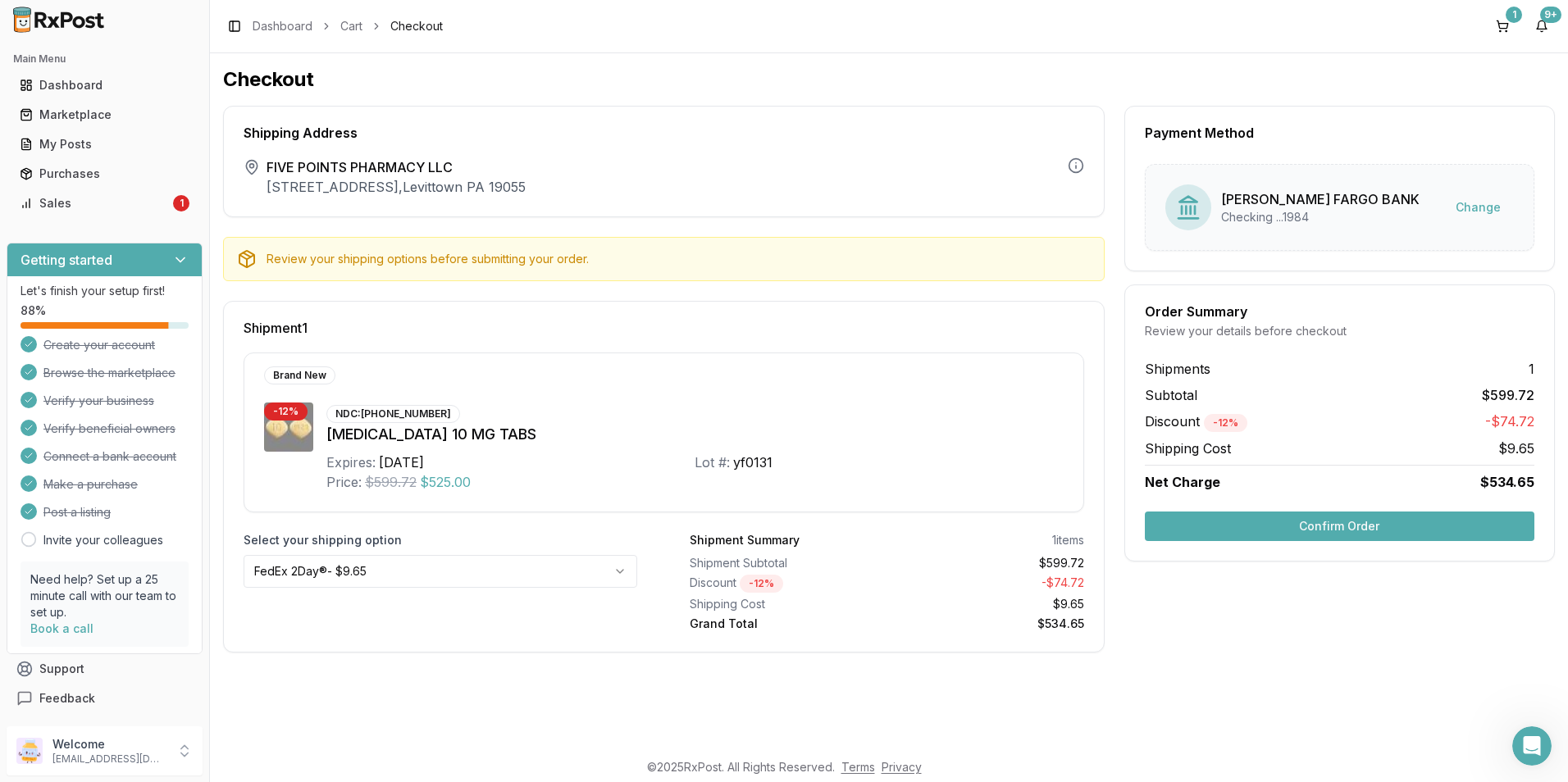
click at [1252, 528] on button "Confirm Order" at bounding box center [1339, 527] width 390 height 29
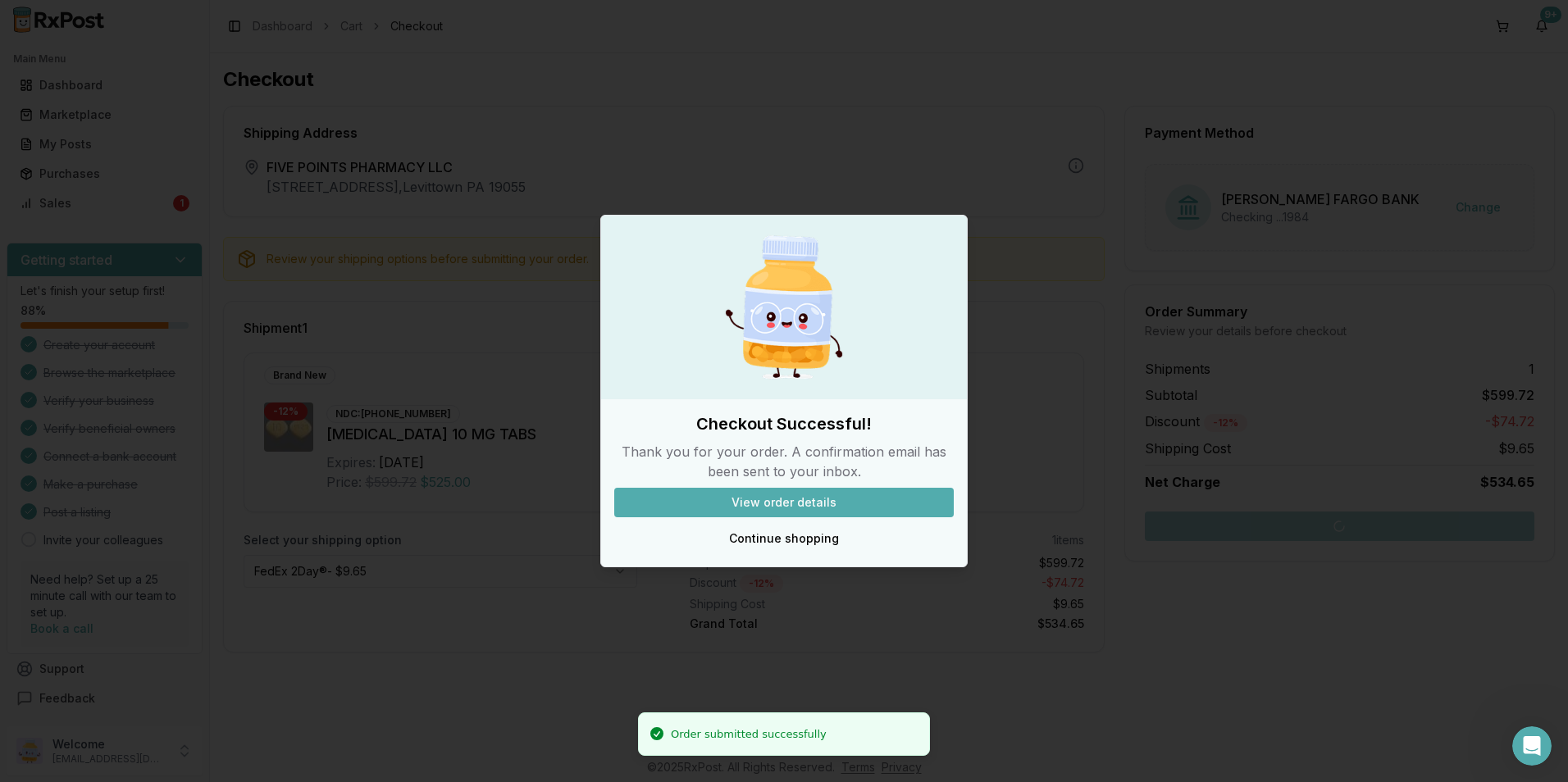
click at [696, 505] on button "View order details" at bounding box center [783, 503] width 339 height 29
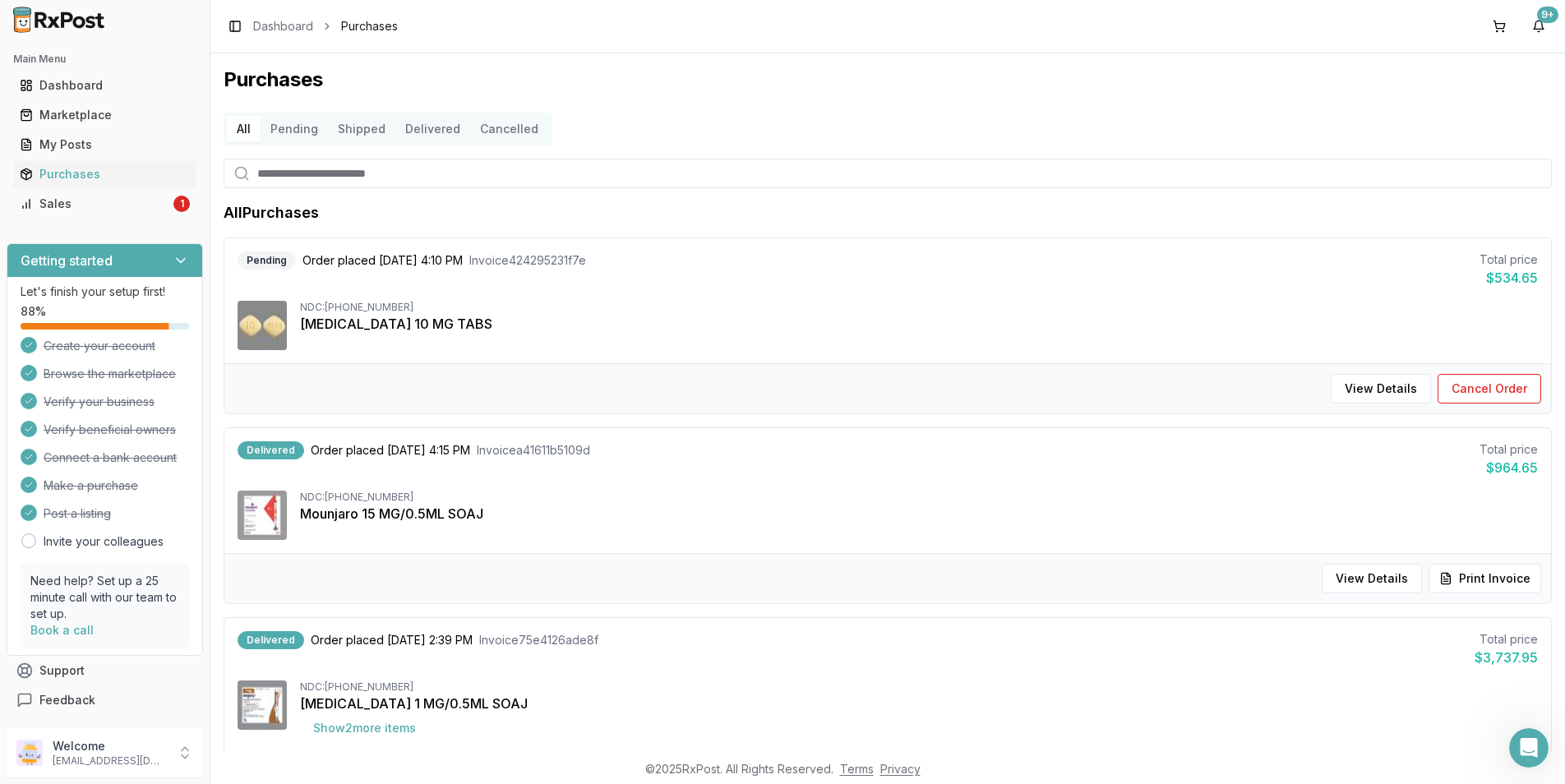
drag, startPoint x: 1543, startPoint y: 131, endPoint x: 1534, endPoint y: 112, distance: 21.0
click at [1494, 20] on button at bounding box center [1500, 26] width 27 height 27
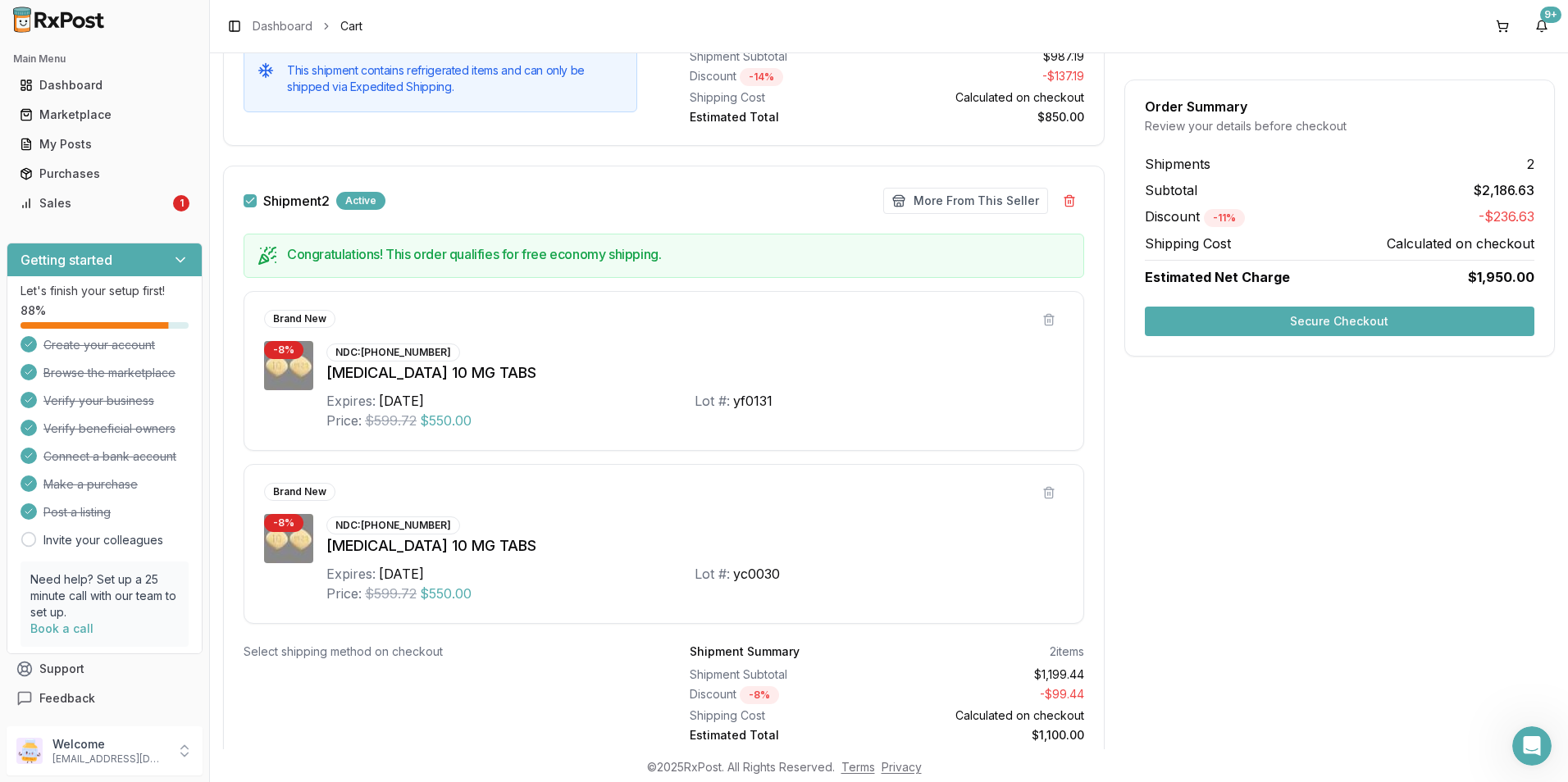
scroll to position [428, 0]
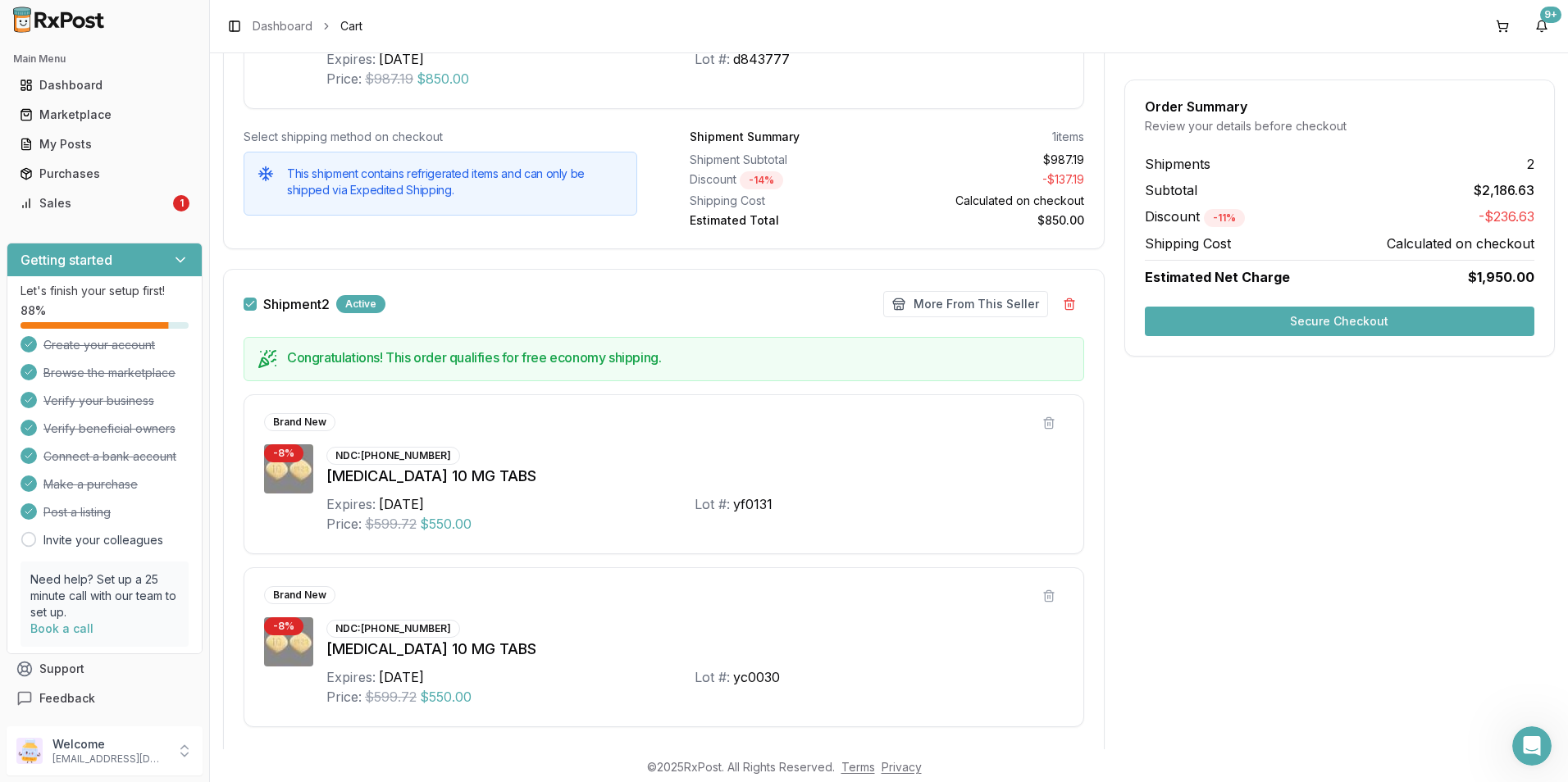
click at [1215, 325] on button "Secure Checkout" at bounding box center [1339, 322] width 390 height 29
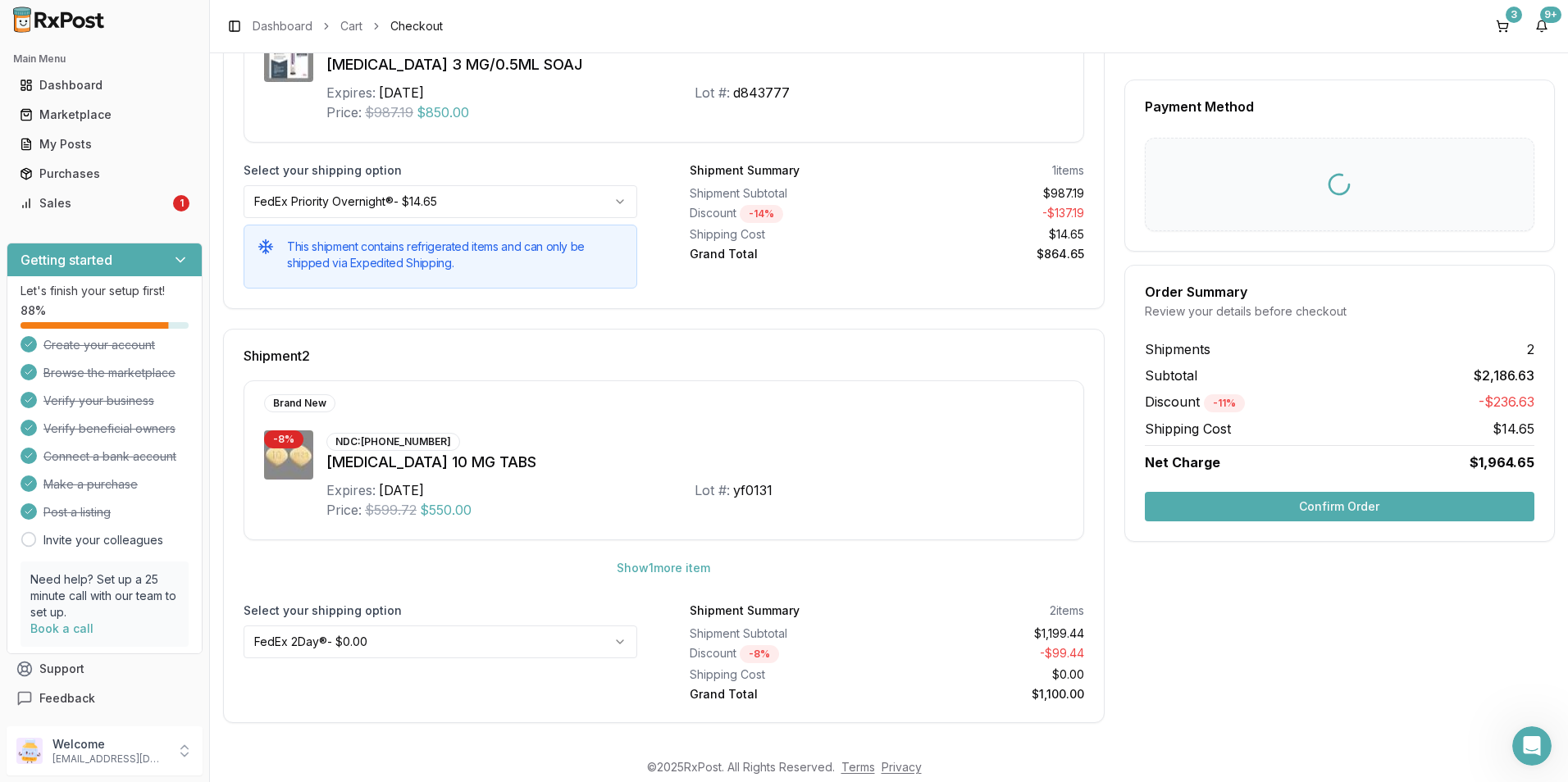
scroll to position [13, 0]
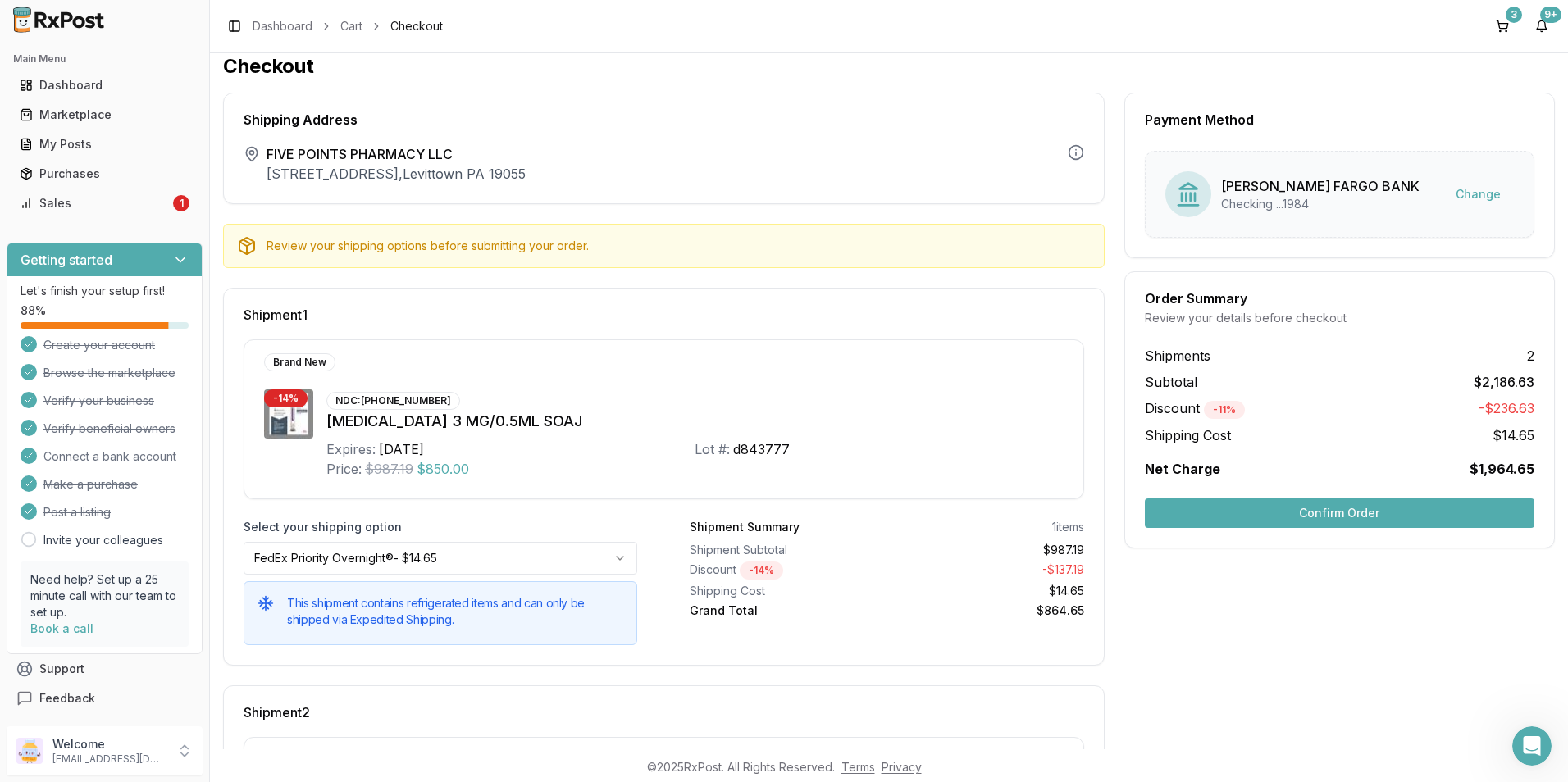
click at [1227, 509] on button "Confirm Order" at bounding box center [1339, 513] width 390 height 29
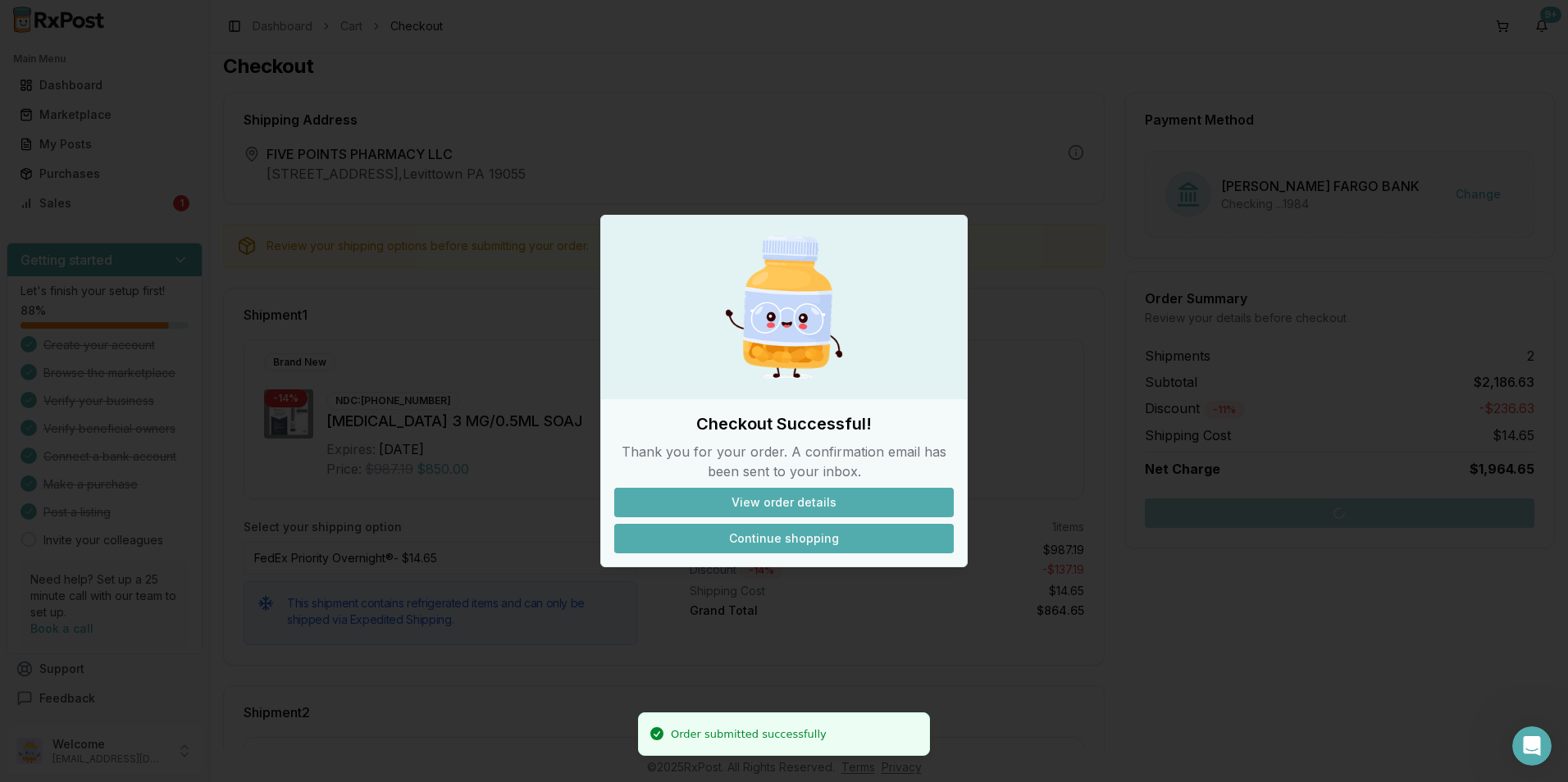
click at [676, 527] on button "Continue shopping" at bounding box center [783, 538] width 339 height 29
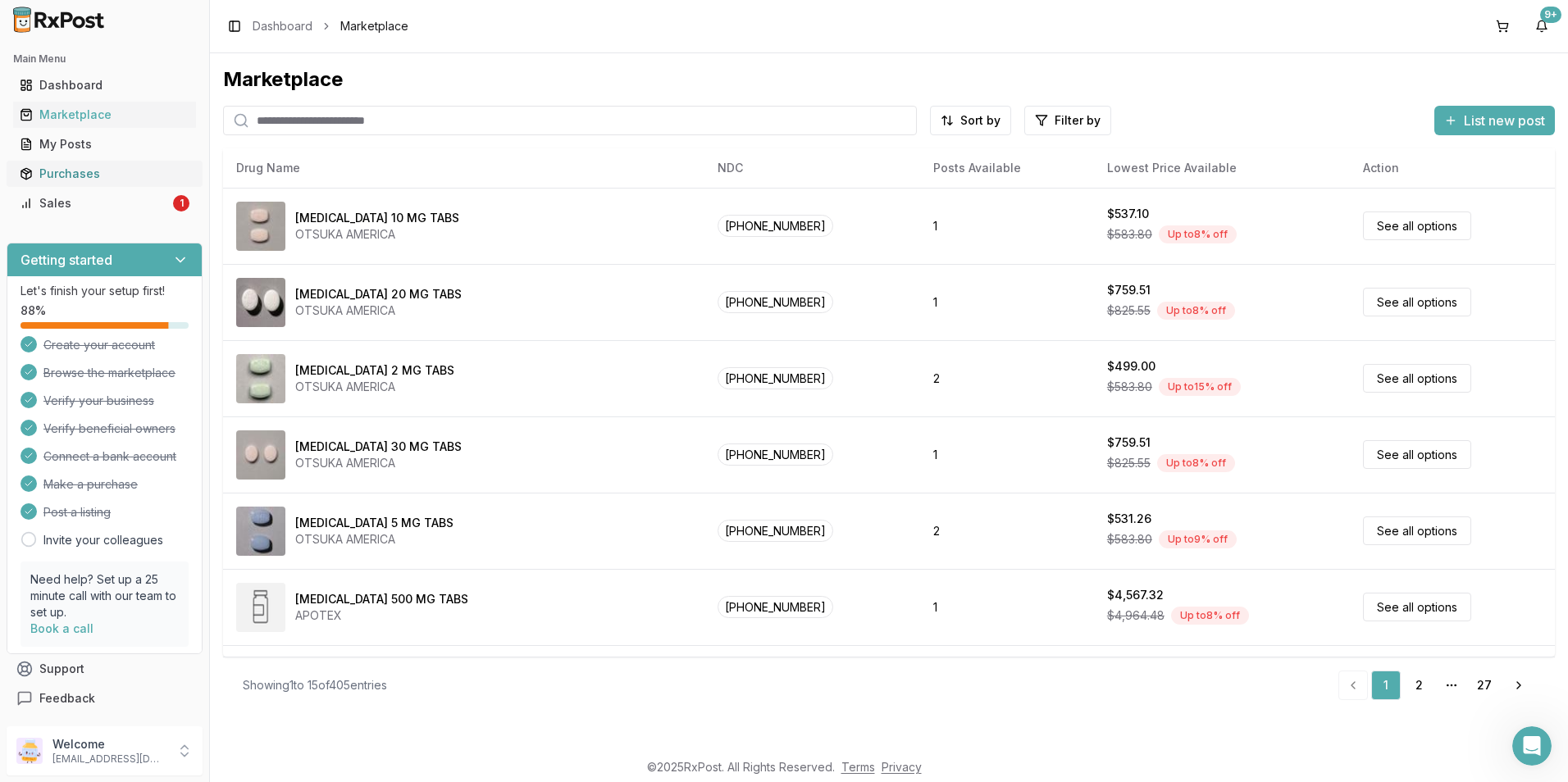
click at [61, 174] on div "Purchases" at bounding box center [104, 174] width 170 height 17
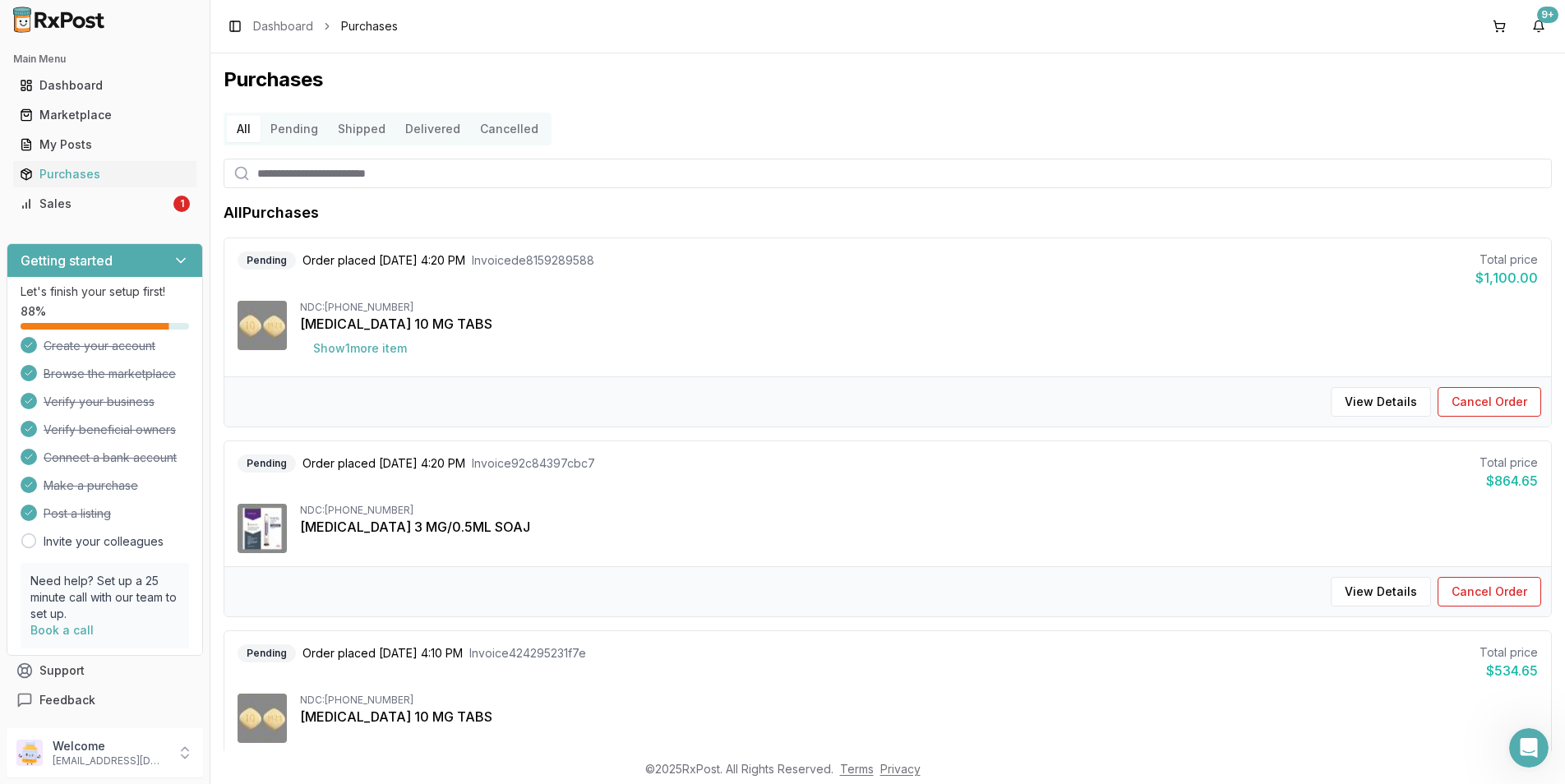
scroll to position [82, 0]
